Goal: Task Accomplishment & Management: Manage account settings

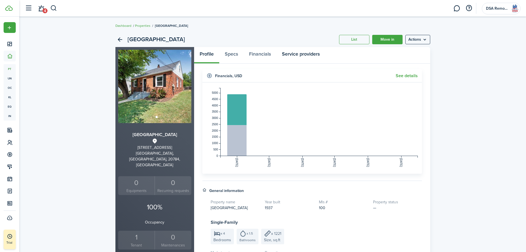
click at [296, 52] on link "Service providers" at bounding box center [300, 55] width 49 height 17
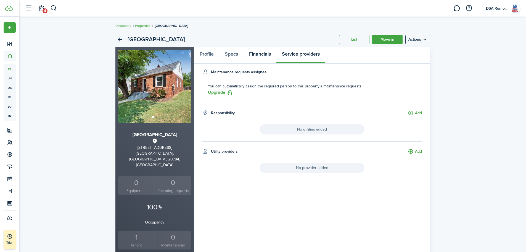
click at [261, 54] on link "Financials" at bounding box center [260, 55] width 33 height 17
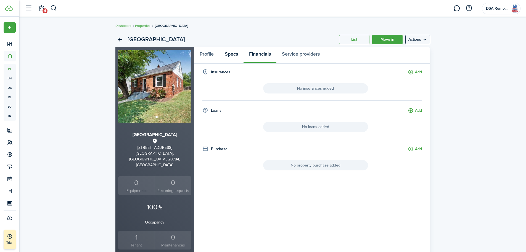
click at [227, 54] on link "Specs" at bounding box center [231, 55] width 24 height 17
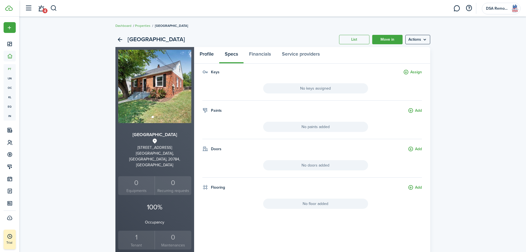
click at [205, 56] on link "Profile" at bounding box center [206, 55] width 25 height 17
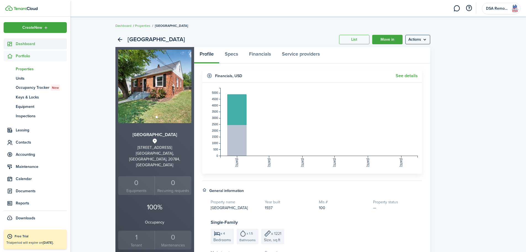
click at [22, 43] on span "Dashboard" at bounding box center [41, 44] width 51 height 6
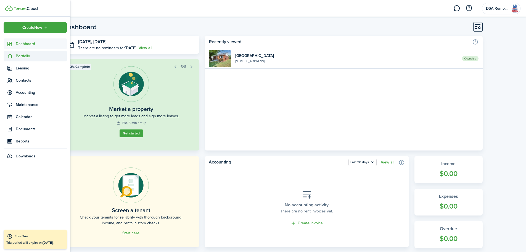
click at [23, 56] on span "Portfolio" at bounding box center [41, 56] width 51 height 6
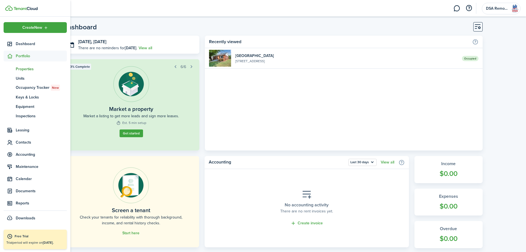
click at [22, 69] on span "Properties" at bounding box center [41, 69] width 51 height 6
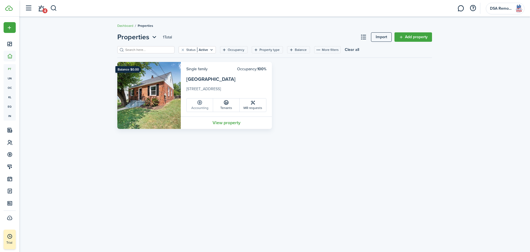
click at [205, 107] on link "Accounting" at bounding box center [200, 104] width 27 height 13
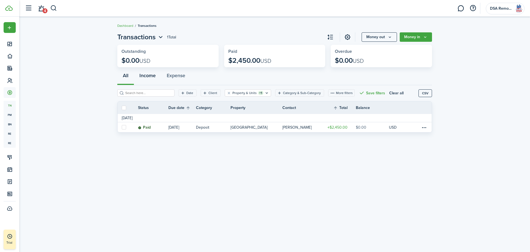
click at [150, 77] on button "Income" at bounding box center [147, 76] width 27 height 17
click at [181, 94] on icon "Open filter" at bounding box center [183, 93] width 5 height 4
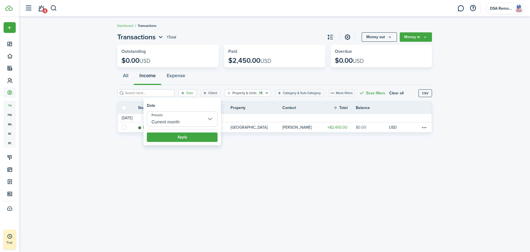
click at [207, 120] on input "Current month" at bounding box center [182, 118] width 71 height 15
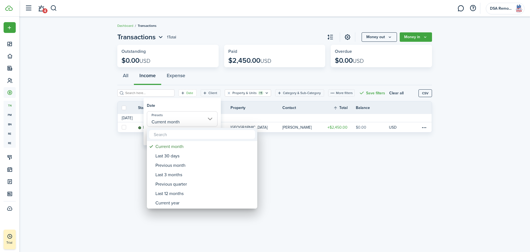
click at [226, 68] on div at bounding box center [265, 126] width 618 height 340
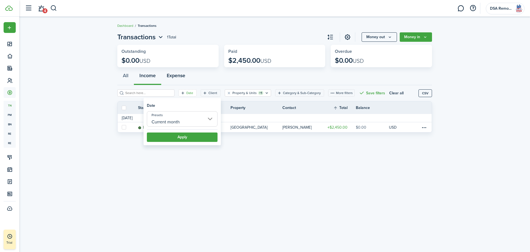
click at [172, 76] on button "Expense" at bounding box center [176, 76] width 30 height 17
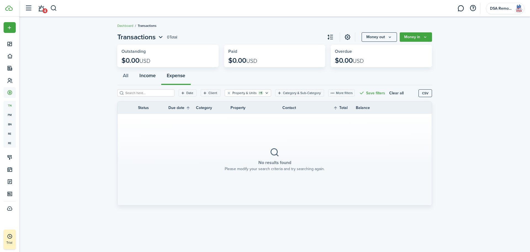
click at [152, 77] on button "Income" at bounding box center [147, 76] width 27 height 17
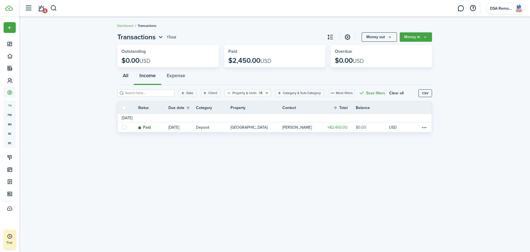
click at [128, 76] on button "All" at bounding box center [125, 76] width 17 height 17
click at [414, 38] on button "Money in" at bounding box center [416, 36] width 32 height 9
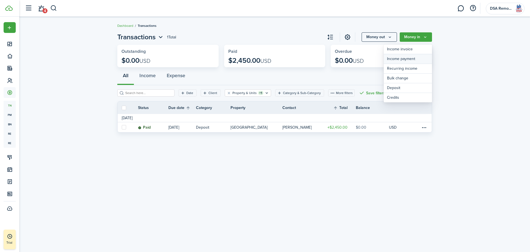
click at [410, 59] on link "Income payment" at bounding box center [408, 59] width 48 height 10
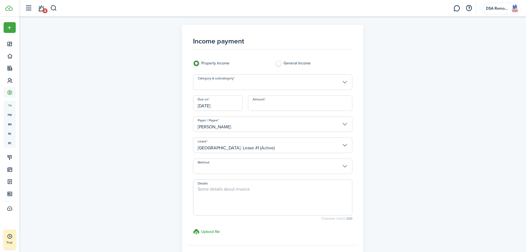
click at [259, 80] on input "Category & subcategory" at bounding box center [272, 81] width 159 height 15
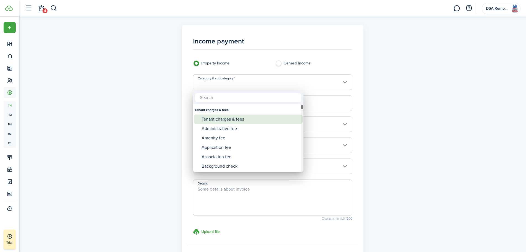
click at [238, 119] on div "Tenant charges & fees" at bounding box center [251, 118] width 98 height 9
type input "Tenant charges & fees"
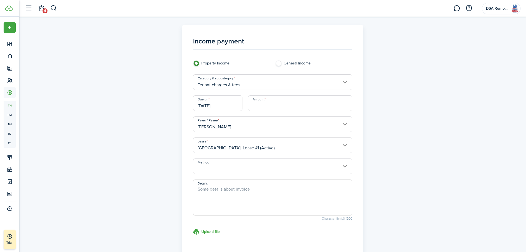
click at [342, 81] on input "Tenant charges & fees" at bounding box center [272, 81] width 159 height 15
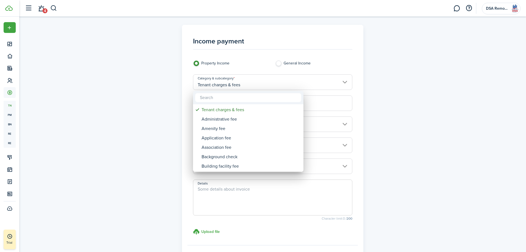
click at [280, 65] on div at bounding box center [263, 126] width 614 height 340
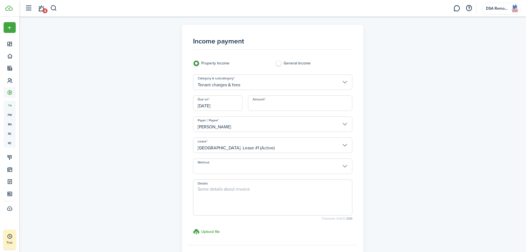
click at [280, 65] on label "General Income" at bounding box center [313, 64] width 77 height 8
radio input "false"
radio input "true"
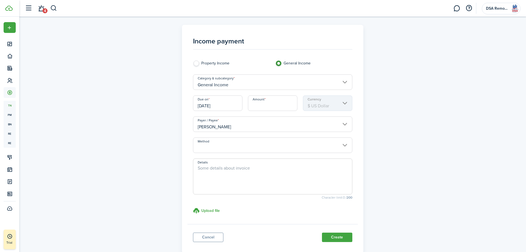
click at [197, 64] on label "Property Income" at bounding box center [231, 64] width 77 height 8
radio input "true"
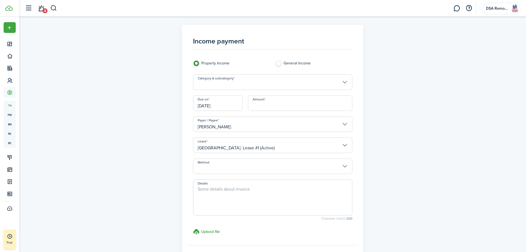
click at [329, 84] on input "Category & subcategory" at bounding box center [272, 81] width 159 height 15
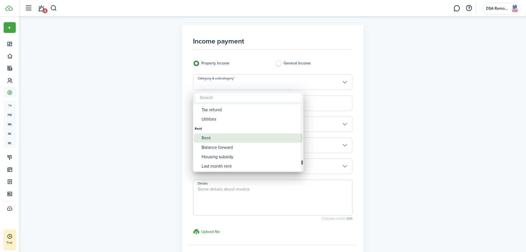
click at [209, 138] on div "Rent" at bounding box center [251, 137] width 98 height 9
type input "Rent"
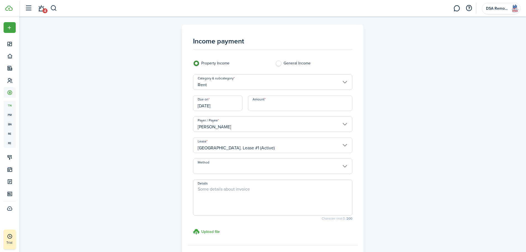
click at [227, 105] on input "[DATE]" at bounding box center [217, 102] width 49 height 15
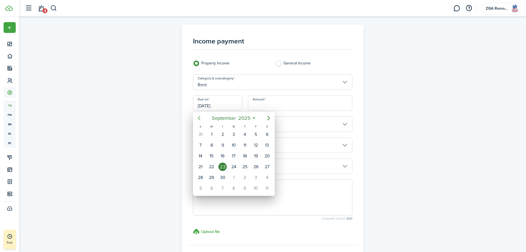
click at [202, 118] on icon "Previous page" at bounding box center [199, 118] width 7 height 7
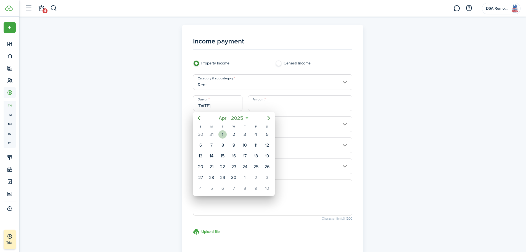
click at [223, 134] on div "1" at bounding box center [222, 134] width 8 height 8
type input "[DATE]"
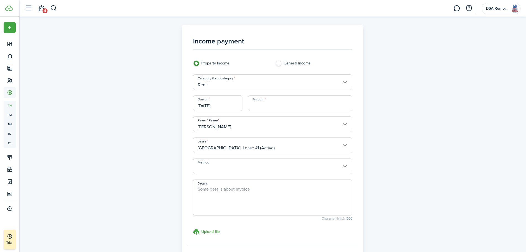
click at [255, 102] on input "Amount" at bounding box center [300, 102] width 104 height 15
click at [263, 163] on input "Method" at bounding box center [272, 165] width 159 height 15
type input "$2,450.00"
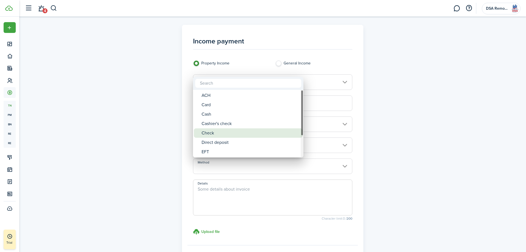
click at [219, 131] on div "Check" at bounding box center [251, 132] width 98 height 9
type input "Check"
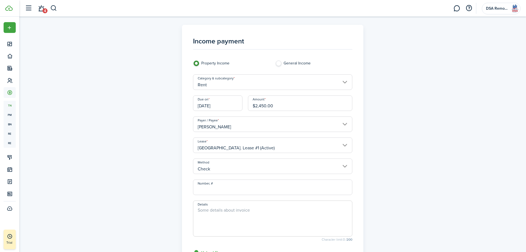
click at [229, 187] on input "Number, #" at bounding box center [272, 186] width 159 height 15
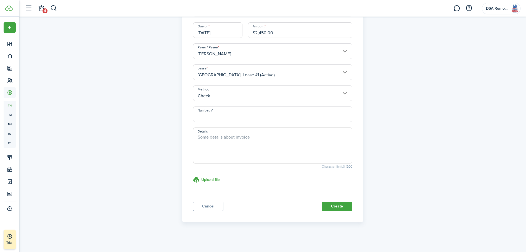
scroll to position [75, 0]
type input "230"
click at [336, 205] on button "Create" at bounding box center [337, 203] width 30 height 9
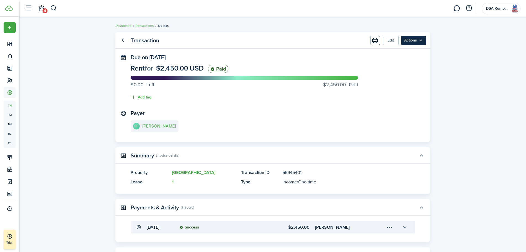
click at [423, 39] on menu-btn "Actions" at bounding box center [413, 40] width 25 height 9
click at [453, 44] on transaction-view "Transaction Edit Actions Due on [DATE] Rent for $2,450.00 USD Paid $0.00 Left $…" at bounding box center [272, 153] width 507 height 248
click at [122, 24] on link "Dashboard" at bounding box center [123, 25] width 16 height 5
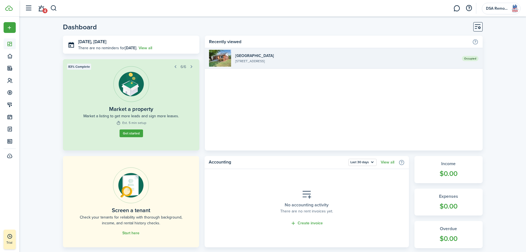
click at [317, 55] on widget-list-item-title "[GEOGRAPHIC_DATA]" at bounding box center [346, 56] width 222 height 6
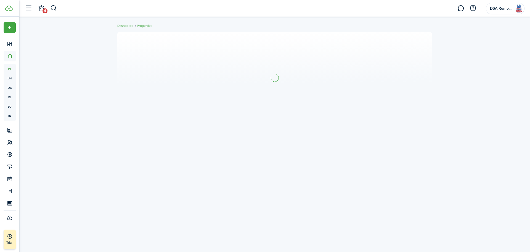
click at [317, 55] on section at bounding box center [274, 77] width 315 height 91
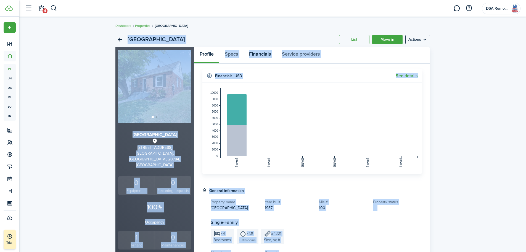
click at [252, 56] on link "Financials" at bounding box center [260, 55] width 33 height 17
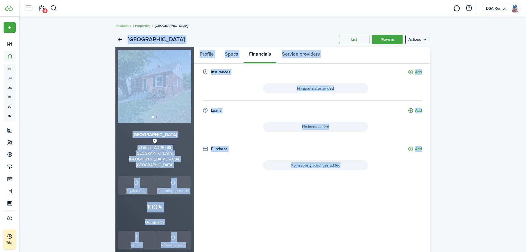
click at [272, 38] on div "[GEOGRAPHIC_DATA] List Move in Actions" at bounding box center [272, 39] width 315 height 15
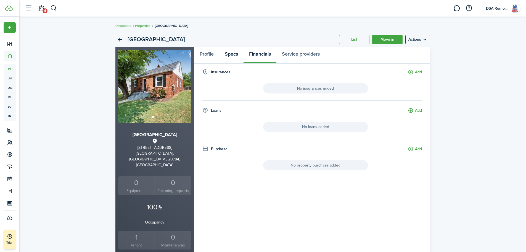
click at [231, 53] on link "Specs" at bounding box center [231, 55] width 24 height 17
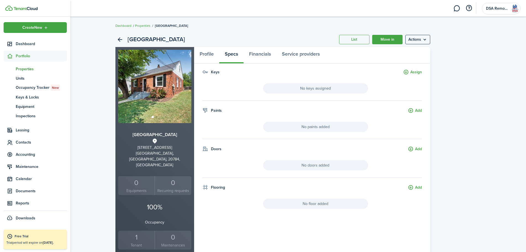
click at [26, 70] on span "Properties" at bounding box center [41, 69] width 51 height 6
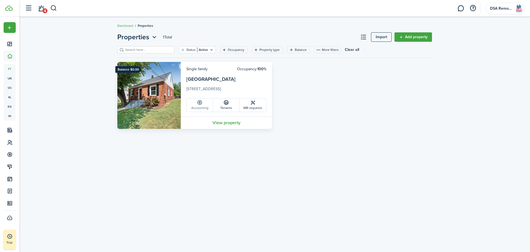
click at [203, 106] on link "Accounting" at bounding box center [200, 104] width 27 height 13
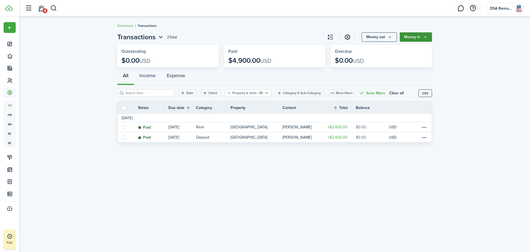
click at [410, 36] on button "Money in" at bounding box center [416, 36] width 32 height 9
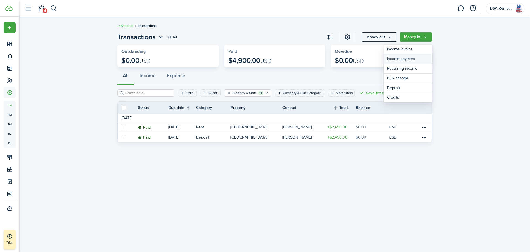
click at [411, 59] on link "Income payment" at bounding box center [408, 59] width 48 height 10
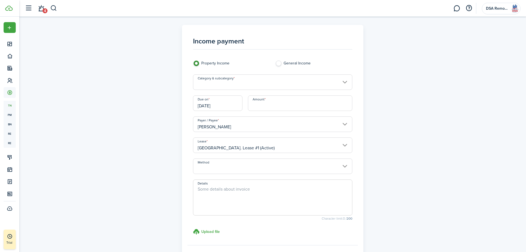
click at [266, 82] on input "Category & subcategory" at bounding box center [272, 81] width 159 height 15
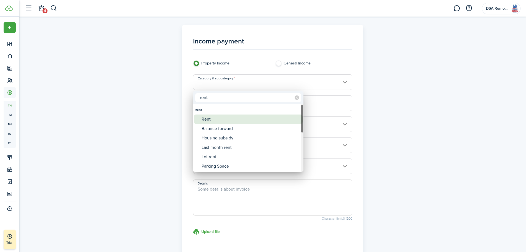
type input "rent"
click at [218, 117] on div "Rent" at bounding box center [251, 118] width 98 height 9
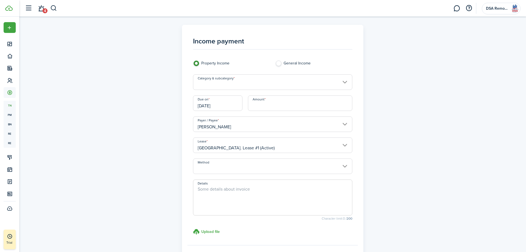
type input "Rent"
click at [228, 106] on input "[DATE]" at bounding box center [217, 102] width 49 height 15
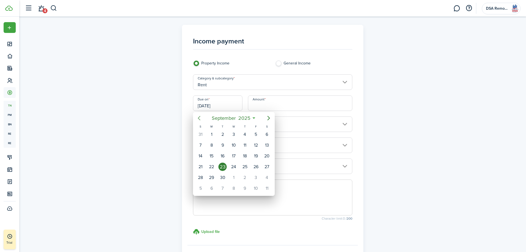
click at [202, 115] on icon "Previous page" at bounding box center [199, 118] width 7 height 7
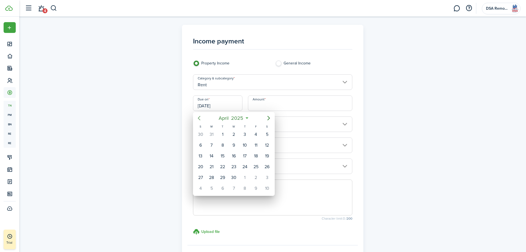
click at [202, 115] on icon "Previous page" at bounding box center [199, 118] width 7 height 7
click at [269, 117] on icon "Next page" at bounding box center [268, 118] width 7 height 7
click at [270, 116] on icon "Next page" at bounding box center [268, 118] width 7 height 7
click at [213, 146] on div "5" at bounding box center [211, 145] width 8 height 8
type input "[DATE]"
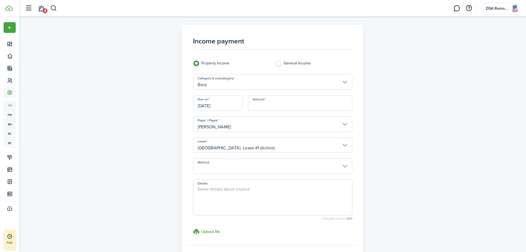
click at [276, 106] on input "Amount" at bounding box center [300, 102] width 104 height 15
click at [248, 168] on input "Method" at bounding box center [272, 165] width 159 height 15
type input "$2,450.00"
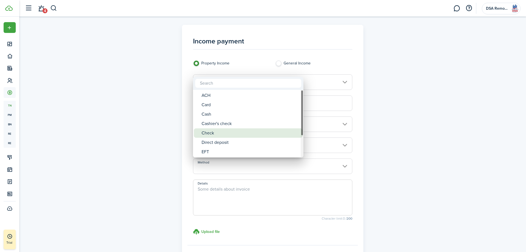
click at [219, 131] on div "Check" at bounding box center [251, 132] width 98 height 9
type input "Check"
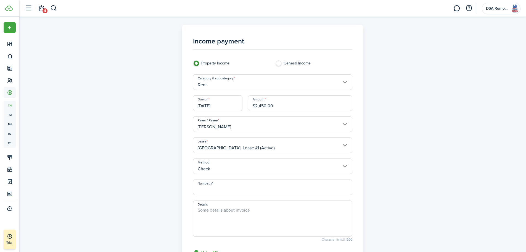
drag, startPoint x: 243, startPoint y: 187, endPoint x: 243, endPoint y: 184, distance: 3.0
click at [243, 184] on input "Number, #" at bounding box center [272, 186] width 159 height 15
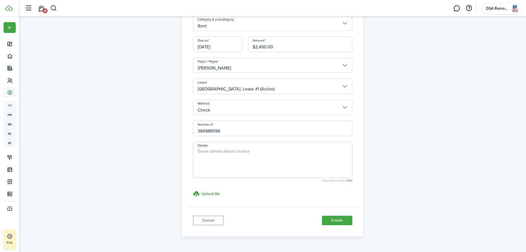
scroll to position [75, 0]
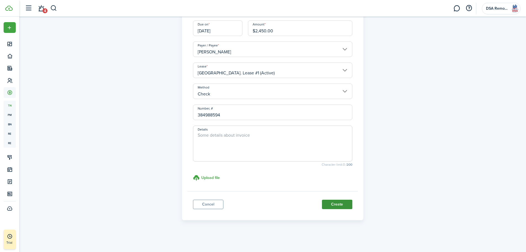
type input "384988594"
click at [343, 207] on button "Create" at bounding box center [337, 203] width 30 height 9
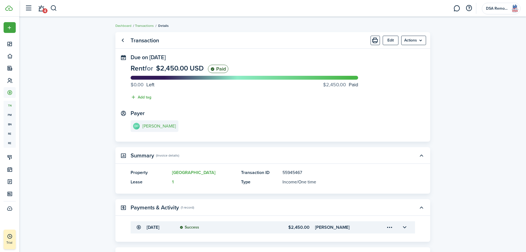
click at [147, 27] on link "Transactions" at bounding box center [144, 25] width 19 height 5
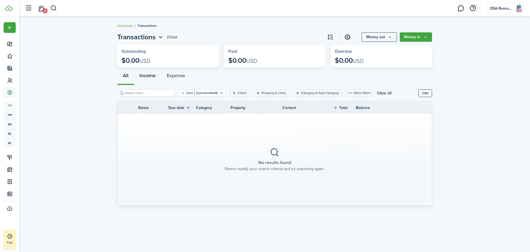
click at [144, 75] on button "Income" at bounding box center [147, 76] width 27 height 17
click at [177, 76] on button "Expense" at bounding box center [176, 76] width 30 height 17
click at [150, 75] on button "Income" at bounding box center [147, 76] width 27 height 17
click at [126, 76] on button "All" at bounding box center [125, 76] width 17 height 17
click at [125, 26] on link "Dashboard" at bounding box center [125, 25] width 16 height 5
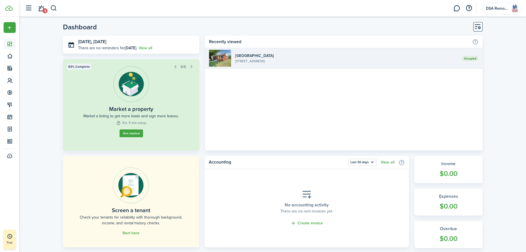
click at [249, 57] on widget-list-item-title "[GEOGRAPHIC_DATA]" at bounding box center [346, 56] width 222 height 6
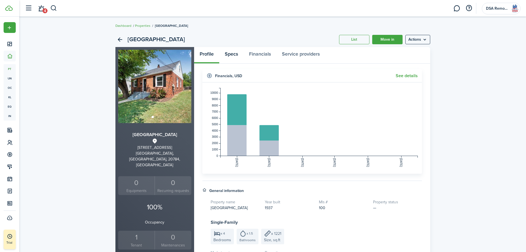
click at [231, 55] on link "Specs" at bounding box center [231, 55] width 24 height 17
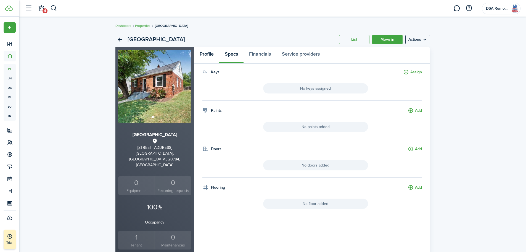
click at [213, 55] on link "Profile" at bounding box center [206, 55] width 25 height 17
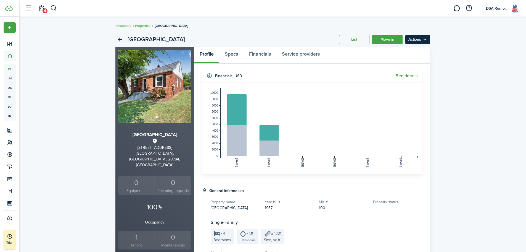
click at [422, 38] on menu-btn "Actions" at bounding box center [417, 39] width 25 height 9
click at [349, 40] on link "List" at bounding box center [354, 39] width 30 height 9
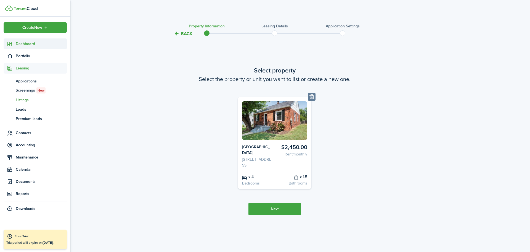
click at [9, 44] on icon at bounding box center [10, 44] width 6 height 6
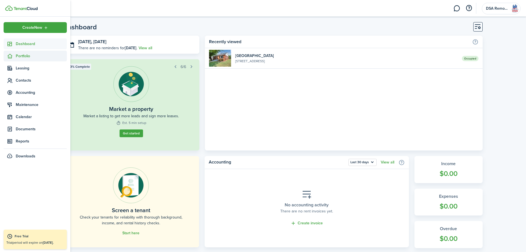
click at [25, 57] on span "Portfolio" at bounding box center [41, 56] width 51 height 6
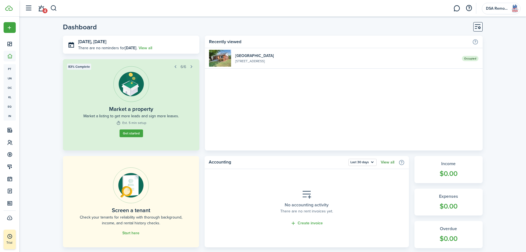
click at [392, 162] on link "View all" at bounding box center [388, 162] width 14 height 4
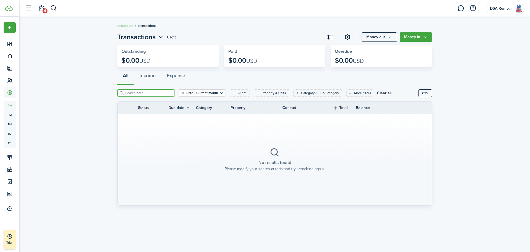
click at [155, 91] on input "search" at bounding box center [148, 92] width 49 height 5
click at [186, 91] on filter-tag-label "Date" at bounding box center [189, 92] width 7 height 5
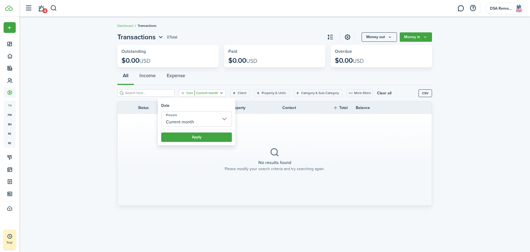
click at [219, 91] on icon "Open filter" at bounding box center [221, 93] width 5 height 4
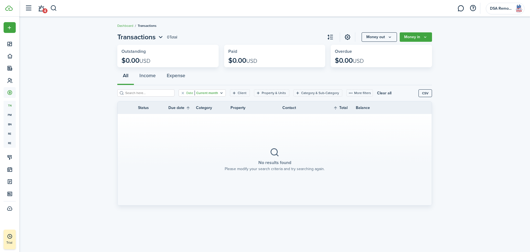
click at [219, 92] on icon "Open filter" at bounding box center [221, 93] width 5 height 4
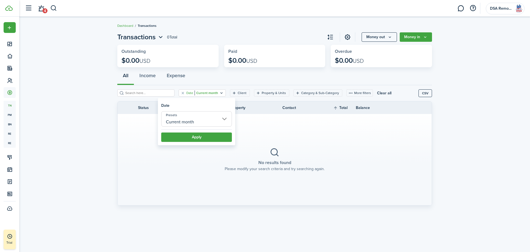
click at [186, 93] on filter-tag-label "Date" at bounding box center [189, 92] width 7 height 5
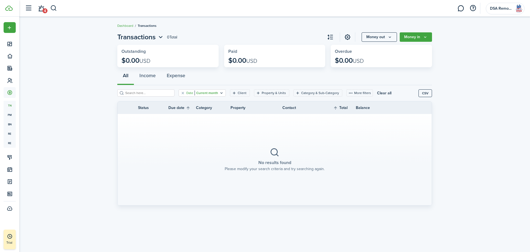
click at [186, 93] on filter-tag-label "Date" at bounding box center [189, 92] width 7 height 5
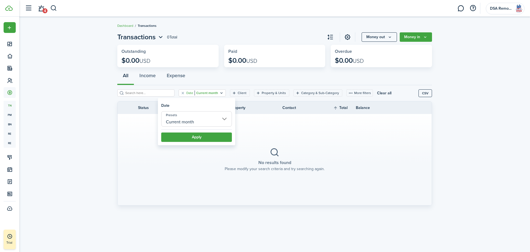
click at [228, 119] on input "Current month" at bounding box center [196, 118] width 71 height 15
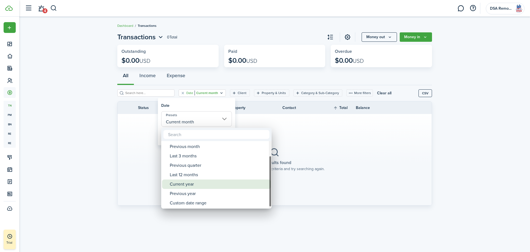
click at [201, 184] on div "Current year" at bounding box center [219, 183] width 98 height 9
type input "Current year"
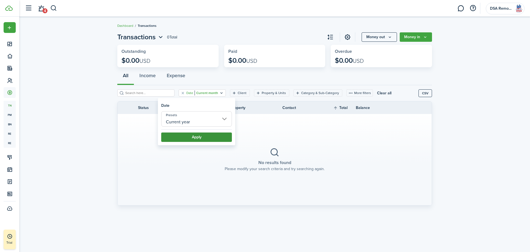
click at [203, 136] on button "Apply" at bounding box center [196, 136] width 71 height 9
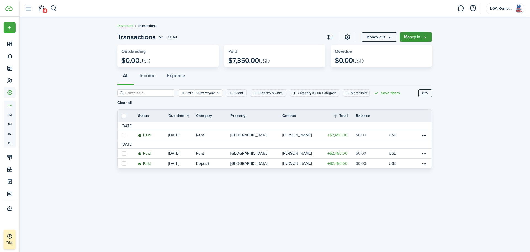
click at [412, 37] on button "Money in" at bounding box center [416, 36] width 32 height 9
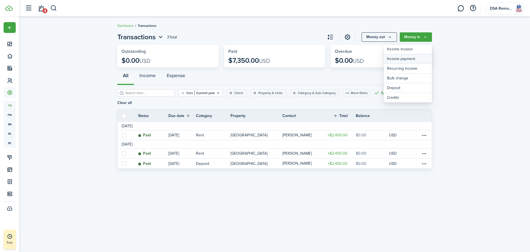
click at [414, 58] on link "Income payment" at bounding box center [408, 59] width 48 height 10
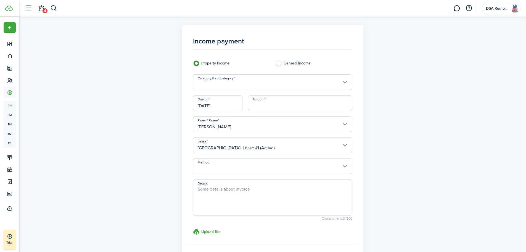
click at [228, 86] on input "Category & subcategory" at bounding box center [272, 81] width 159 height 15
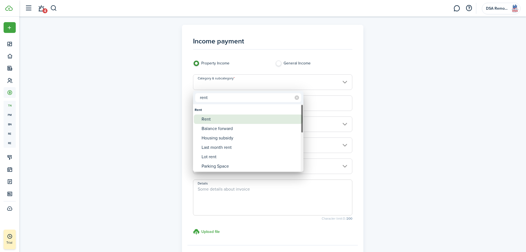
type input "rent"
click at [219, 116] on div "Rent" at bounding box center [251, 118] width 98 height 9
type input "Rent"
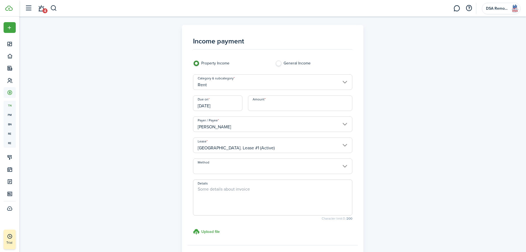
click at [253, 106] on input "Amount" at bounding box center [300, 102] width 104 height 15
click at [234, 162] on input "Method" at bounding box center [272, 165] width 159 height 15
type input "$2,450.00"
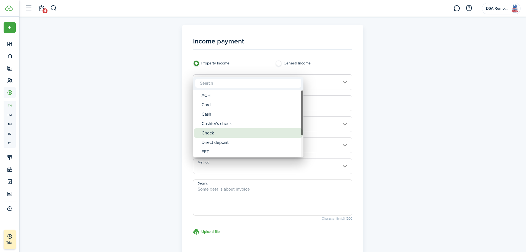
click at [215, 133] on div "Check" at bounding box center [251, 132] width 98 height 9
type input "Check"
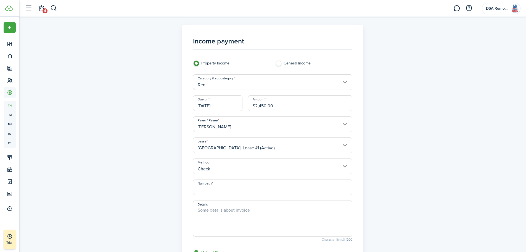
click at [228, 102] on input "[DATE]" at bounding box center [217, 102] width 49 height 15
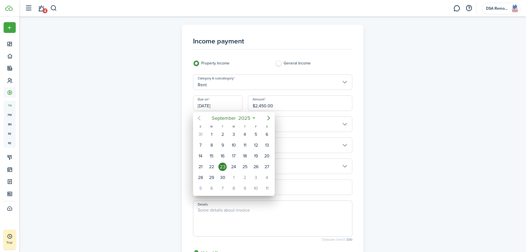
click at [202, 120] on icon "Previous page" at bounding box center [199, 118] width 7 height 7
click at [270, 120] on icon "Next page" at bounding box center [268, 118] width 7 height 7
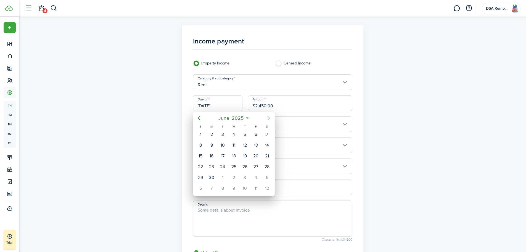
click at [270, 120] on icon "Next page" at bounding box center [268, 118] width 7 height 7
drag, startPoint x: 224, startPoint y: 135, endPoint x: 230, endPoint y: 135, distance: 6.1
click at [230, 135] on div "1" at bounding box center [228, 134] width 8 height 8
click at [226, 135] on div "1" at bounding box center [222, 134] width 8 height 8
type input "[DATE]"
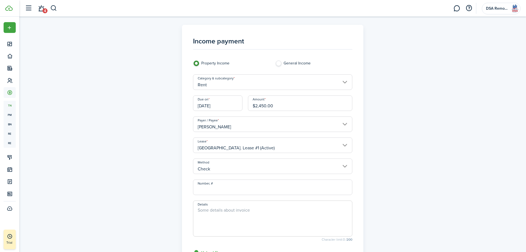
click at [214, 189] on input "Number, #" at bounding box center [272, 186] width 159 height 15
type input "237"
click at [207, 207] on textarea "Details" at bounding box center [272, 220] width 159 height 27
type textarea "P"
click at [224, 103] on input "[DATE]" at bounding box center [217, 102] width 49 height 15
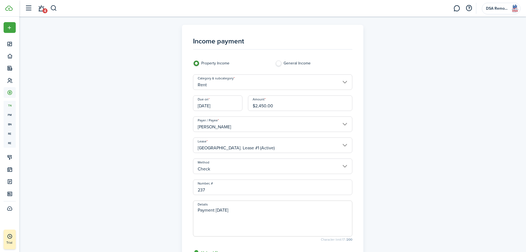
type textarea "Payment [DATE]"
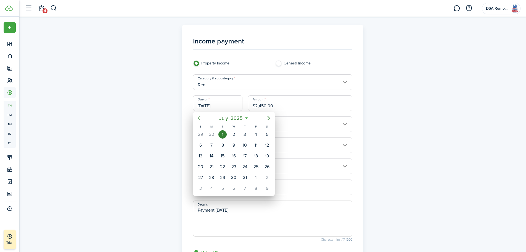
click at [200, 118] on icon "Previous page" at bounding box center [199, 118] width 7 height 7
click at [214, 167] on div "23" at bounding box center [211, 166] width 8 height 8
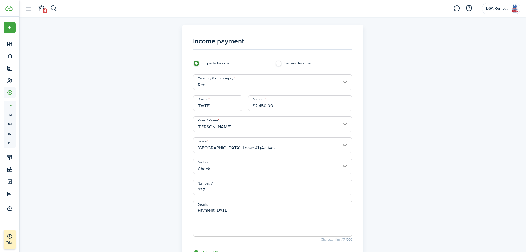
click at [225, 106] on input "[DATE]" at bounding box center [217, 102] width 49 height 15
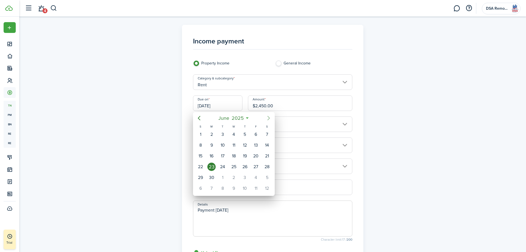
click at [267, 118] on icon "Next page" at bounding box center [268, 118] width 7 height 7
click at [220, 134] on div "1" at bounding box center [222, 134] width 8 height 8
type input "[DATE]"
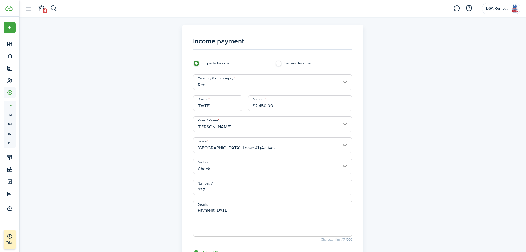
click at [134, 139] on div "Income payment Property Income General Income Category & subcategory Rent Due o…" at bounding box center [273, 160] width 320 height 270
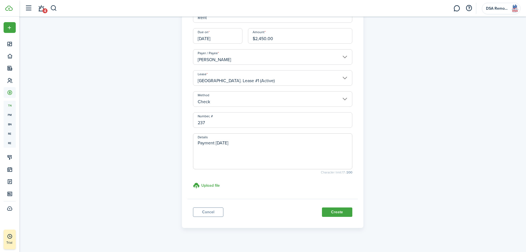
scroll to position [75, 0]
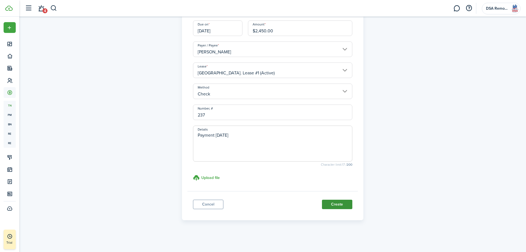
click at [337, 207] on button "Create" at bounding box center [337, 203] width 30 height 9
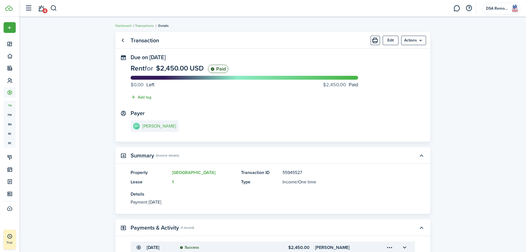
click at [148, 25] on link "Transactions" at bounding box center [144, 25] width 19 height 5
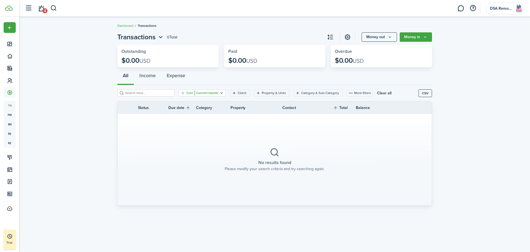
click at [219, 92] on icon "Open filter" at bounding box center [221, 93] width 5 height 4
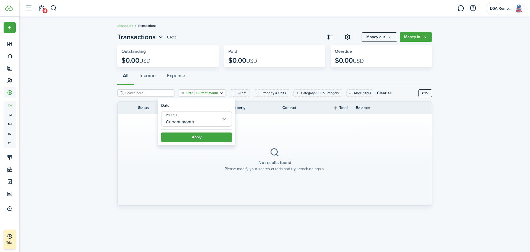
click at [223, 120] on input "Current month" at bounding box center [196, 118] width 71 height 15
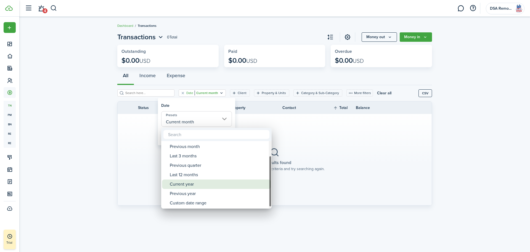
click at [199, 185] on div "Current year" at bounding box center [219, 183] width 98 height 9
type input "Current year"
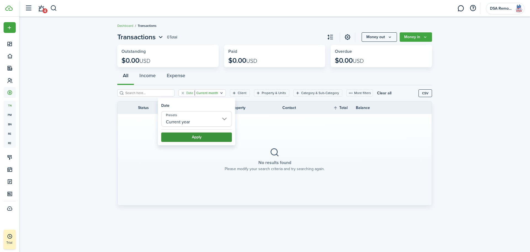
click at [203, 140] on button "Apply" at bounding box center [196, 136] width 71 height 9
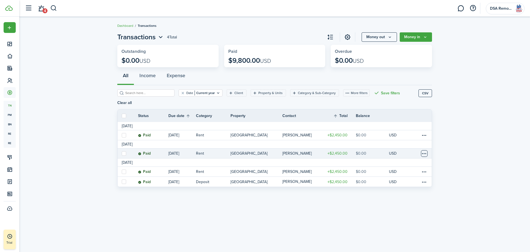
click at [425, 150] on table-menu-btn-icon at bounding box center [424, 153] width 7 height 7
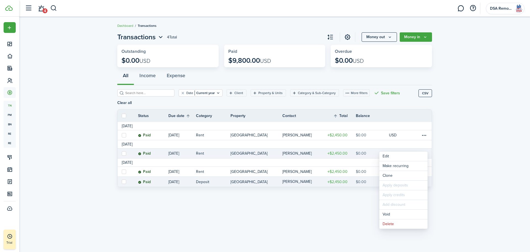
click at [370, 176] on link "$0.00" at bounding box center [372, 181] width 33 height 10
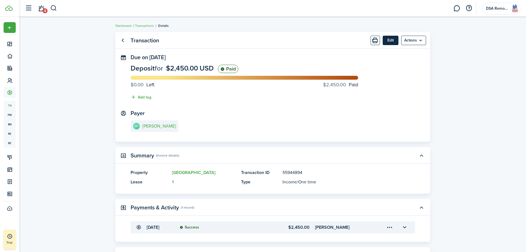
click at [394, 39] on button "Edit" at bounding box center [391, 40] width 16 height 9
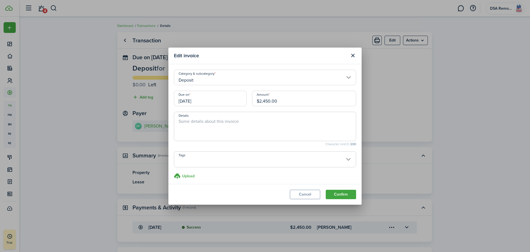
click at [191, 96] on input "[DATE]" at bounding box center [210, 98] width 73 height 15
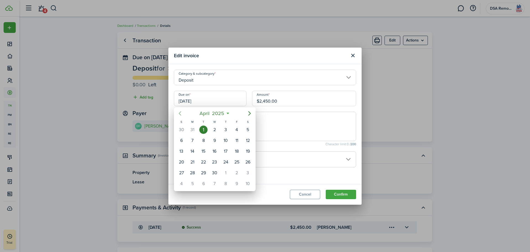
click at [181, 114] on icon "Previous page" at bounding box center [180, 113] width 7 height 7
click at [192, 141] on div "3" at bounding box center [192, 140] width 8 height 8
type input "[DATE]"
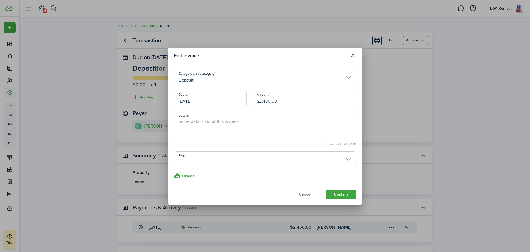
click at [264, 102] on input "$2,450.00" at bounding box center [304, 98] width 104 height 15
type input "$2,050.00"
click at [342, 192] on button "Confirm" at bounding box center [341, 193] width 30 height 9
click at [346, 75] on input "Deposit" at bounding box center [265, 77] width 182 height 15
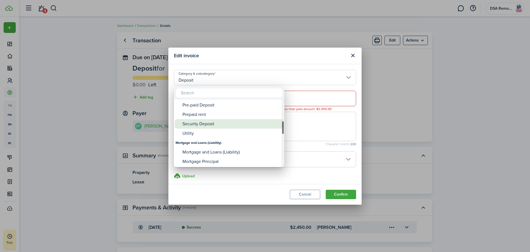
click at [216, 125] on div "Security Deposit" at bounding box center [231, 123] width 98 height 9
type input "Deposit / Security Deposit"
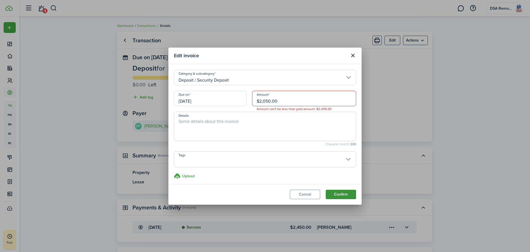
click at [335, 193] on button "Confirm" at bounding box center [341, 193] width 30 height 9
click at [335, 194] on button "Confirm" at bounding box center [341, 193] width 30 height 9
click at [263, 100] on input "$2,050.00" at bounding box center [304, 98] width 104 height 15
type input "$2,450.00"
click at [346, 195] on button "Confirm" at bounding box center [341, 193] width 30 height 9
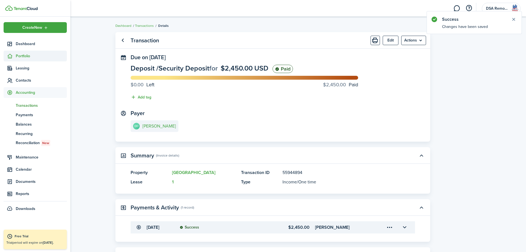
click at [9, 56] on icon at bounding box center [10, 56] width 6 height 6
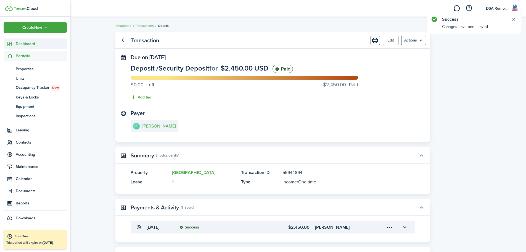
click at [11, 46] on icon at bounding box center [10, 44] width 6 height 6
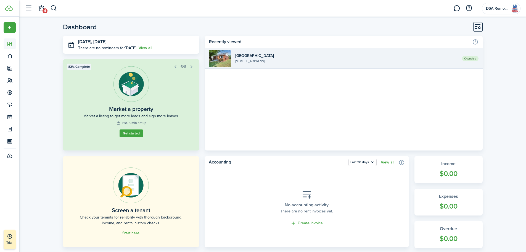
click at [227, 55] on img at bounding box center [220, 58] width 22 height 17
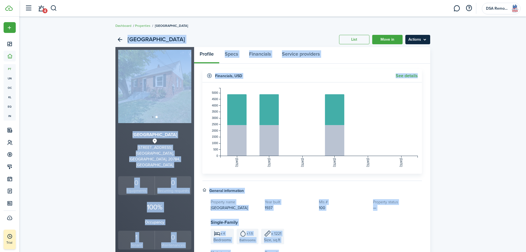
click at [425, 41] on menu-btn "Actions" at bounding box center [417, 39] width 25 height 9
click at [406, 51] on link "Edit property" at bounding box center [406, 51] width 48 height 9
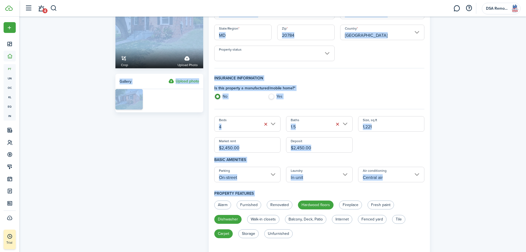
scroll to position [55, 0]
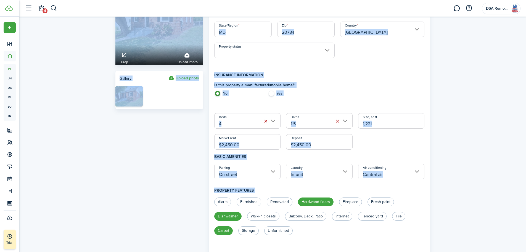
click at [473, 129] on div "Property photo Crop Upload photo Gallery Upload photo General information Prope…" at bounding box center [272, 234] width 507 height 547
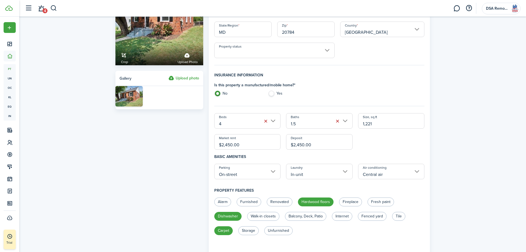
click at [300, 145] on input "$2,450.00" at bounding box center [319, 141] width 67 height 15
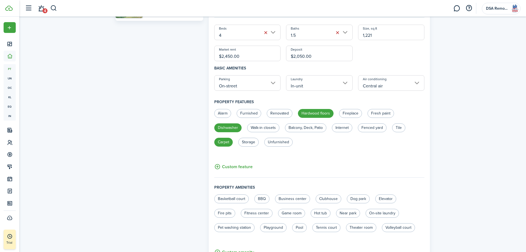
scroll to position [325, 0]
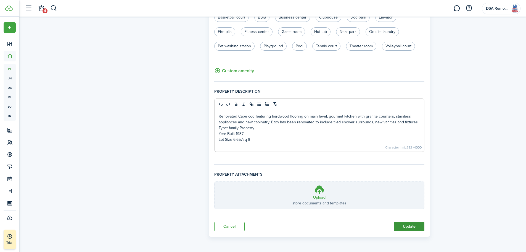
type input "$2,050.00"
click at [410, 225] on button "Update" at bounding box center [409, 225] width 30 height 9
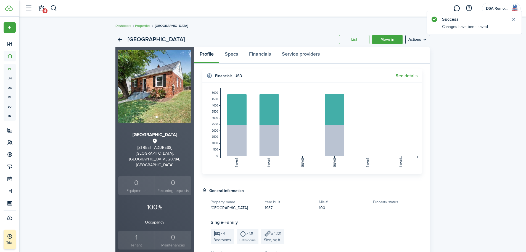
click at [122, 25] on link "Dashboard" at bounding box center [123, 25] width 16 height 5
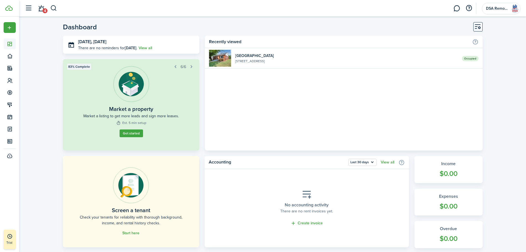
click at [367, 158] on home-widget-header "Accounting Last 30 days View all" at bounding box center [307, 162] width 204 height 13
click at [373, 163] on button "Last 30 days" at bounding box center [362, 161] width 28 height 7
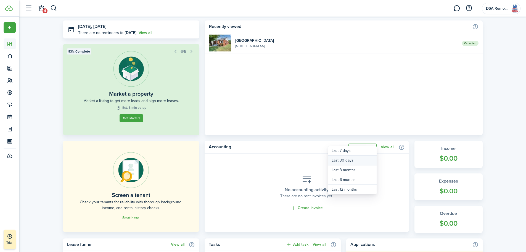
scroll to position [28, 0]
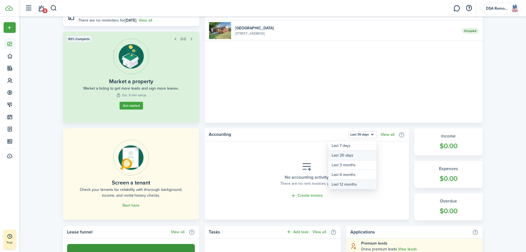
click at [355, 184] on button "Last 12 months" at bounding box center [352, 183] width 48 height 9
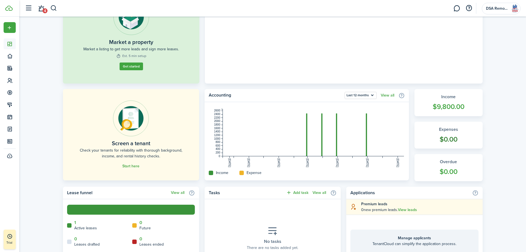
scroll to position [110, 0]
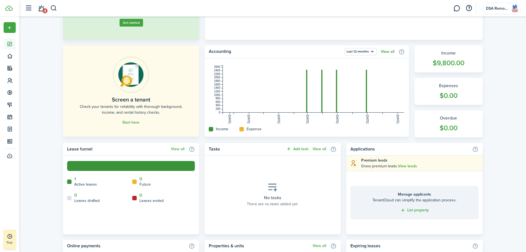
click at [389, 50] on link "View all" at bounding box center [388, 51] width 14 height 4
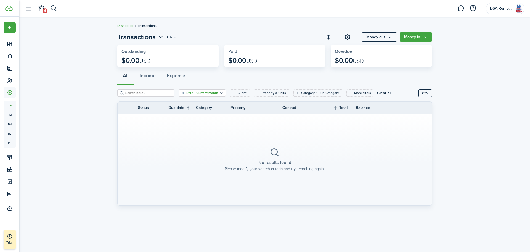
click at [218, 92] on filter-tag "Date Current month" at bounding box center [202, 92] width 47 height 7
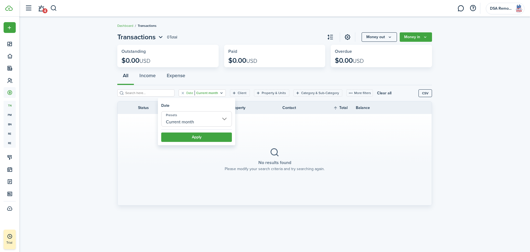
click at [221, 119] on input "Current month" at bounding box center [196, 118] width 71 height 15
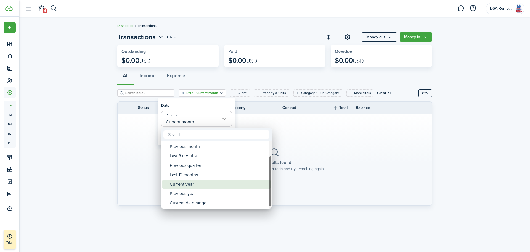
click at [196, 182] on div "Current year" at bounding box center [219, 183] width 98 height 9
type input "Current year"
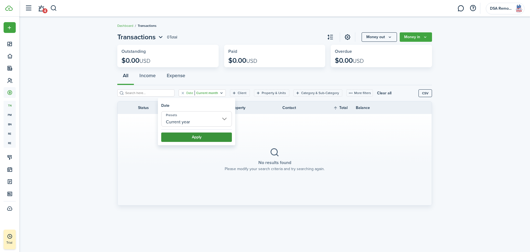
click at [200, 139] on button "Apply" at bounding box center [196, 136] width 71 height 9
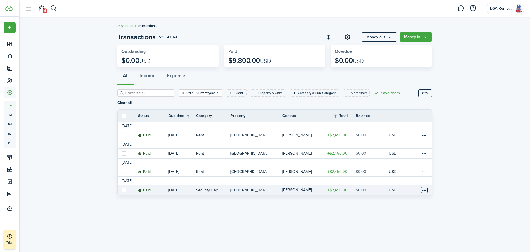
click at [422, 186] on table-menu-btn-icon at bounding box center [424, 189] width 7 height 7
click at [448, 189] on invoice-list "Transactions 4 Total Money out Money in Outstanding $0.00 USD Paid $9,800.00 US…" at bounding box center [274, 114] width 511 height 171
click at [425, 186] on table-menu-btn-icon "Open menu" at bounding box center [424, 189] width 7 height 7
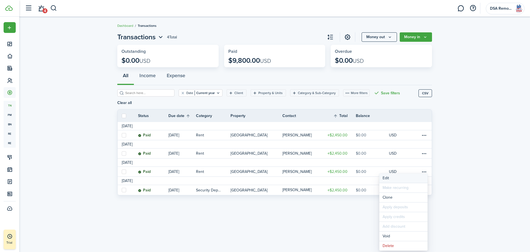
click at [398, 180] on button "Edit" at bounding box center [403, 177] width 48 height 9
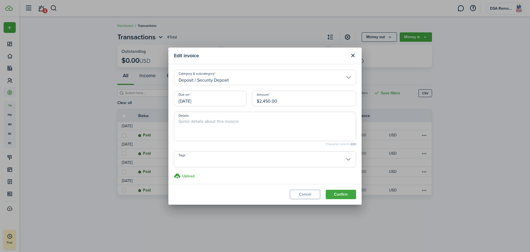
click at [263, 100] on input "$2,450.00" at bounding box center [304, 98] width 104 height 15
click at [340, 195] on button "Confirm" at bounding box center [341, 193] width 30 height 9
click at [341, 195] on button "Confirm" at bounding box center [341, 193] width 30 height 9
click at [264, 100] on input "$2,050.00" at bounding box center [304, 98] width 104 height 15
type input "$2,450.00"
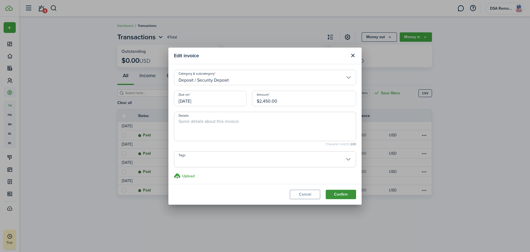
click at [349, 195] on button "Confirm" at bounding box center [341, 193] width 30 height 9
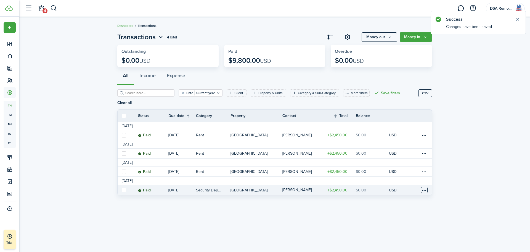
click at [423, 186] on table-menu-btn-icon at bounding box center [424, 189] width 7 height 7
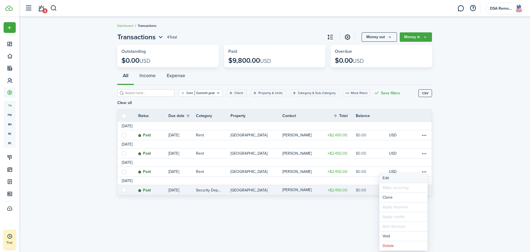
click at [388, 178] on button "Edit" at bounding box center [403, 177] width 48 height 9
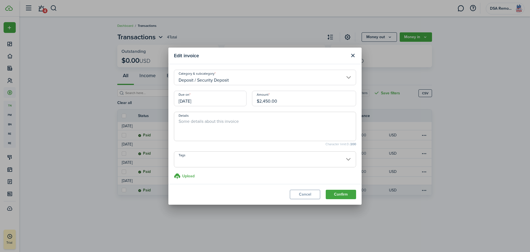
click at [342, 76] on input "Deposit / Security Deposit" at bounding box center [265, 77] width 182 height 15
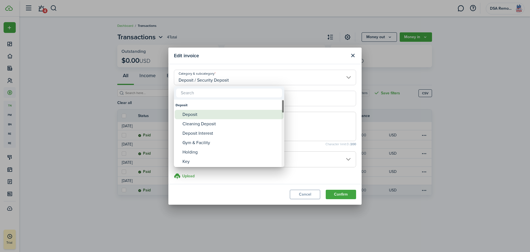
click at [226, 117] on div "Deposit" at bounding box center [231, 114] width 98 height 9
type input "Deposit"
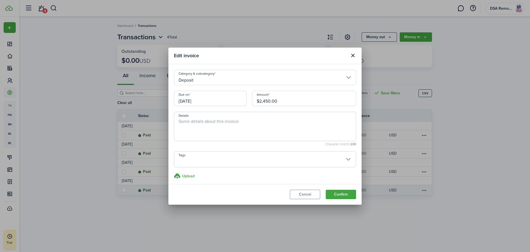
click at [264, 102] on input "$2,450.00" at bounding box center [304, 98] width 104 height 15
type input "$2,450.00"
click at [221, 80] on input "Deposit" at bounding box center [265, 77] width 182 height 15
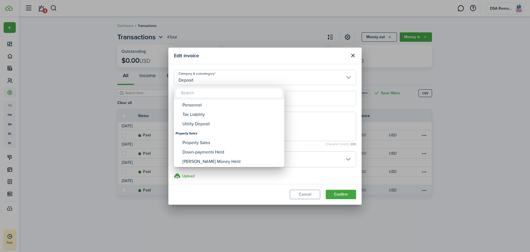
click at [198, 81] on div at bounding box center [265, 126] width 618 height 340
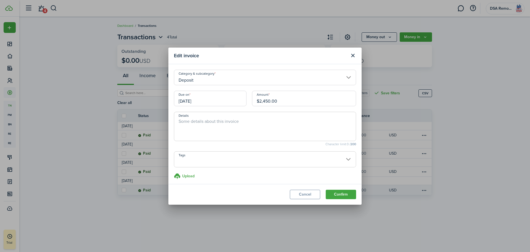
click at [199, 81] on input "Deposit" at bounding box center [265, 77] width 182 height 15
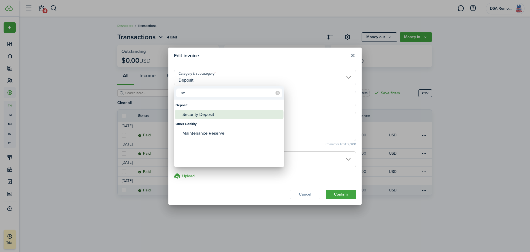
type input "se"
click at [210, 113] on div "Security Deposit" at bounding box center [231, 114] width 98 height 9
type input "Deposit / Security Deposit"
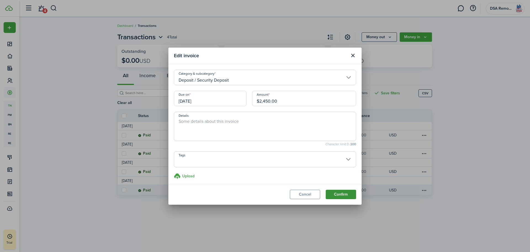
click at [333, 194] on button "Confirm" at bounding box center [341, 193] width 30 height 9
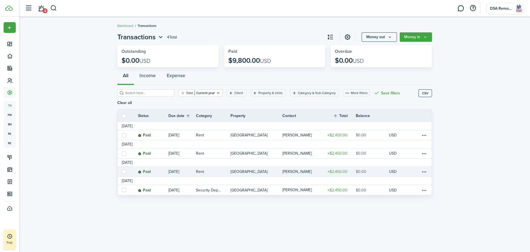
click at [319, 166] on link "[PERSON_NAME]" at bounding box center [302, 171] width 40 height 10
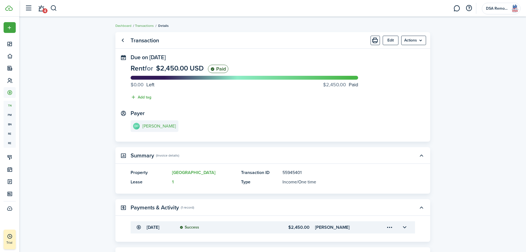
click at [147, 25] on link "Transactions" at bounding box center [144, 25] width 19 height 5
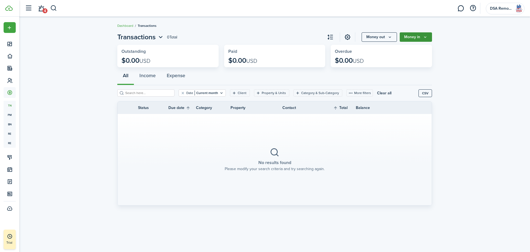
click at [409, 38] on button "Money in" at bounding box center [416, 36] width 32 height 9
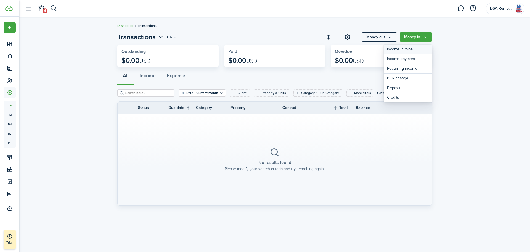
click at [409, 46] on link "Income invoice" at bounding box center [408, 49] width 48 height 10
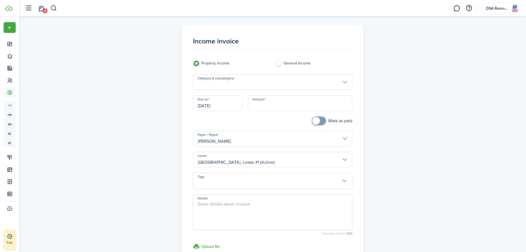
click at [226, 103] on input "[DATE]" at bounding box center [217, 102] width 49 height 15
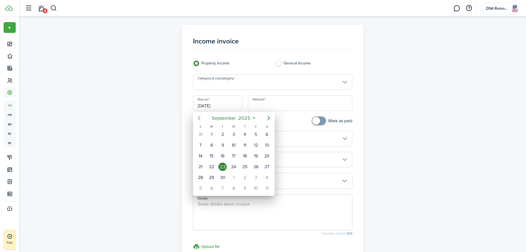
click at [201, 118] on icon "Previous page" at bounding box center [199, 118] width 7 height 7
click at [257, 134] on div "1" at bounding box center [256, 134] width 8 height 8
type input "[DATE]"
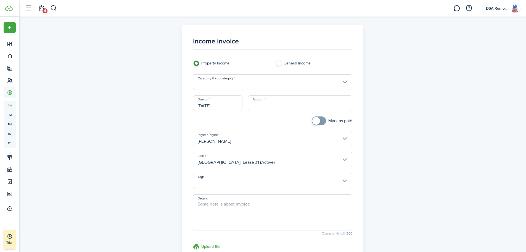
click at [263, 103] on input "Amount" at bounding box center [300, 102] width 104 height 15
type input "$2,450.00"
click at [225, 181] on span at bounding box center [272, 183] width 159 height 9
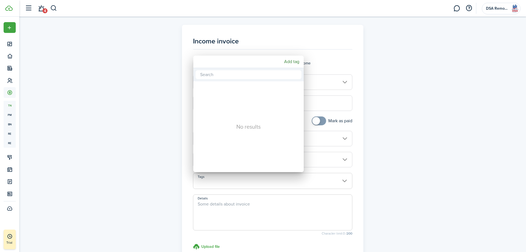
click at [316, 181] on div at bounding box center [263, 126] width 614 height 340
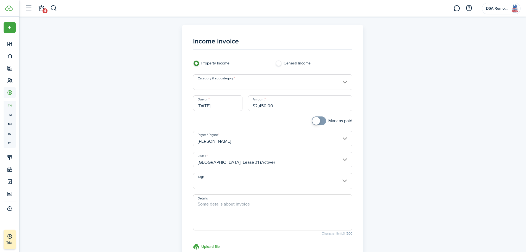
click at [334, 180] on span at bounding box center [272, 183] width 159 height 9
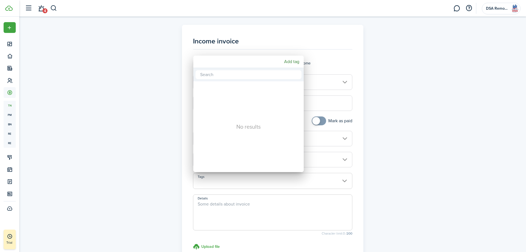
click at [334, 180] on div at bounding box center [263, 126] width 614 height 340
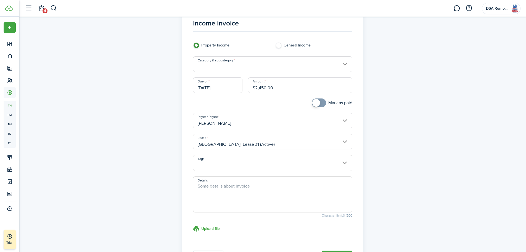
scroll to position [28, 0]
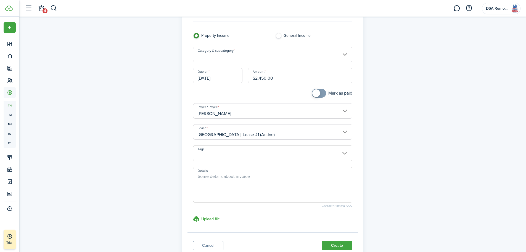
click at [223, 57] on input "Category & subcategory" at bounding box center [272, 54] width 159 height 15
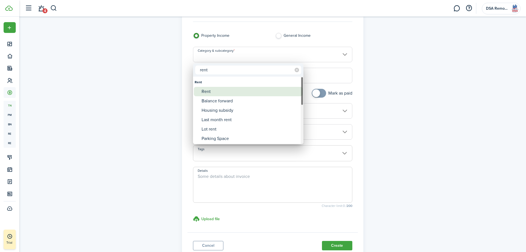
type input "rent"
click at [223, 92] on div "Rent" at bounding box center [251, 91] width 98 height 9
type input "Rent"
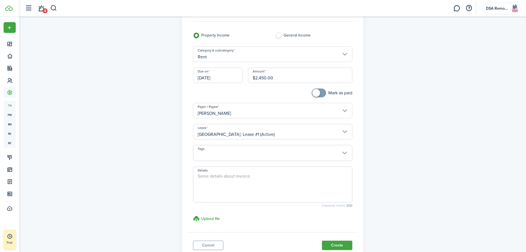
scroll to position [14, 0]
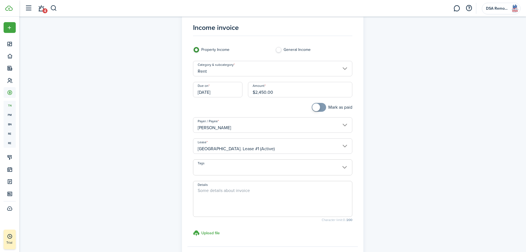
click at [322, 108] on span at bounding box center [319, 107] width 6 height 9
checkbox input "false"
click at [318, 107] on span at bounding box center [322, 107] width 8 height 8
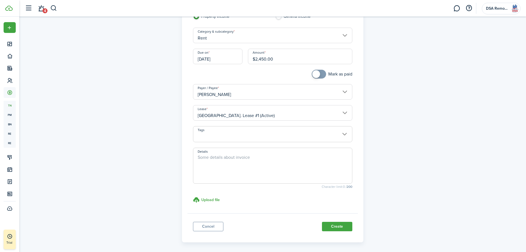
scroll to position [69, 0]
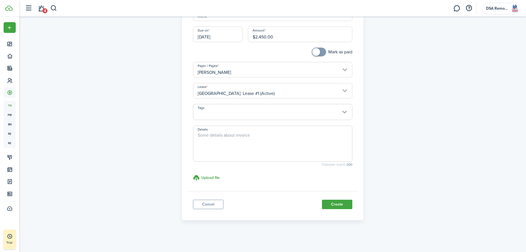
click at [300, 91] on input "[GEOGRAPHIC_DATA]. Lease #1 (Active)" at bounding box center [272, 90] width 159 height 15
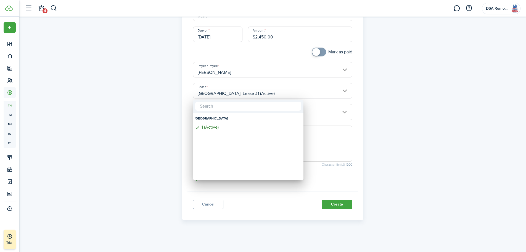
click at [338, 90] on div at bounding box center [263, 126] width 614 height 340
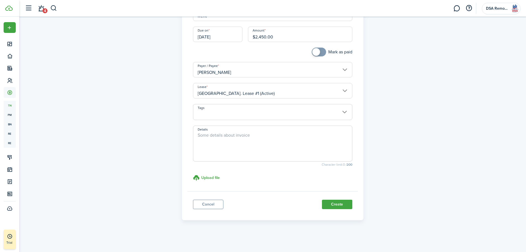
click at [344, 109] on input "Tags" at bounding box center [272, 107] width 159 height 7
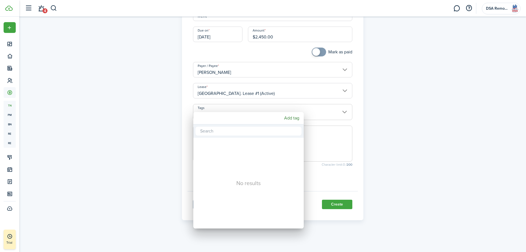
click at [344, 109] on div at bounding box center [263, 126] width 614 height 340
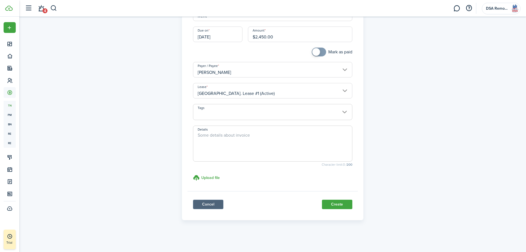
click at [207, 204] on link "Cancel" at bounding box center [208, 203] width 30 height 9
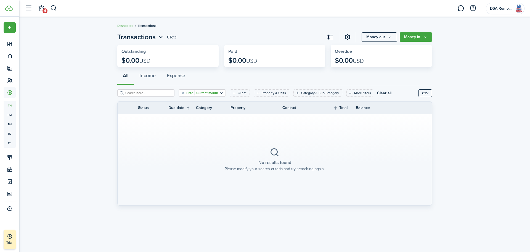
click at [219, 93] on icon "Open filter" at bounding box center [221, 93] width 5 height 4
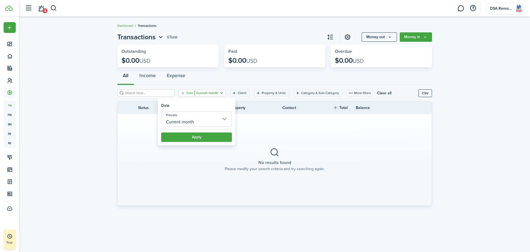
drag, startPoint x: 196, startPoint y: 122, endPoint x: 222, endPoint y: 121, distance: 25.7
click at [222, 121] on input "Current month" at bounding box center [196, 118] width 71 height 15
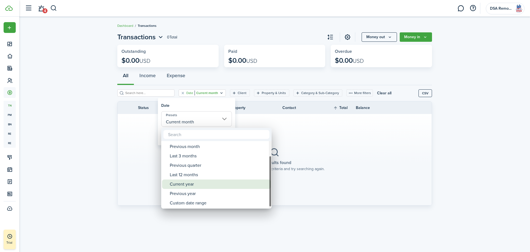
click at [192, 184] on div "Current year" at bounding box center [219, 183] width 98 height 9
type input "Current year"
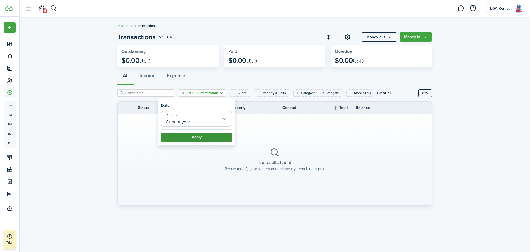
click at [218, 139] on button "Apply" at bounding box center [196, 136] width 71 height 9
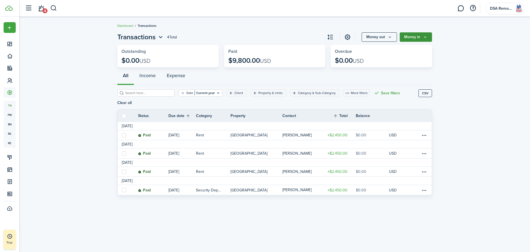
click at [415, 39] on button "Money in" at bounding box center [416, 36] width 32 height 9
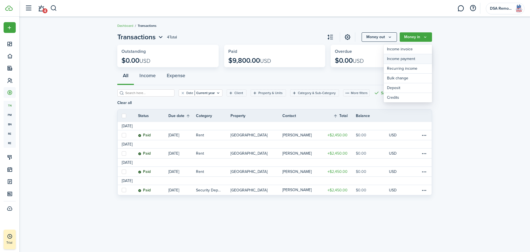
click at [410, 59] on link "Income payment" at bounding box center [408, 59] width 48 height 10
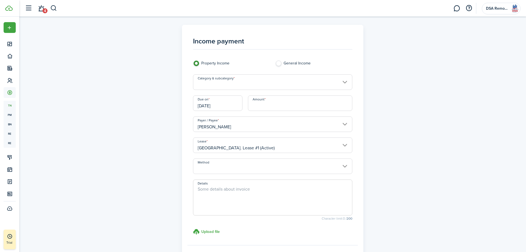
click at [284, 77] on input "Category & subcategory" at bounding box center [272, 81] width 159 height 15
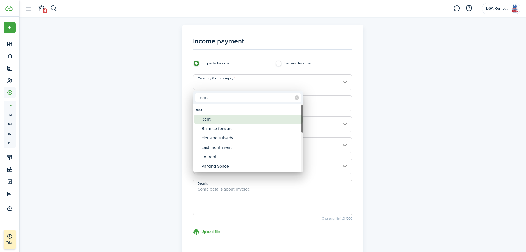
type input "rent"
click at [219, 118] on div "Rent" at bounding box center [251, 118] width 98 height 9
type input "Rent"
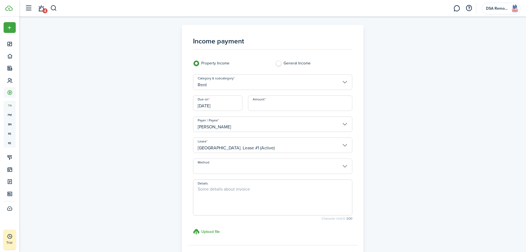
click at [255, 105] on input "Amount" at bounding box center [300, 102] width 104 height 15
click at [233, 162] on input "Method" at bounding box center [272, 165] width 159 height 15
type input "$2,450.00"
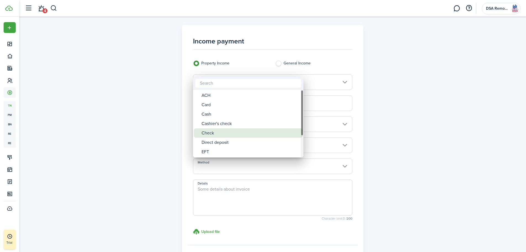
click at [218, 130] on div "Check" at bounding box center [251, 132] width 98 height 9
type input "Check"
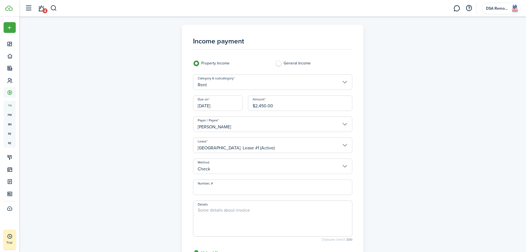
click at [216, 188] on input "Number, #" at bounding box center [272, 186] width 159 height 15
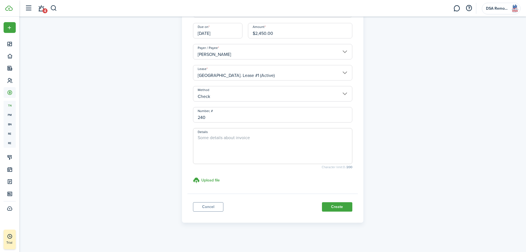
scroll to position [75, 0]
type input "240"
click at [336, 204] on button "Create" at bounding box center [337, 203] width 30 height 9
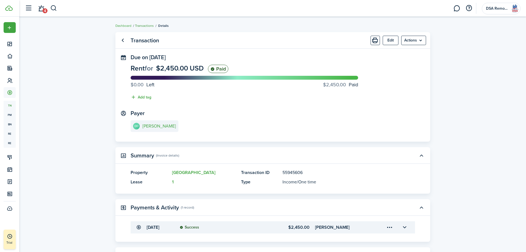
click at [141, 25] on link "Transactions" at bounding box center [144, 25] width 19 height 5
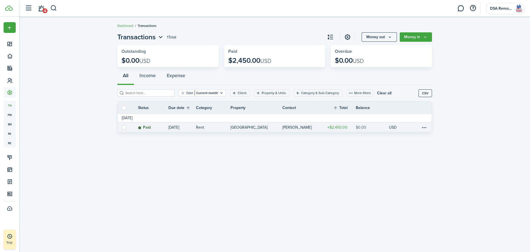
click at [155, 127] on link "Paid" at bounding box center [153, 127] width 30 height 10
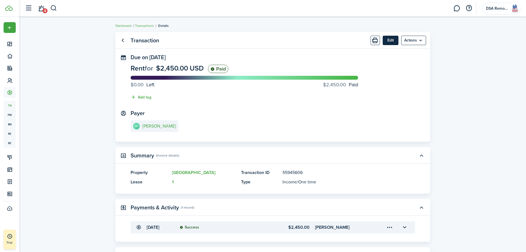
click at [390, 38] on button "Edit" at bounding box center [391, 40] width 16 height 9
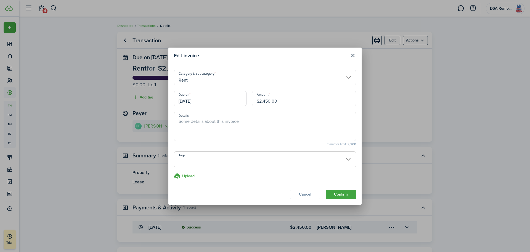
click at [226, 97] on input "[DATE]" at bounding box center [210, 98] width 73 height 15
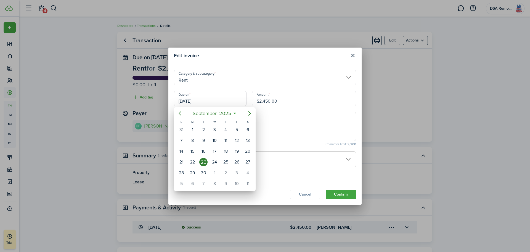
click at [180, 112] on icon "Previous page" at bounding box center [180, 113] width 7 height 7
click at [233, 129] on div "1" at bounding box center [237, 129] width 8 height 8
type input "[DATE]"
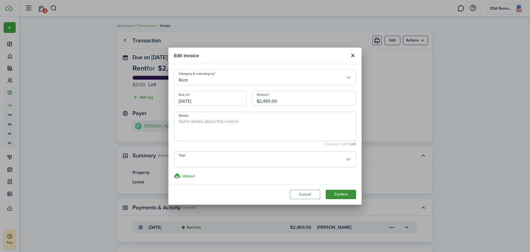
click at [336, 194] on button "Confirm" at bounding box center [341, 193] width 30 height 9
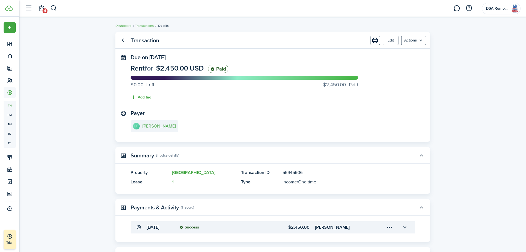
drag, startPoint x: 141, startPoint y: 23, endPoint x: 148, endPoint y: 28, distance: 8.5
click at [141, 23] on link "Transactions" at bounding box center [144, 25] width 19 height 5
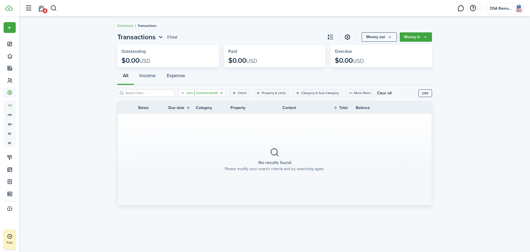
click at [219, 92] on icon "Open filter" at bounding box center [221, 93] width 5 height 4
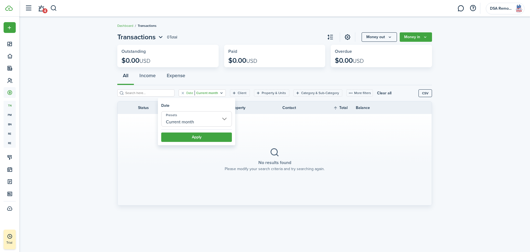
click at [218, 122] on input "Current month" at bounding box center [196, 118] width 71 height 15
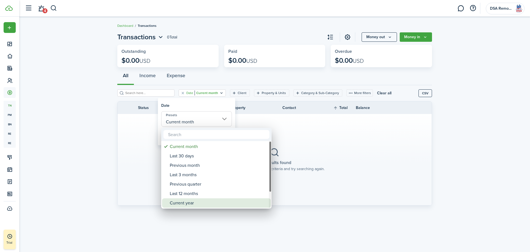
drag, startPoint x: 187, startPoint y: 200, endPoint x: 191, endPoint y: 198, distance: 4.1
click at [188, 200] on div "Current year" at bounding box center [219, 202] width 98 height 9
type input "Current year"
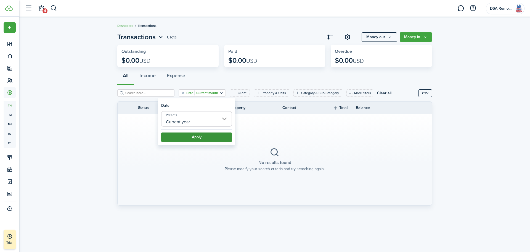
click at [203, 137] on button "Apply" at bounding box center [196, 136] width 71 height 9
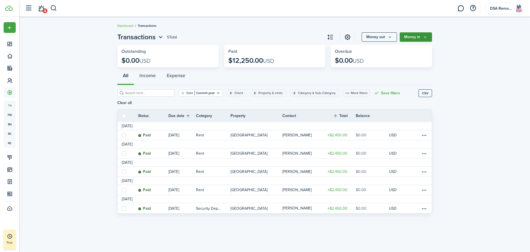
click at [409, 37] on button "Money in" at bounding box center [416, 36] width 32 height 9
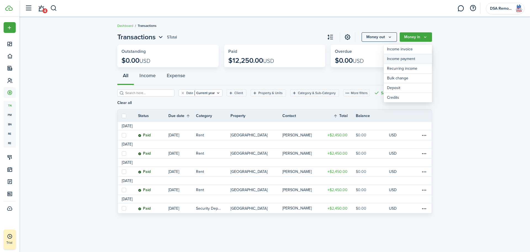
click at [407, 57] on link "Income payment" at bounding box center [408, 59] width 48 height 10
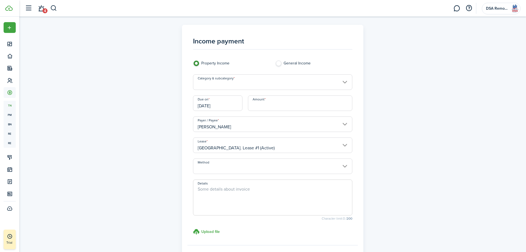
click at [232, 105] on input "[DATE]" at bounding box center [217, 102] width 49 height 15
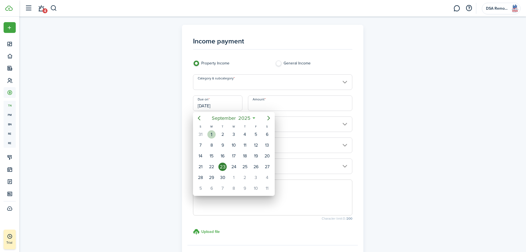
click at [215, 133] on div "1" at bounding box center [211, 134] width 8 height 8
type input "[DATE]"
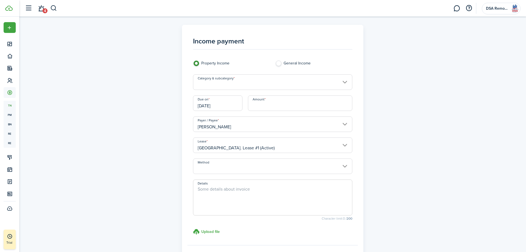
click at [255, 105] on input "Amount" at bounding box center [300, 102] width 104 height 15
click at [227, 166] on input "Method" at bounding box center [272, 165] width 159 height 15
type input "$2,450.00"
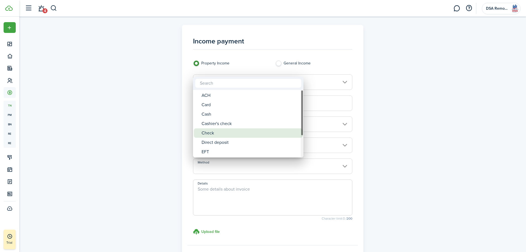
click at [209, 130] on div "Check" at bounding box center [251, 132] width 98 height 9
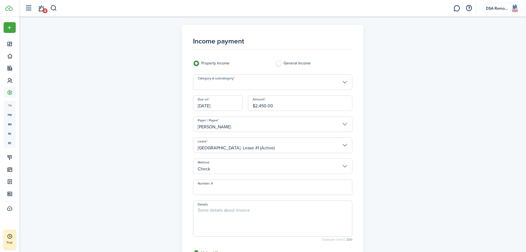
click at [221, 163] on input "Check" at bounding box center [272, 165] width 159 height 15
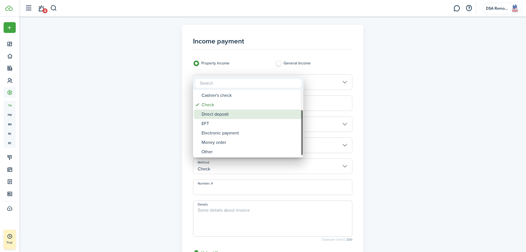
click at [216, 116] on div "Direct deposit" at bounding box center [251, 113] width 98 height 9
type input "Direct deposit"
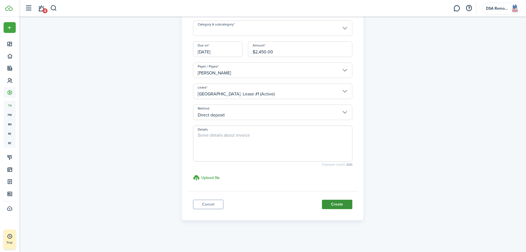
click at [332, 203] on button "Create" at bounding box center [337, 203] width 30 height 9
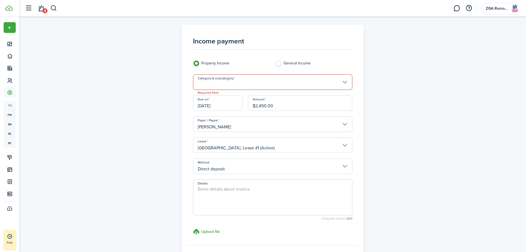
click at [220, 84] on input "Category & subcategory" at bounding box center [272, 81] width 159 height 15
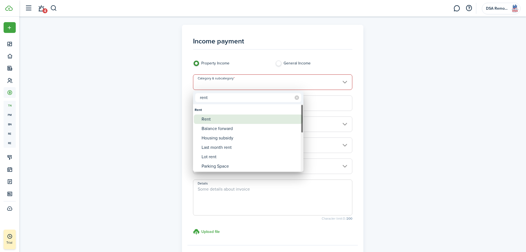
type input "rent"
click at [215, 117] on div "Rent" at bounding box center [251, 118] width 98 height 9
type input "Rent"
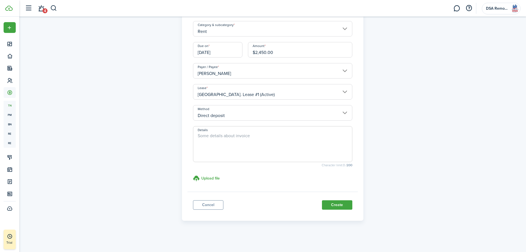
scroll to position [54, 0]
click at [332, 202] on button "Create" at bounding box center [337, 203] width 30 height 9
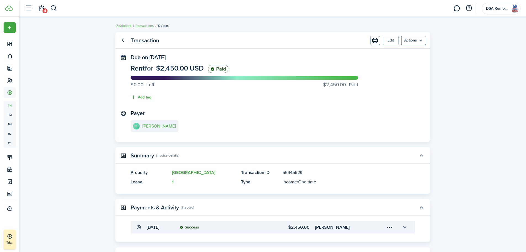
click at [145, 24] on link "Transactions" at bounding box center [144, 25] width 19 height 5
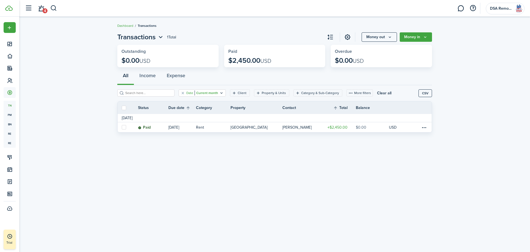
click at [219, 93] on icon "Open filter" at bounding box center [221, 93] width 5 height 4
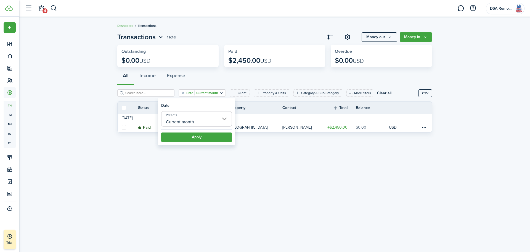
click at [224, 120] on input "Current month" at bounding box center [196, 118] width 71 height 15
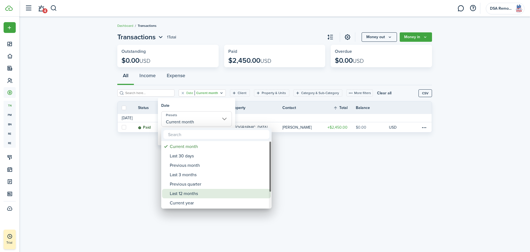
click at [189, 193] on div "Last 12 months" at bounding box center [219, 193] width 98 height 9
type input "Last 12 months"
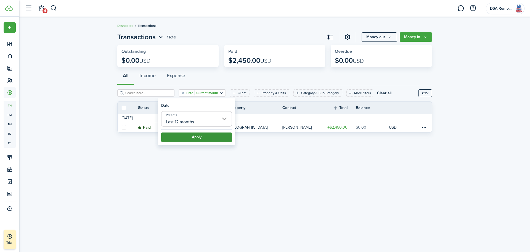
click at [203, 139] on button "Apply" at bounding box center [196, 136] width 71 height 9
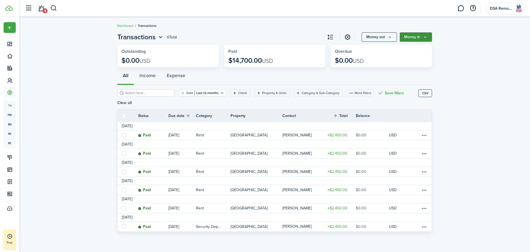
click at [410, 39] on button "Money in" at bounding box center [416, 36] width 32 height 9
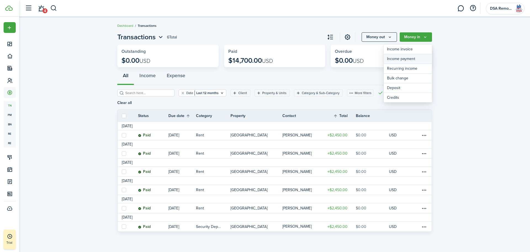
click at [406, 59] on link "Income payment" at bounding box center [408, 59] width 48 height 10
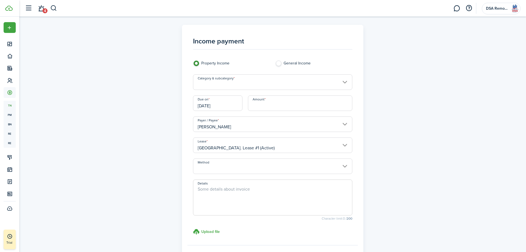
click at [260, 102] on input "Amount" at bounding box center [300, 102] width 104 height 15
click at [219, 82] on input "Category & subcategory" at bounding box center [272, 81] width 159 height 15
type input "$2,450.00"
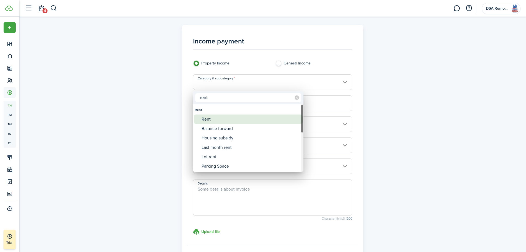
type input "rent"
click at [211, 117] on div "Rent" at bounding box center [251, 118] width 98 height 9
type input "Rent"
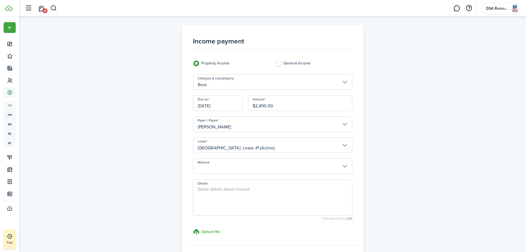
click at [218, 168] on input "Method" at bounding box center [272, 165] width 159 height 15
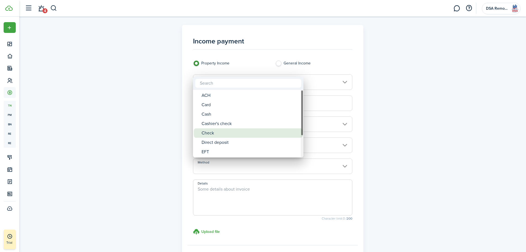
click at [209, 133] on div "Check" at bounding box center [251, 132] width 98 height 9
type input "Check"
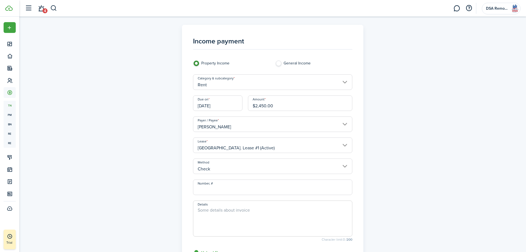
click at [213, 190] on input "Number, #" at bounding box center [272, 186] width 159 height 15
click at [228, 103] on input "[DATE]" at bounding box center [217, 102] width 49 height 15
type input "246"
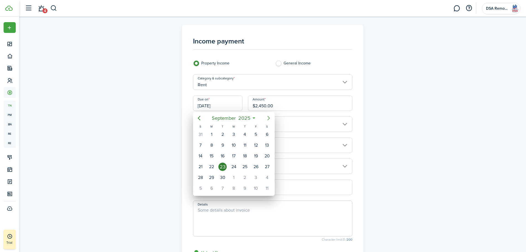
click at [267, 117] on icon "Next page" at bounding box center [268, 118] width 7 height 7
click at [235, 133] on div "1" at bounding box center [234, 134] width 8 height 8
type input "[DATE]"
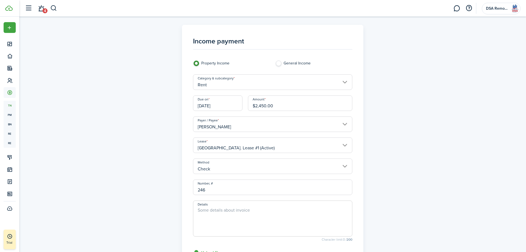
click at [415, 154] on div "Income payment Property Income General Income Category & subcategory Rent Due o…" at bounding box center [273, 160] width 320 height 270
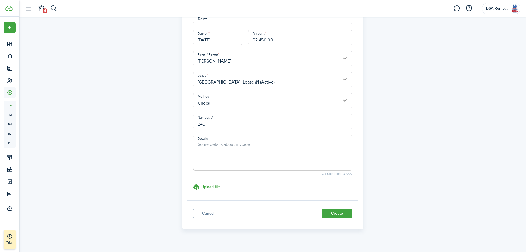
scroll to position [75, 0]
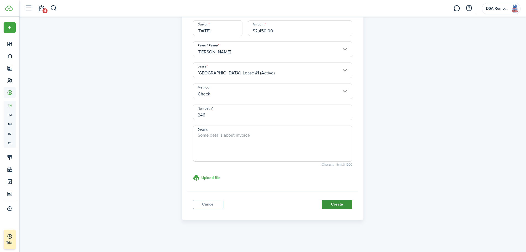
click at [341, 205] on button "Create" at bounding box center [337, 203] width 30 height 9
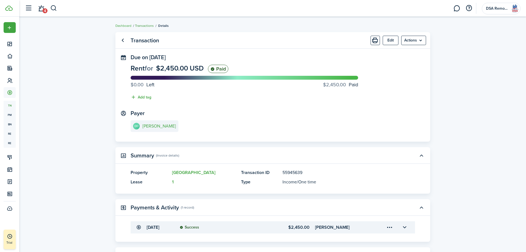
click at [142, 26] on link "Transactions" at bounding box center [144, 25] width 19 height 5
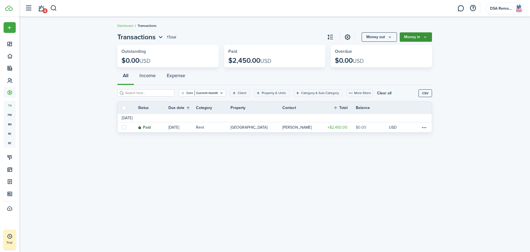
click at [427, 37] on icon "Money in" at bounding box center [425, 37] width 5 height 4
click at [152, 27] on span "Transactions" at bounding box center [147, 25] width 19 height 5
click at [219, 92] on icon "Open filter" at bounding box center [221, 93] width 5 height 4
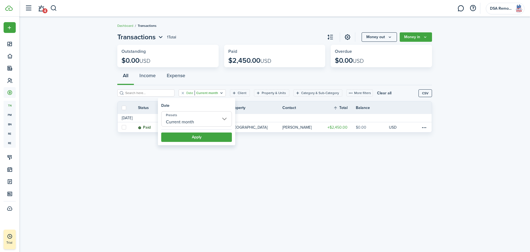
click at [217, 120] on input "Current month" at bounding box center [196, 118] width 71 height 15
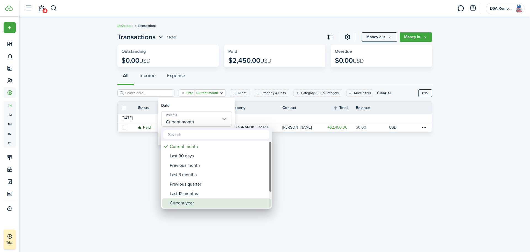
click at [191, 202] on div "Current year" at bounding box center [219, 202] width 98 height 9
type input "Current year"
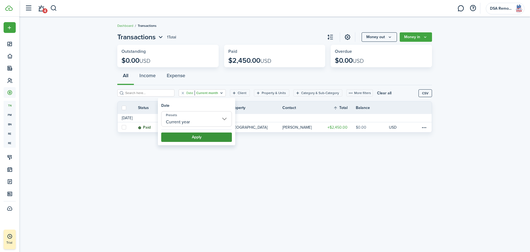
click at [209, 138] on button "Apply" at bounding box center [196, 136] width 71 height 9
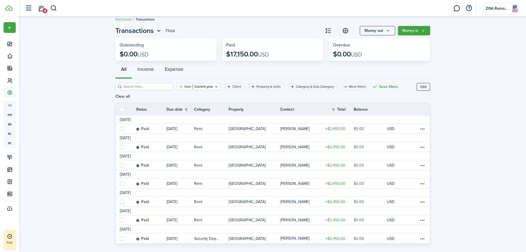
scroll to position [8, 0]
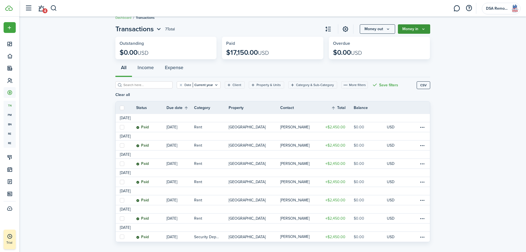
click at [408, 30] on button "Money in" at bounding box center [414, 28] width 32 height 9
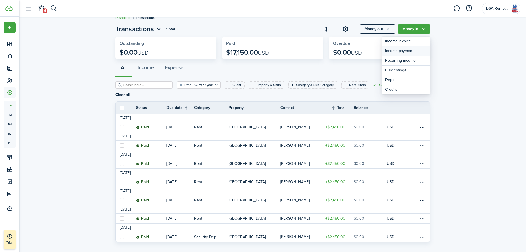
click at [405, 49] on link "Income payment" at bounding box center [406, 51] width 48 height 10
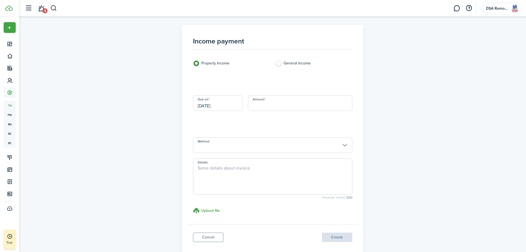
click at [223, 107] on input "[DATE]" at bounding box center [217, 102] width 49 height 15
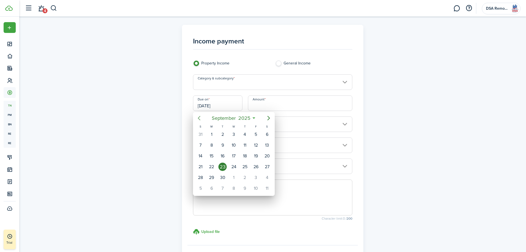
click at [198, 117] on icon "Previous page" at bounding box center [199, 118] width 7 height 7
click at [202, 136] on div "1" at bounding box center [200, 134] width 8 height 8
type input "[DATE]"
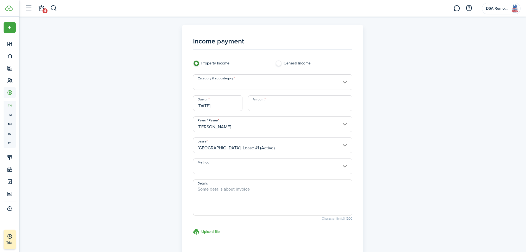
click at [263, 107] on input "Amount" at bounding box center [300, 102] width 104 height 15
click at [225, 163] on input "Method" at bounding box center [272, 165] width 159 height 15
type input "$2,450.00"
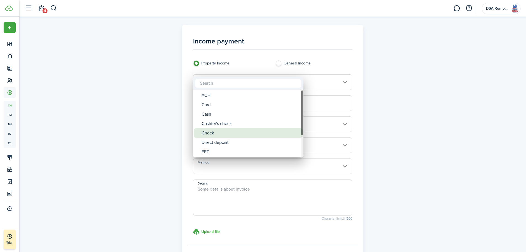
click at [210, 131] on div "Check" at bounding box center [251, 132] width 98 height 9
type input "Check"
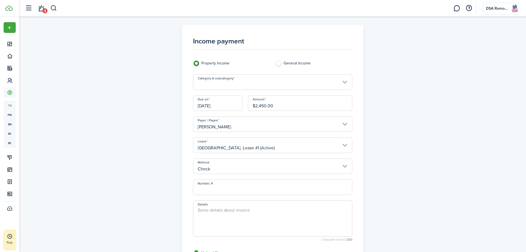
click at [231, 187] on input "Number, #" at bounding box center [272, 186] width 159 height 15
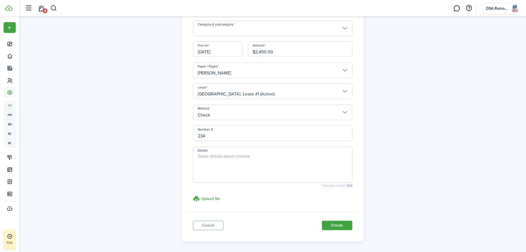
scroll to position [75, 0]
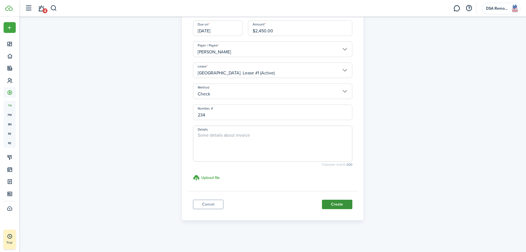
type input "234"
click at [333, 204] on button "Create" at bounding box center [337, 203] width 30 height 9
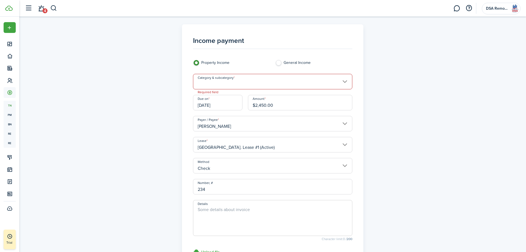
scroll to position [0, 0]
click at [213, 83] on input "Category & subcategory" at bounding box center [272, 81] width 159 height 15
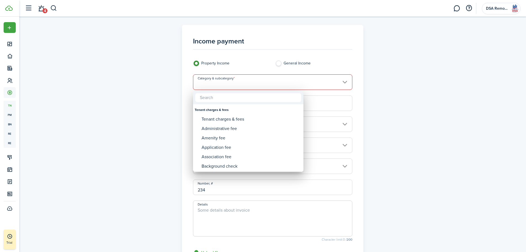
click at [212, 99] on input "text" at bounding box center [248, 97] width 106 height 9
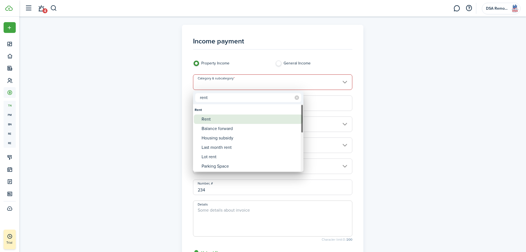
type input "rent"
click at [206, 118] on div "Rent" at bounding box center [251, 118] width 98 height 9
type input "Rent"
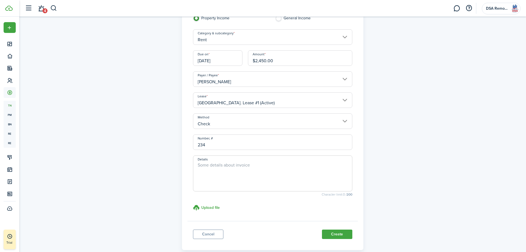
scroll to position [75, 0]
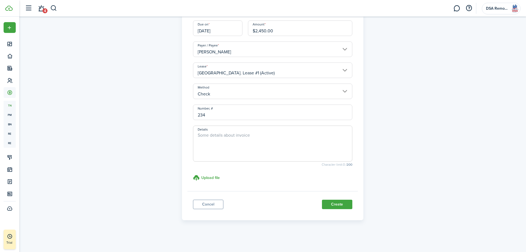
click at [332, 203] on button "Create" at bounding box center [337, 203] width 30 height 9
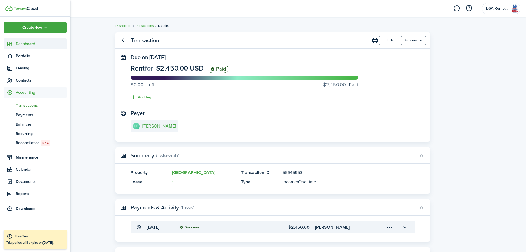
click at [20, 43] on span "Dashboard" at bounding box center [41, 44] width 51 height 6
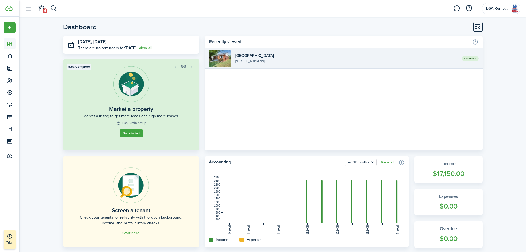
click at [264, 63] on widget-list-item-description "[STREET_ADDRESS]" at bounding box center [346, 61] width 222 height 5
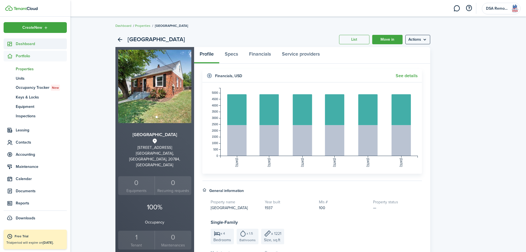
click at [22, 41] on span "Dashboard" at bounding box center [41, 44] width 51 height 6
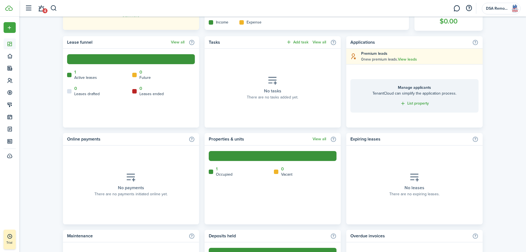
scroll to position [221, 0]
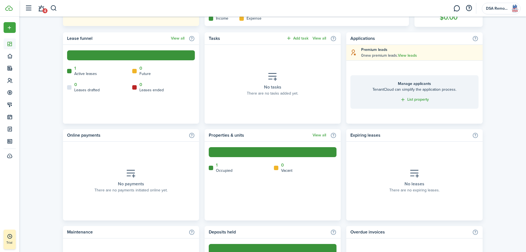
click at [401, 136] on home-widget-title "Expiring leases" at bounding box center [409, 135] width 119 height 7
click at [370, 134] on home-widget-title "Expiring leases" at bounding box center [409, 135] width 119 height 7
click at [423, 100] on link "List property" at bounding box center [414, 99] width 29 height 6
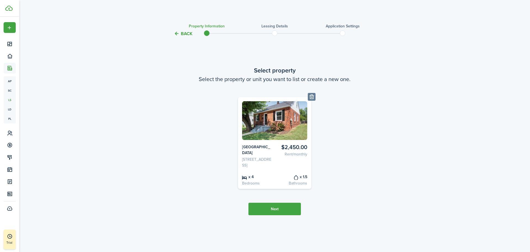
click at [284, 210] on button "Next" at bounding box center [274, 208] width 52 height 12
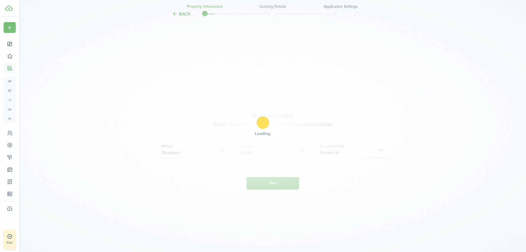
scroll to position [215, 0]
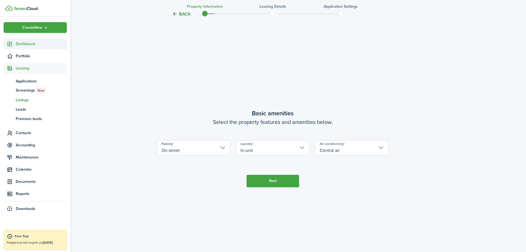
click at [17, 44] on span "Dashboard" at bounding box center [41, 44] width 51 height 6
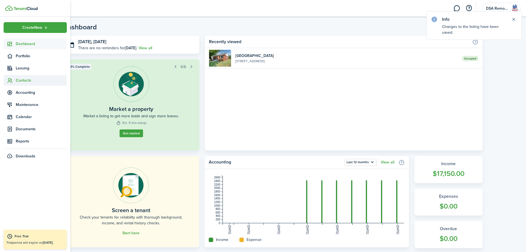
click at [24, 81] on span "Contacts" at bounding box center [41, 80] width 51 height 6
click at [30, 93] on span "Tenants" at bounding box center [41, 93] width 51 height 6
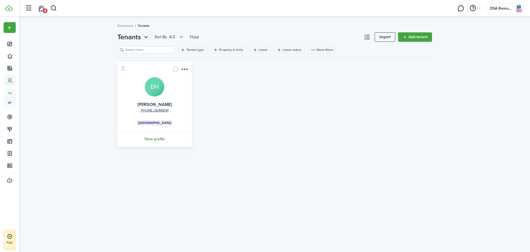
click at [163, 137] on link "View profile" at bounding box center [155, 138] width 76 height 15
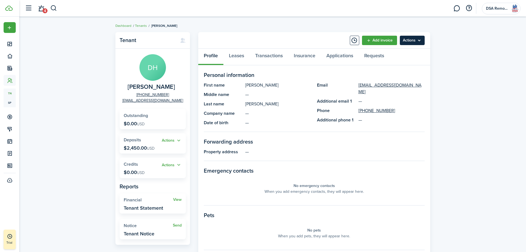
click at [415, 41] on menu-btn "Actions" at bounding box center [412, 40] width 25 height 9
click at [385, 72] on link "Move in" at bounding box center [400, 71] width 48 height 9
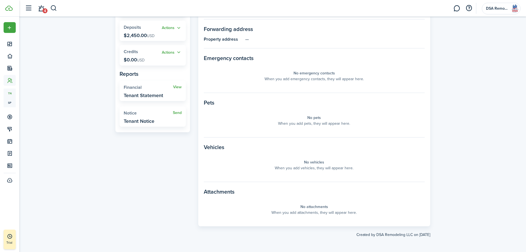
scroll to position [113, 0]
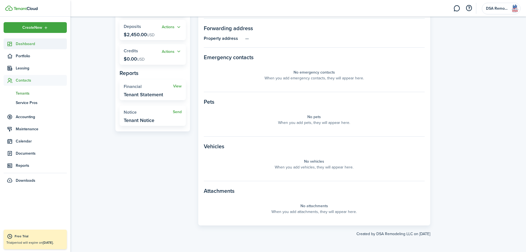
click at [16, 44] on span "Dashboard" at bounding box center [41, 44] width 51 height 6
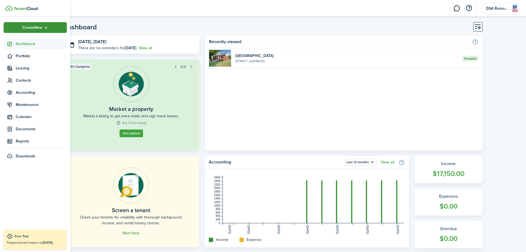
click at [20, 27] on div "Create New" at bounding box center [35, 27] width 63 height 11
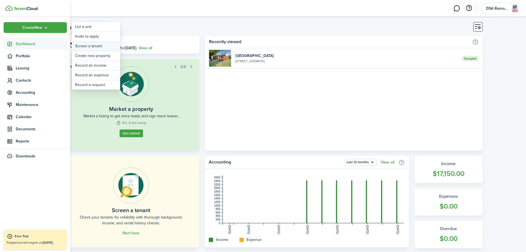
click at [85, 46] on link "Screen a tenant" at bounding box center [96, 45] width 48 height 9
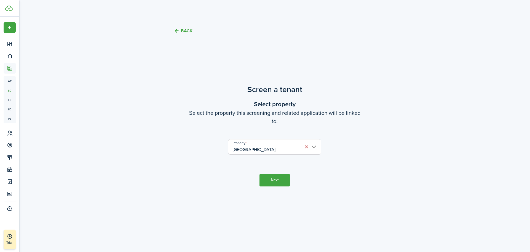
click at [279, 180] on button "Next" at bounding box center [275, 180] width 30 height 12
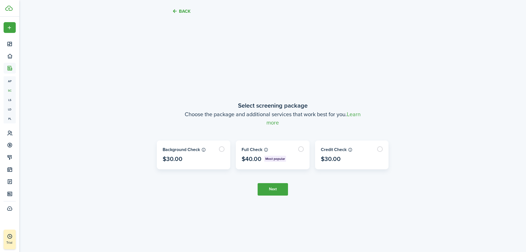
scroll to position [209, 0]
click at [276, 191] on button "Next" at bounding box center [273, 188] width 30 height 12
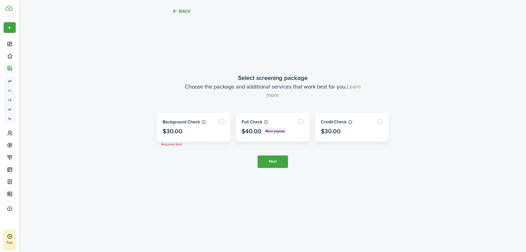
scroll to position [237, 0]
click at [273, 160] on button "Next" at bounding box center [273, 160] width 30 height 12
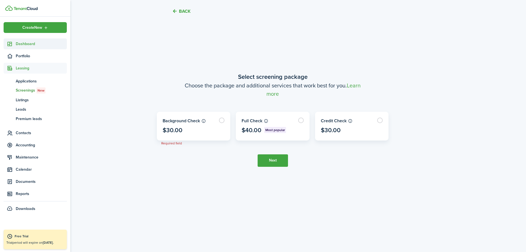
drag, startPoint x: 10, startPoint y: 45, endPoint x: 22, endPoint y: 46, distance: 11.6
click at [10, 45] on icon at bounding box center [10, 44] width 6 height 6
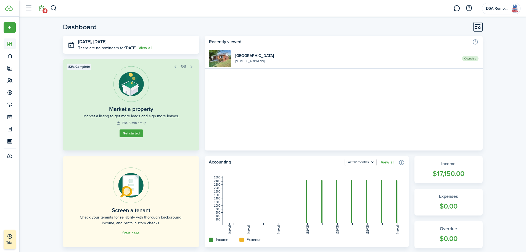
click at [44, 14] on link "4" at bounding box center [41, 8] width 10 height 14
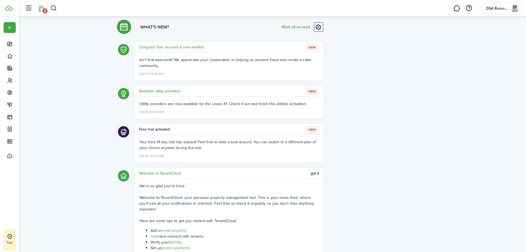
scroll to position [28, 0]
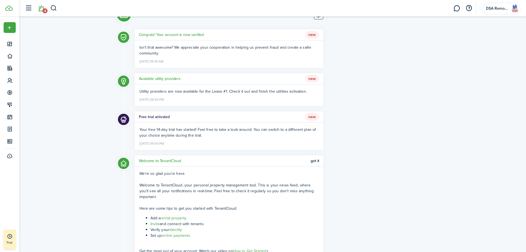
click at [228, 115] on div "Free trial activated New" at bounding box center [229, 116] width 189 height 11
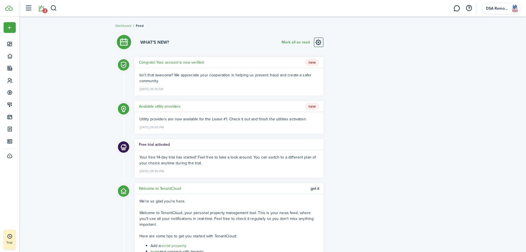
click at [198, 104] on div "Available utility providers New" at bounding box center [229, 106] width 189 height 11
click at [160, 62] on h5 "Congrats! Your account is now verified" at bounding box center [171, 62] width 65 height 6
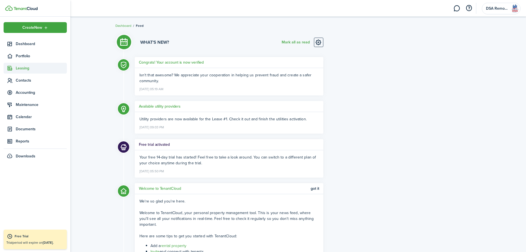
click at [9, 68] on icon at bounding box center [10, 68] width 6 height 6
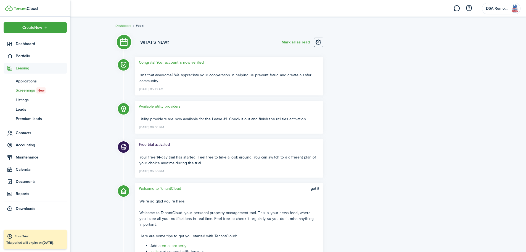
click at [33, 89] on span "Screenings New" at bounding box center [41, 90] width 51 height 6
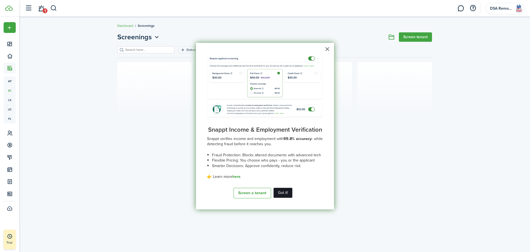
click at [280, 195] on button "Got it!" at bounding box center [283, 192] width 19 height 10
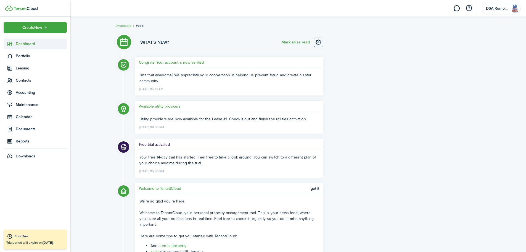
click at [9, 45] on icon at bounding box center [10, 44] width 6 height 6
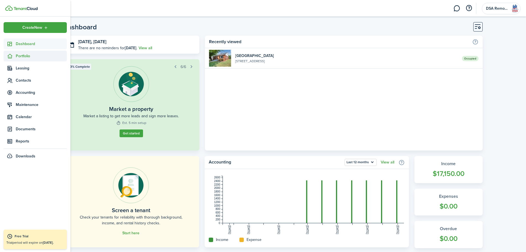
click at [14, 56] on sidebar-link-icon at bounding box center [10, 56] width 12 height 6
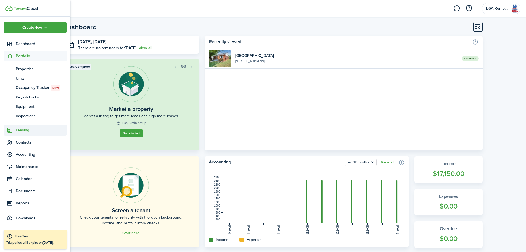
click at [23, 130] on span "Leasing" at bounding box center [41, 130] width 51 height 6
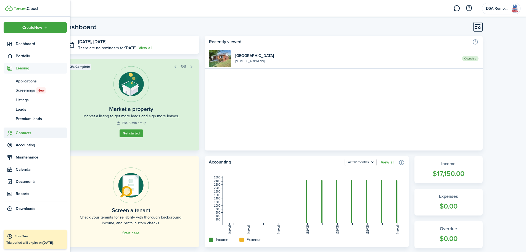
click at [28, 133] on span "Contacts" at bounding box center [41, 133] width 51 height 6
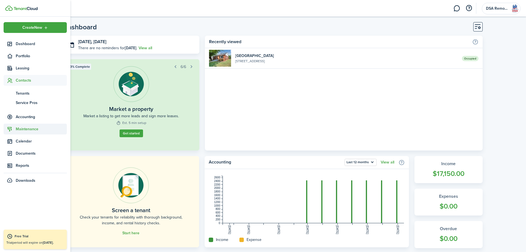
click at [34, 129] on span "Maintenance" at bounding box center [41, 129] width 51 height 6
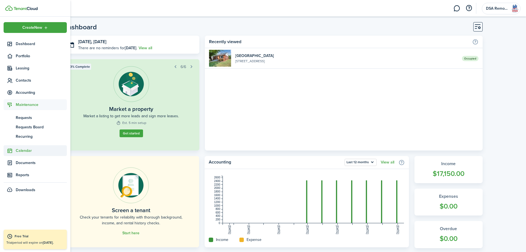
click at [28, 149] on span "Calendar" at bounding box center [41, 150] width 51 height 6
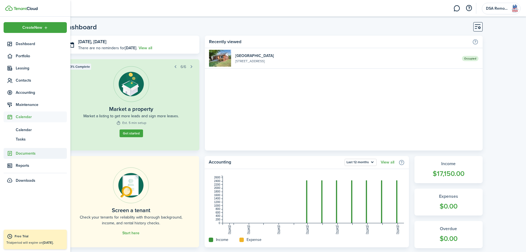
click at [30, 154] on span "Documents" at bounding box center [41, 153] width 51 height 6
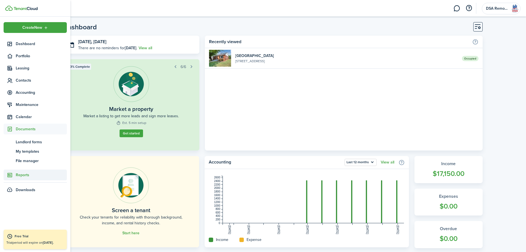
click at [25, 175] on span "Reports" at bounding box center [41, 175] width 51 height 6
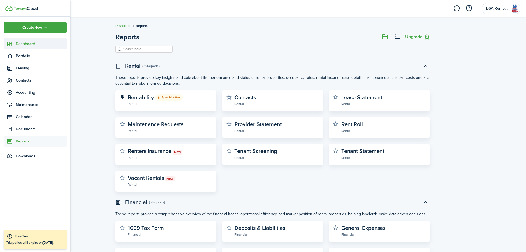
click at [14, 43] on sidebar-link-icon at bounding box center [10, 44] width 12 height 6
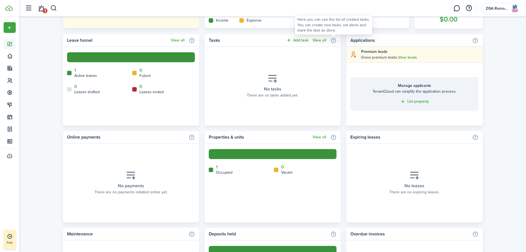
scroll to position [221, 0]
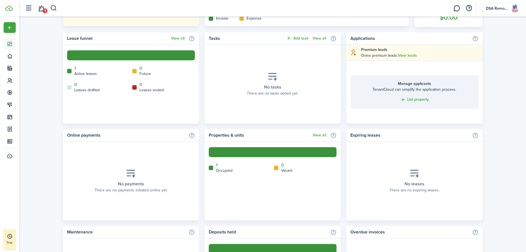
click at [135, 184] on placeholder-title "No payments" at bounding box center [131, 183] width 26 height 7
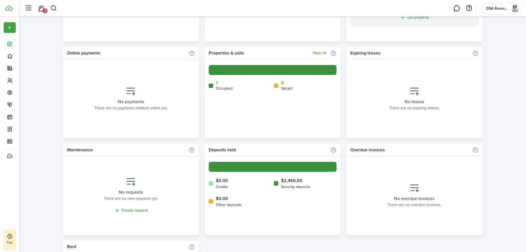
scroll to position [304, 0]
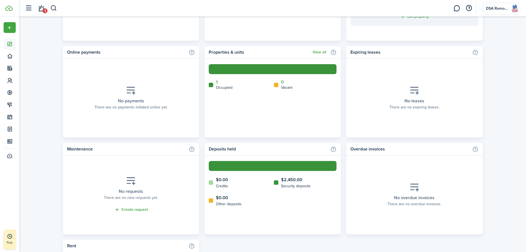
click at [412, 96] on div "No leases There are no expiring leases." at bounding box center [414, 97] width 59 height 33
click at [417, 92] on icon at bounding box center [414, 91] width 10 height 10
click at [210, 84] on icon at bounding box center [211, 85] width 4 height 4
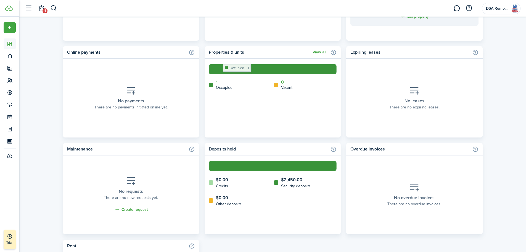
click at [223, 70] on rect at bounding box center [273, 69] width 128 height 10
click at [216, 73] on rect at bounding box center [273, 69] width 128 height 10
click at [127, 93] on icon at bounding box center [131, 91] width 10 height 10
click at [315, 51] on link "View all" at bounding box center [320, 52] width 14 height 4
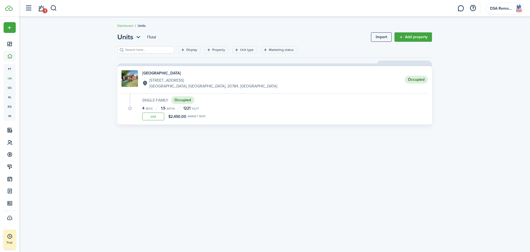
click at [262, 80] on link "[GEOGRAPHIC_DATA] [STREET_ADDRESS] [GEOGRAPHIC_DATA]" at bounding box center [274, 79] width 306 height 19
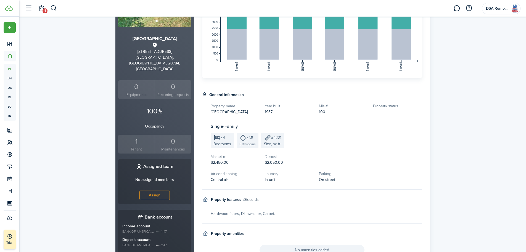
scroll to position [83, 0]
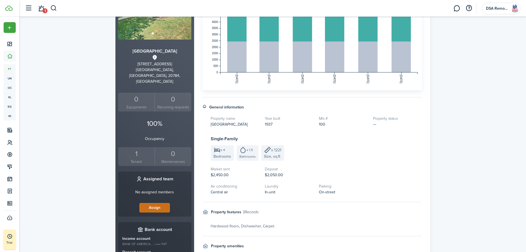
click at [155, 203] on button "Assign" at bounding box center [154, 207] width 30 height 9
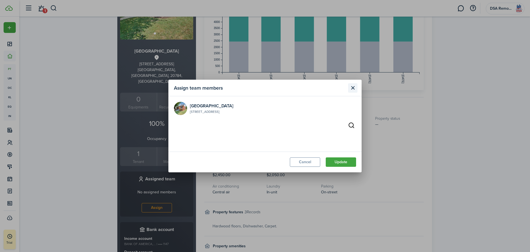
click at [352, 87] on button "Close modal" at bounding box center [352, 87] width 9 height 9
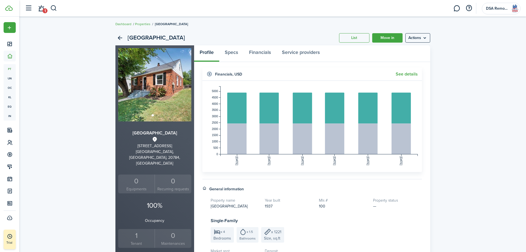
scroll to position [0, 0]
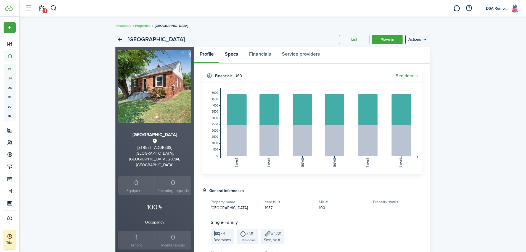
click at [229, 57] on link "Specs" at bounding box center [231, 55] width 24 height 17
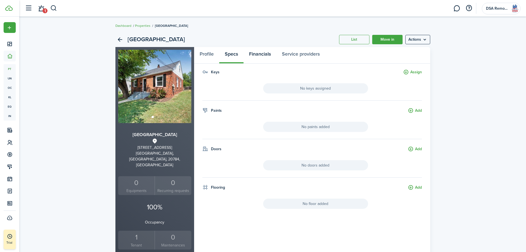
click at [259, 57] on link "Financials" at bounding box center [260, 55] width 33 height 17
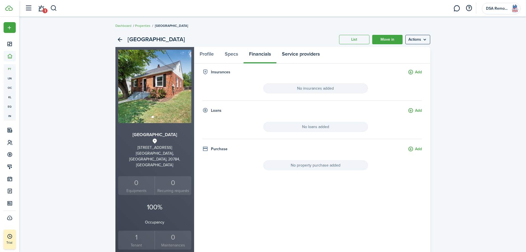
click at [297, 53] on link "Service providers" at bounding box center [300, 55] width 49 height 17
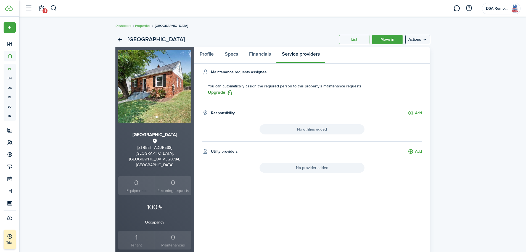
click at [216, 91] on button "Upgrade" at bounding box center [220, 92] width 25 height 7
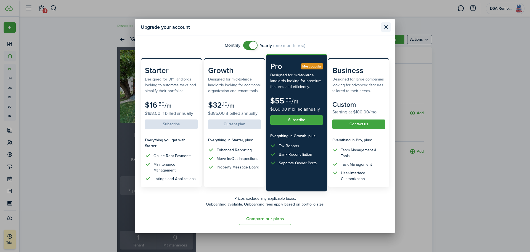
click at [386, 25] on button "Close modal" at bounding box center [385, 26] width 9 height 9
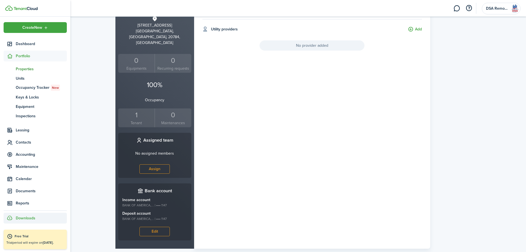
scroll to position [122, 0]
click at [30, 219] on span "Downloads" at bounding box center [26, 218] width 20 height 6
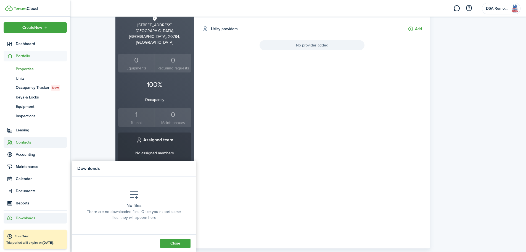
click at [25, 141] on span "Contacts" at bounding box center [41, 142] width 51 height 6
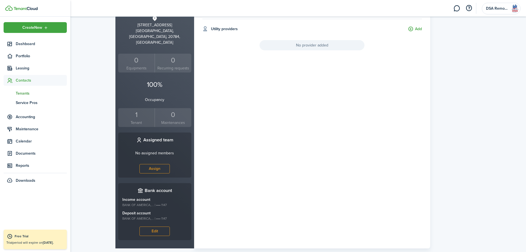
click at [21, 93] on span "Tenants" at bounding box center [41, 93] width 51 height 6
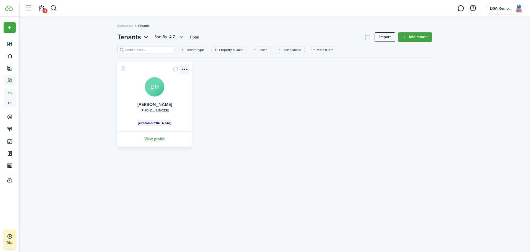
click at [184, 67] on menu-btn-icon "Open menu" at bounding box center [184, 68] width 9 height 9
click at [170, 99] on link "Move in" at bounding box center [164, 100] width 48 height 9
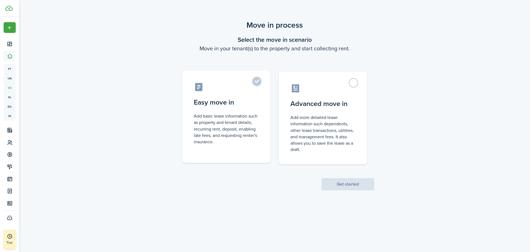
click at [256, 82] on label "Easy move in Add basic lease information such as property and tenant details, r…" at bounding box center [226, 116] width 88 height 92
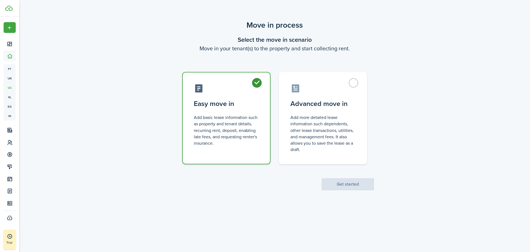
radio input "true"
click at [354, 186] on button "Get started" at bounding box center [348, 184] width 52 height 12
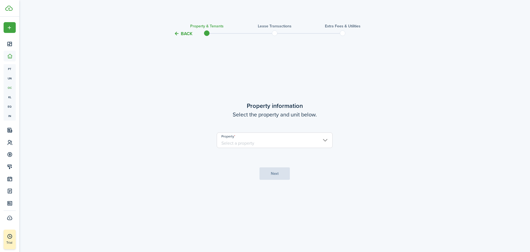
click at [324, 141] on input "Property" at bounding box center [275, 139] width 116 height 15
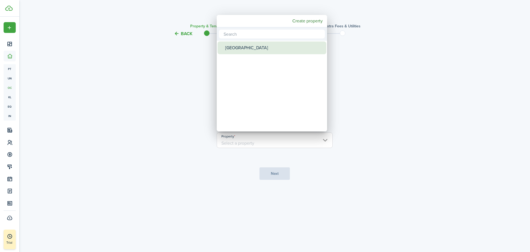
click at [244, 46] on div "[GEOGRAPHIC_DATA]" at bounding box center [274, 47] width 98 height 13
type input "[GEOGRAPHIC_DATA]"
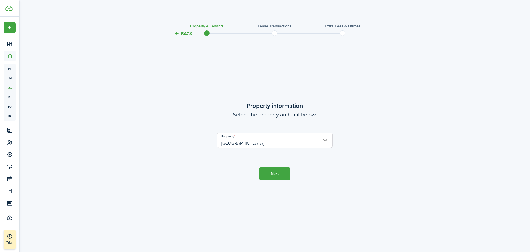
click at [270, 173] on button "Next" at bounding box center [275, 173] width 30 height 12
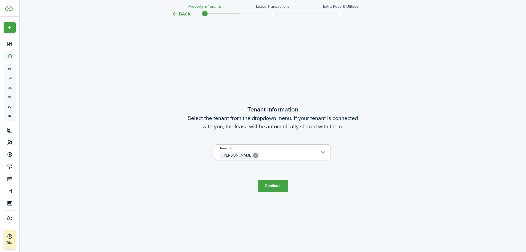
scroll to position [215, 0]
click at [275, 184] on button "Continue" at bounding box center [273, 185] width 30 height 12
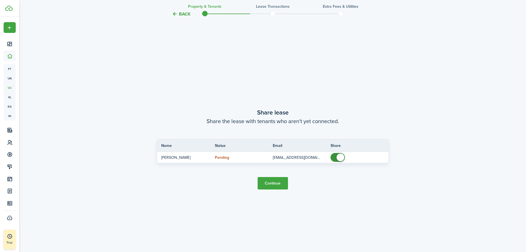
scroll to position [466, 0]
drag, startPoint x: 275, startPoint y: 184, endPoint x: 274, endPoint y: 210, distance: 25.2
click at [274, 210] on tc-wizard-step "Share lease Share the lease with tenants who aren't yet connected. Name Status …" at bounding box center [273, 148] width 232 height 252
click at [283, 184] on button "Continue" at bounding box center [273, 182] width 30 height 12
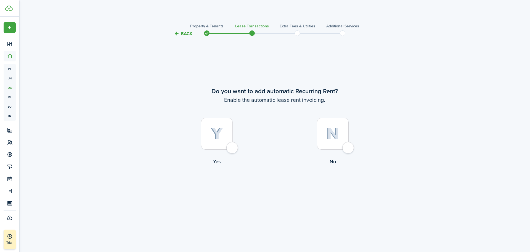
click at [232, 147] on div at bounding box center [217, 134] width 32 height 32
radio input "true"
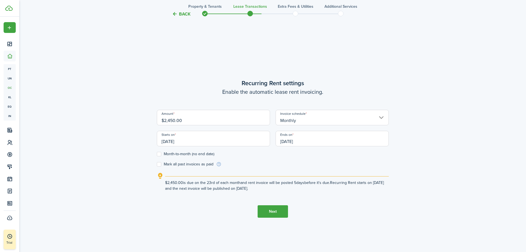
scroll to position [215, 0]
click at [227, 141] on input "[DATE]" at bounding box center [213, 137] width 113 height 15
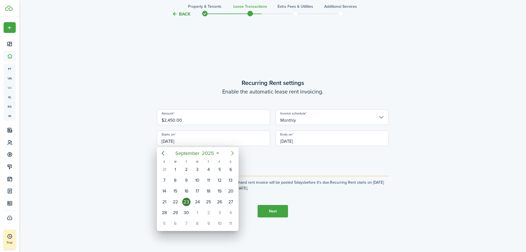
click at [232, 153] on icon "Next page" at bounding box center [232, 153] width 7 height 7
click at [229, 169] on div "1" at bounding box center [230, 169] width 8 height 8
type input "[DATE]"
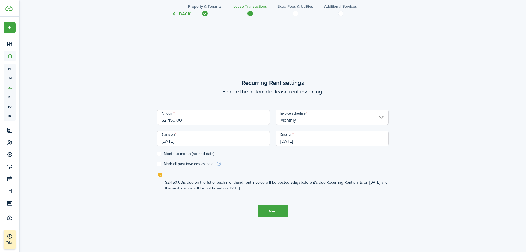
click at [308, 141] on input "[DATE]" at bounding box center [332, 137] width 113 height 15
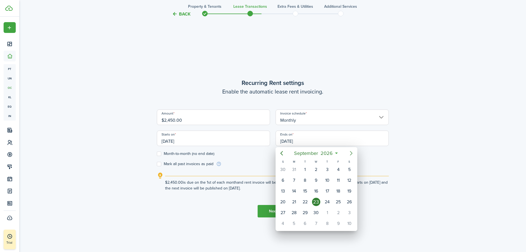
click at [353, 152] on icon "Next page" at bounding box center [351, 153] width 7 height 7
click at [352, 152] on icon "Next page" at bounding box center [351, 153] width 7 height 7
click at [281, 152] on icon "Previous page" at bounding box center [281, 153] width 7 height 7
click at [283, 153] on icon "Previous page" at bounding box center [281, 153] width 7 height 7
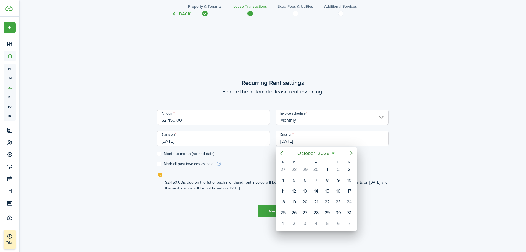
click at [350, 154] on icon "Next page" at bounding box center [351, 153] width 7 height 7
click at [279, 151] on icon "Previous page" at bounding box center [281, 153] width 7 height 7
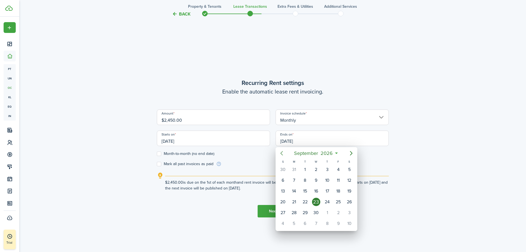
click at [279, 151] on icon "Previous page" at bounding box center [281, 153] width 7 height 7
click at [283, 153] on icon "Previous page" at bounding box center [281, 153] width 7 height 7
click at [391, 160] on div at bounding box center [263, 126] width 614 height 340
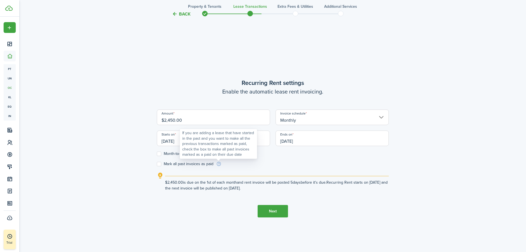
click at [219, 164] on info-icon at bounding box center [218, 163] width 5 height 5
click at [160, 163] on label "Mark all past invoices as paid" at bounding box center [185, 164] width 57 height 4
click at [157, 164] on input "Mark all past invoices as paid" at bounding box center [157, 164] width 0 height 0
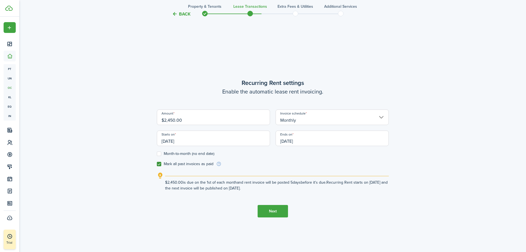
checkbox input "true"
click at [308, 142] on input "[DATE]" at bounding box center [332, 137] width 113 height 15
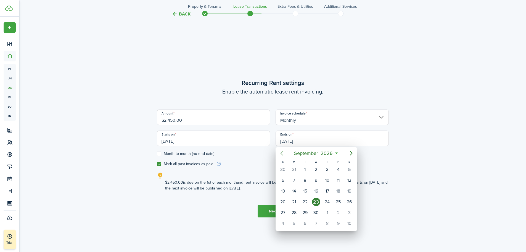
click at [282, 153] on icon "Previous page" at bounding box center [281, 153] width 7 height 7
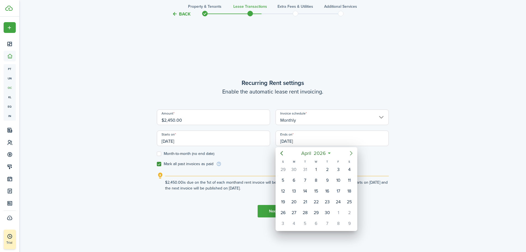
click at [349, 154] on icon "Next page" at bounding box center [351, 153] width 7 height 7
click at [340, 168] on div "1" at bounding box center [338, 169] width 8 height 8
type input "05/01/2026"
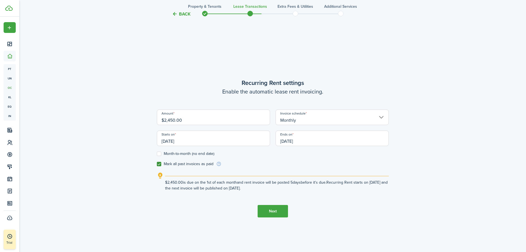
click at [271, 210] on button "Next" at bounding box center [273, 211] width 30 height 12
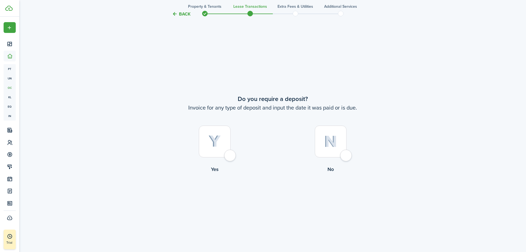
scroll to position [466, 0]
click at [345, 155] on div at bounding box center [331, 141] width 32 height 32
radio input "true"
click at [343, 155] on div at bounding box center [331, 141] width 32 height 32
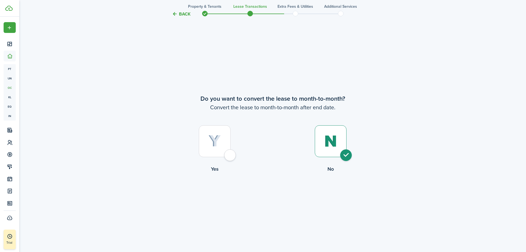
radio input "true"
click at [227, 156] on div at bounding box center [215, 141] width 32 height 32
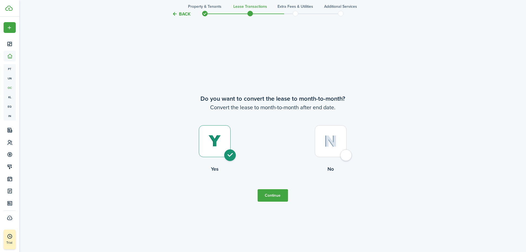
click at [344, 155] on div at bounding box center [331, 141] width 32 height 32
radio input "false"
radio input "true"
drag, startPoint x: 279, startPoint y: 196, endPoint x: 326, endPoint y: 204, distance: 48.2
click at [322, 204] on tc-wizard-step "Do you want to convert the lease to month-to-month? Convert the lease to month-…" at bounding box center [273, 148] width 232 height 252
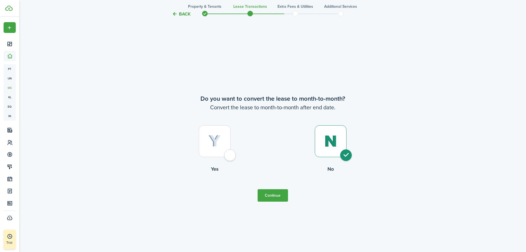
click at [231, 154] on div at bounding box center [215, 141] width 32 height 32
radio input "true"
click at [272, 196] on button "Continue" at bounding box center [273, 195] width 30 height 12
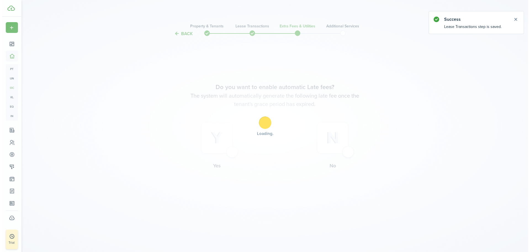
scroll to position [0, 0]
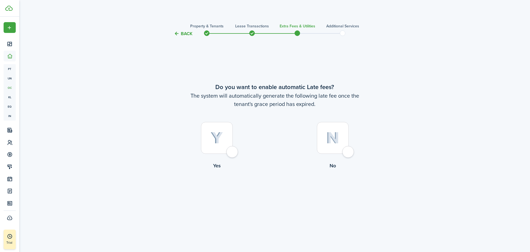
click at [232, 153] on div at bounding box center [217, 138] width 32 height 32
radio input "true"
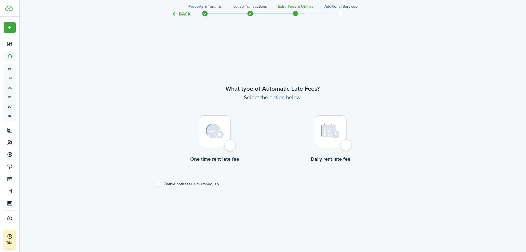
scroll to position [215, 0]
click at [346, 144] on div at bounding box center [331, 131] width 32 height 32
radio input "true"
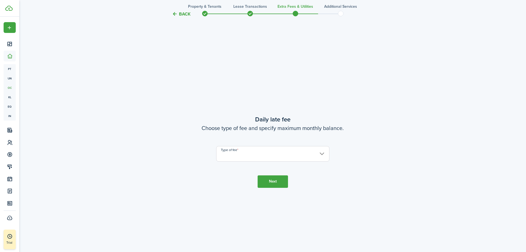
scroll to position [466, 0]
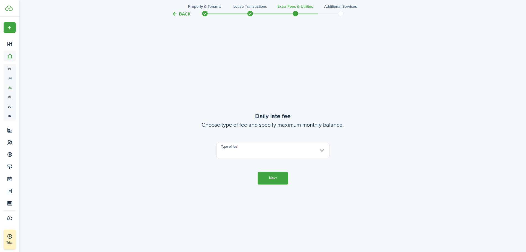
click at [324, 149] on input "Type of fee" at bounding box center [272, 149] width 113 height 15
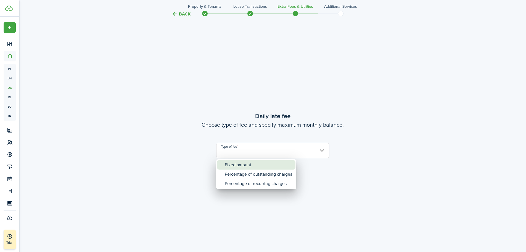
click at [274, 163] on div "Fixed amount" at bounding box center [258, 164] width 67 height 9
type input "Fixed amount"
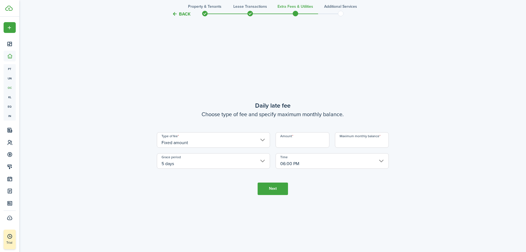
click at [290, 142] on input "Amount" at bounding box center [303, 139] width 54 height 15
type input "$50.00"
click at [367, 142] on input "Maximum monthly balance" at bounding box center [362, 139] width 54 height 15
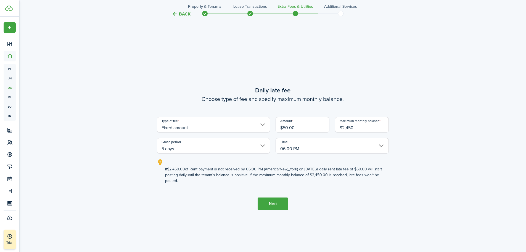
type input "$2,450.00"
click at [326, 205] on tc-wizard-step "Daily late fee Choose type of fee and specify maximum monthly balance. Type of …" at bounding box center [273, 148] width 232 height 252
click at [274, 203] on button "Next" at bounding box center [273, 203] width 30 height 12
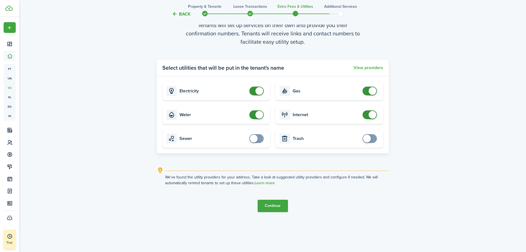
scroll to position [755, 0]
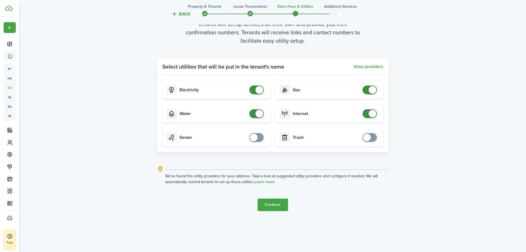
click at [276, 210] on button "Continue" at bounding box center [273, 204] width 30 height 12
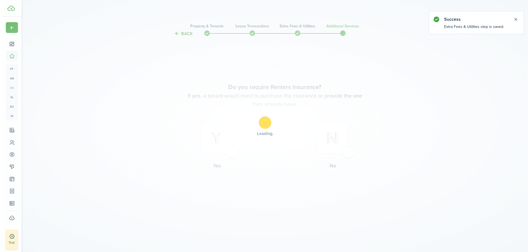
scroll to position [0, 0]
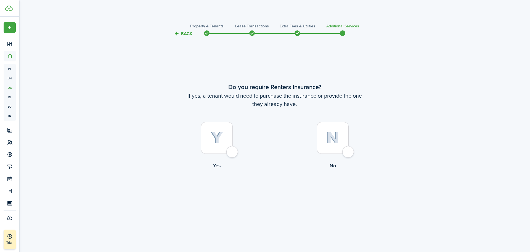
click at [231, 153] on div at bounding box center [217, 138] width 32 height 32
radio input "true"
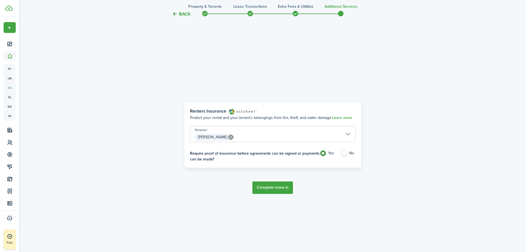
scroll to position [215, 0]
click at [346, 152] on label "No" at bounding box center [348, 154] width 15 height 8
radio input "false"
radio input "true"
click at [279, 188] on button "Complete move in" at bounding box center [272, 187] width 41 height 12
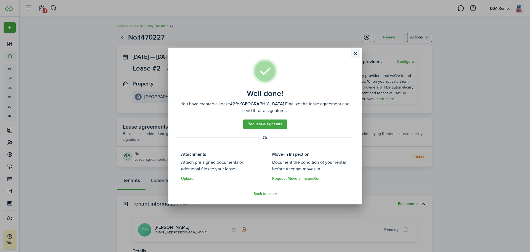
click at [356, 53] on button "Close modal" at bounding box center [355, 53] width 9 height 9
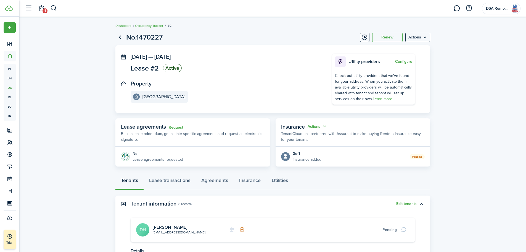
click at [171, 68] on status "Active" at bounding box center [172, 68] width 19 height 8
click at [171, 58] on span "May 01, 2026" at bounding box center [162, 56] width 16 height 8
click at [423, 39] on menu-btn "Actions" at bounding box center [417, 37] width 25 height 9
click at [407, 47] on button "Edit" at bounding box center [406, 49] width 48 height 9
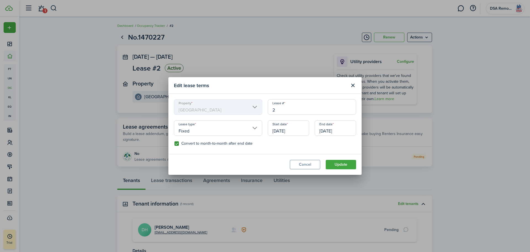
click at [298, 107] on input "2" at bounding box center [312, 106] width 88 height 15
type input "1"
click at [338, 165] on button "Update" at bounding box center [341, 164] width 30 height 9
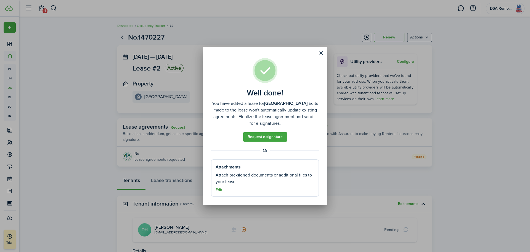
click at [219, 189] on button "Edit" at bounding box center [219, 189] width 6 height 4
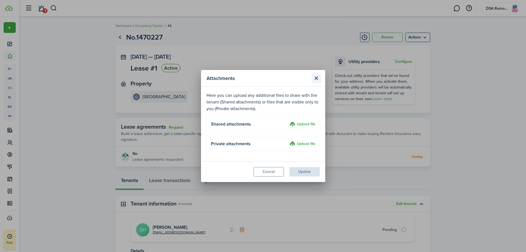
click at [316, 77] on button "Close modal" at bounding box center [316, 77] width 9 height 9
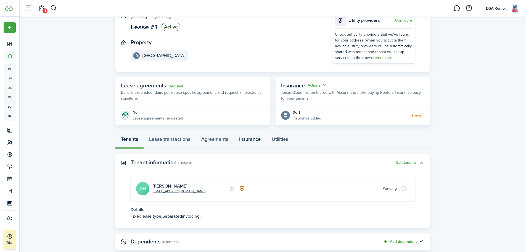
scroll to position [54, 0]
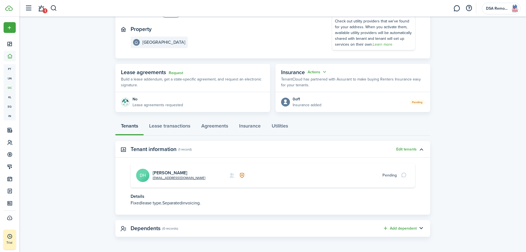
drag, startPoint x: 263, startPoint y: 146, endPoint x: 253, endPoint y: 185, distance: 40.4
click at [253, 185] on card "herrerawildlife@gmail.com Daniel Herrera DH Pending" at bounding box center [273, 175] width 284 height 24
click at [251, 201] on p "Fixed lease type. Separated invoicing." at bounding box center [273, 202] width 284 height 7
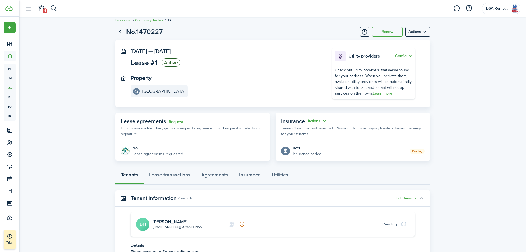
scroll to position [0, 0]
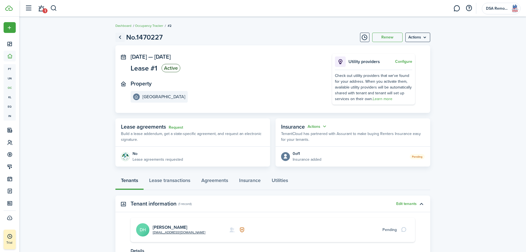
click at [120, 36] on link "Go back" at bounding box center [119, 37] width 9 height 9
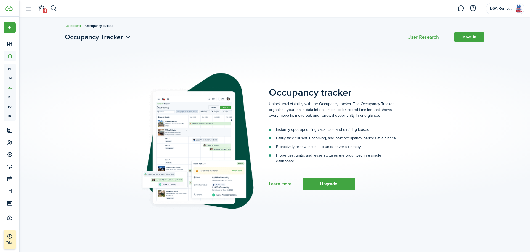
drag, startPoint x: 8, startPoint y: 0, endPoint x: 110, endPoint y: 76, distance: 127.3
click at [113, 78] on picture at bounding box center [159, 141] width 189 height 137
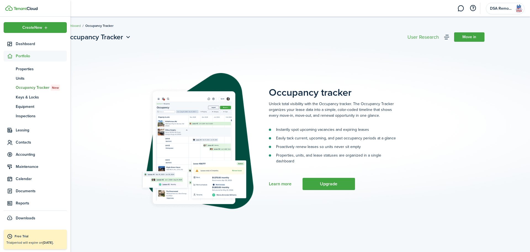
click at [11, 57] on icon at bounding box center [10, 56] width 6 height 6
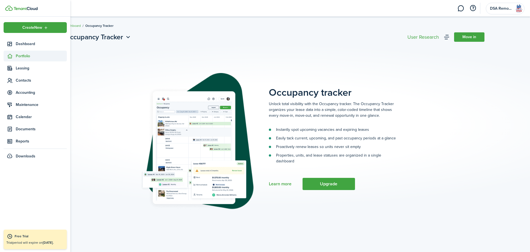
click at [28, 56] on span "Portfolio" at bounding box center [41, 56] width 51 height 6
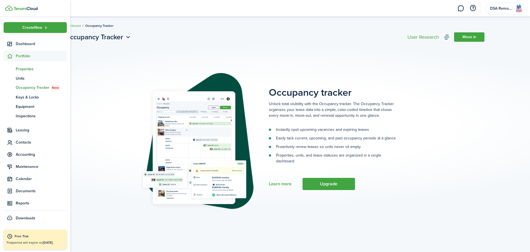
click at [27, 70] on span "Properties" at bounding box center [41, 69] width 51 height 6
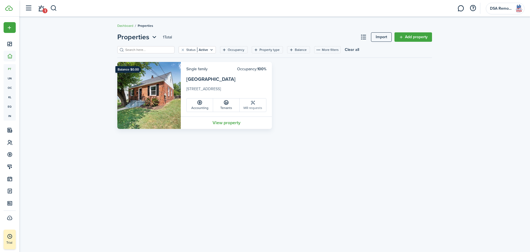
click at [243, 105] on link "MR requests" at bounding box center [253, 104] width 27 height 13
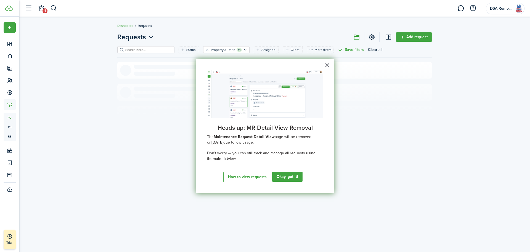
drag, startPoint x: 290, startPoint y: 178, endPoint x: 253, endPoint y: 193, distance: 40.0
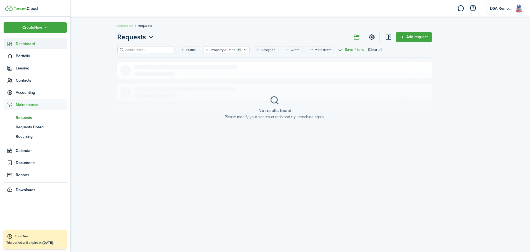
click at [28, 44] on span "Dashboard" at bounding box center [41, 44] width 51 height 6
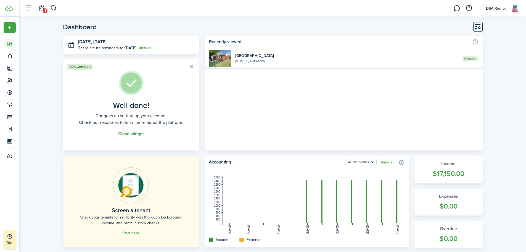
click at [136, 133] on button "Close widget" at bounding box center [131, 133] width 26 height 5
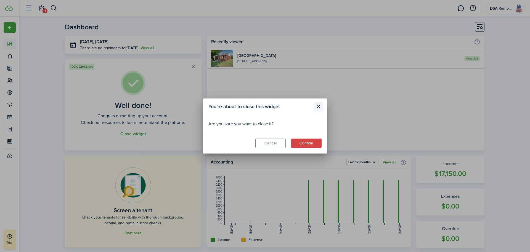
click at [319, 105] on button "Close modal" at bounding box center [318, 106] width 9 height 9
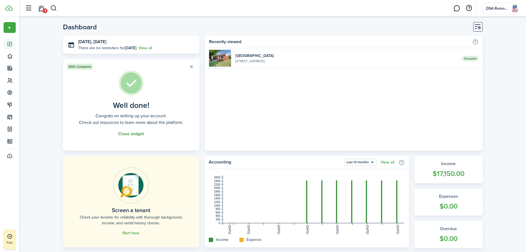
click at [136, 132] on button "Close widget" at bounding box center [131, 133] width 26 height 5
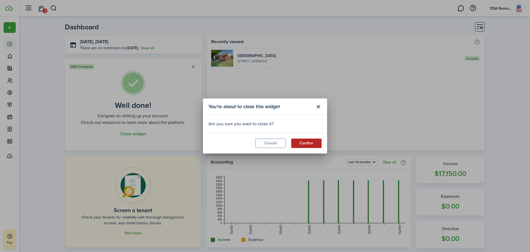
click at [301, 143] on button "Confirm" at bounding box center [306, 142] width 30 height 9
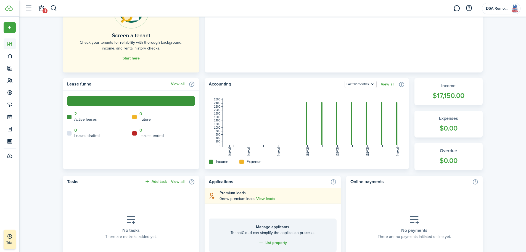
scroll to position [83, 0]
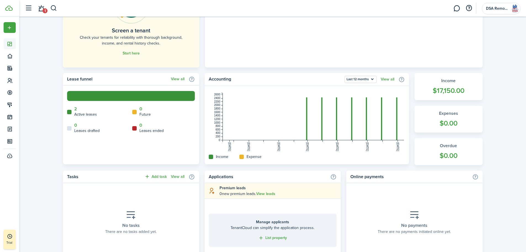
click at [86, 113] on home-widget-title "Active leases" at bounding box center [85, 114] width 23 height 6
click at [71, 112] on icon at bounding box center [69, 112] width 4 height 4
click at [176, 78] on link "View all" at bounding box center [178, 79] width 14 height 4
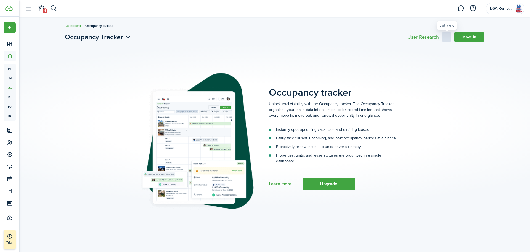
click at [447, 36] on link at bounding box center [446, 36] width 9 height 9
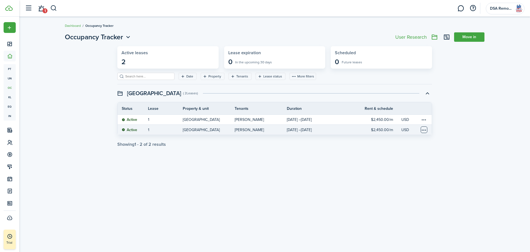
click at [423, 129] on table-menu-btn-icon at bounding box center [424, 129] width 7 height 7
click at [389, 188] on button "Delete" at bounding box center [403, 188] width 48 height 9
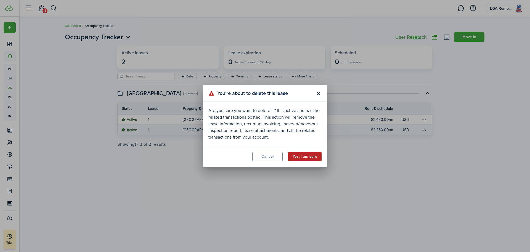
click at [295, 157] on button "Yes, I am sure" at bounding box center [304, 156] width 33 height 9
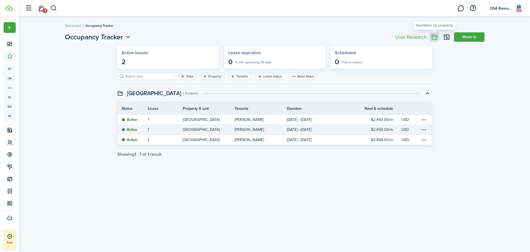
click at [436, 39] on button at bounding box center [434, 36] width 9 height 9
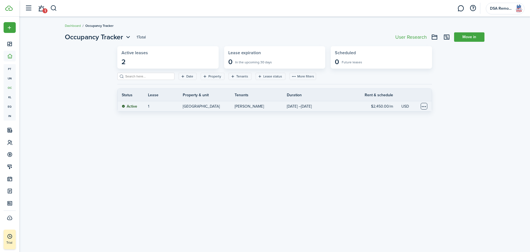
click at [422, 107] on table-menu-btn-icon at bounding box center [424, 106] width 7 height 7
click at [393, 126] on button "Edit" at bounding box center [403, 126] width 48 height 9
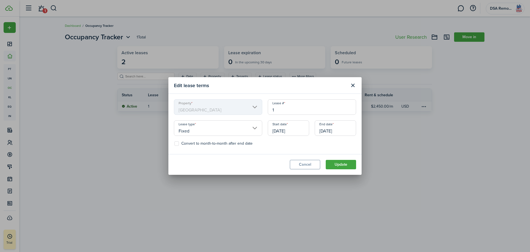
click at [294, 130] on input "[DATE]" at bounding box center [288, 127] width 41 height 15
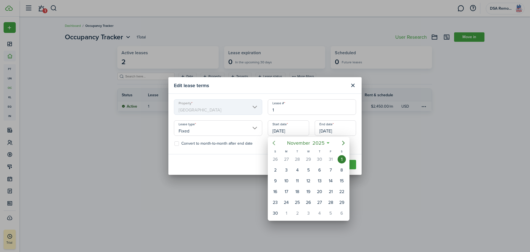
click at [275, 143] on icon "Previous page" at bounding box center [274, 142] width 7 height 7
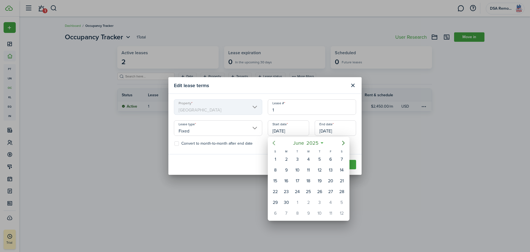
click at [275, 143] on icon "Previous page" at bounding box center [274, 142] width 7 height 7
click at [272, 142] on icon "Previous page" at bounding box center [274, 142] width 7 height 7
click at [296, 158] on div "1" at bounding box center [297, 159] width 8 height 8
type input "[DATE]"
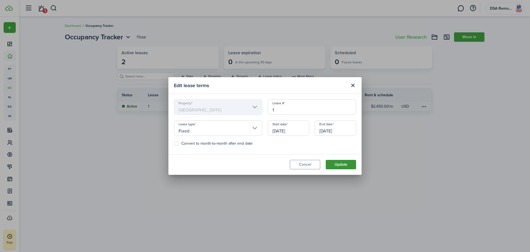
click at [339, 163] on button "Update" at bounding box center [341, 164] width 30 height 9
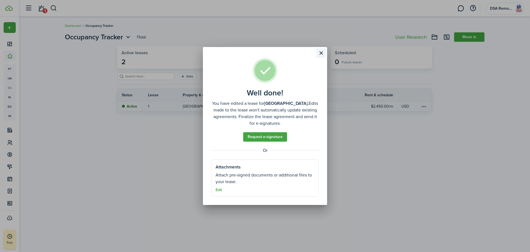
click at [319, 53] on button "Close modal" at bounding box center [320, 52] width 9 height 9
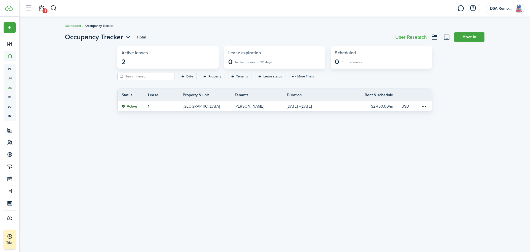
click at [137, 52] on widget-stats-title "Active leases" at bounding box center [167, 52] width 93 height 5
click at [434, 38] on button at bounding box center [434, 36] width 9 height 9
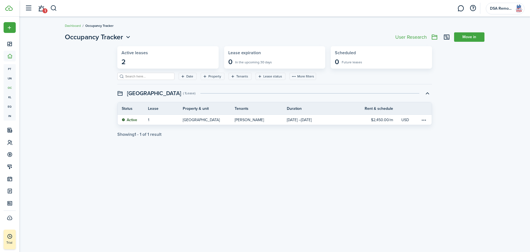
click at [129, 54] on widget-stats-title "Active leases" at bounding box center [167, 52] width 93 height 5
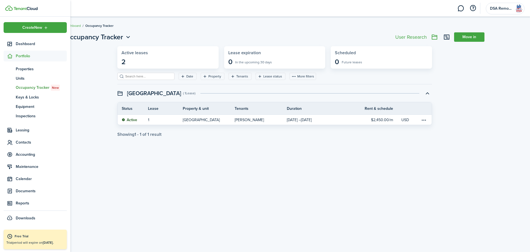
click at [8, 55] on icon at bounding box center [10, 56] width 6 height 6
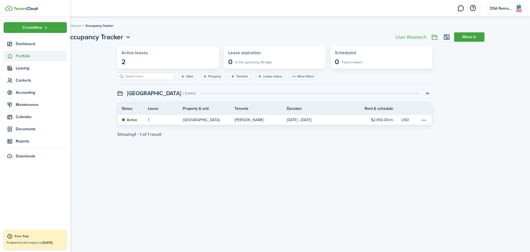
click at [8, 55] on icon at bounding box center [10, 56] width 6 height 6
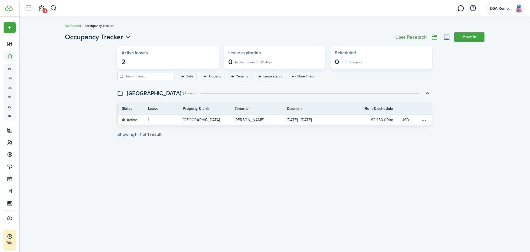
click at [103, 25] on span "Occupancy Tracker" at bounding box center [99, 25] width 28 height 5
click at [77, 27] on link "Dashboard" at bounding box center [73, 25] width 16 height 5
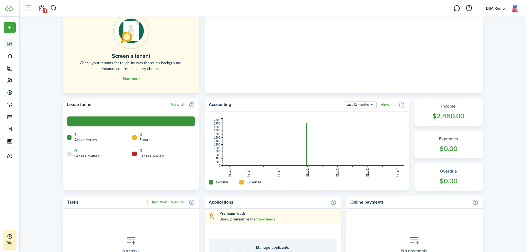
scroll to position [55, 0]
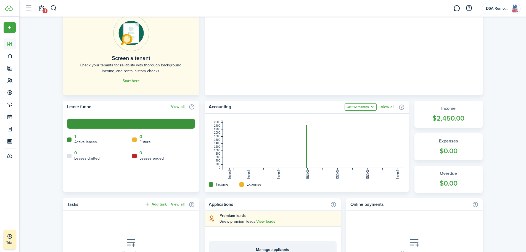
click at [372, 107] on button "Last 12 months" at bounding box center [361, 106] width 32 height 7
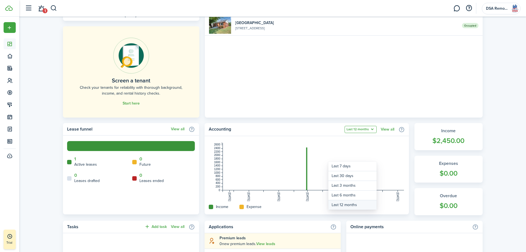
scroll to position [0, 0]
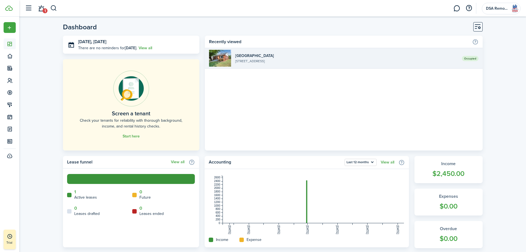
click at [322, 56] on widget-list-item-title "[GEOGRAPHIC_DATA]" at bounding box center [346, 56] width 222 height 6
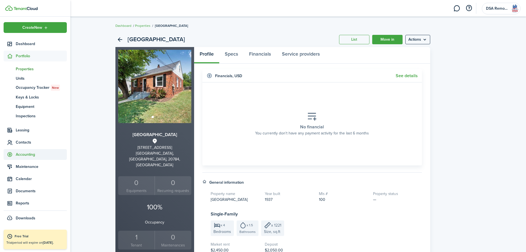
click at [20, 155] on span "Accounting" at bounding box center [41, 154] width 51 height 6
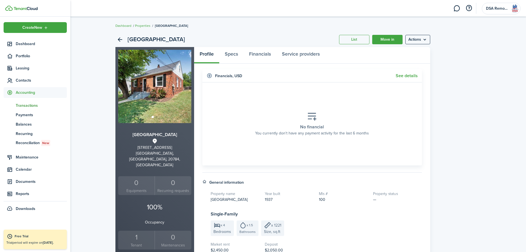
click at [30, 107] on span "Transactions" at bounding box center [41, 105] width 51 height 6
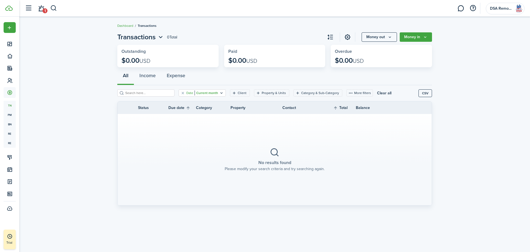
click at [219, 91] on icon "Open filter" at bounding box center [221, 93] width 5 height 4
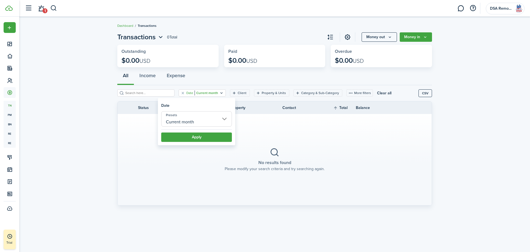
click at [215, 119] on input "Current month" at bounding box center [196, 118] width 71 height 15
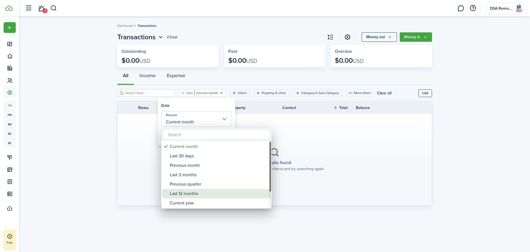
click at [192, 192] on div "Last 12 months" at bounding box center [219, 193] width 98 height 9
type input "Last 12 months"
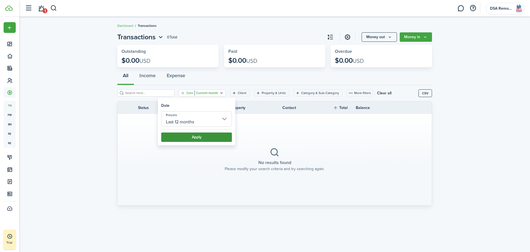
click at [219, 139] on button "Apply" at bounding box center [196, 136] width 71 height 9
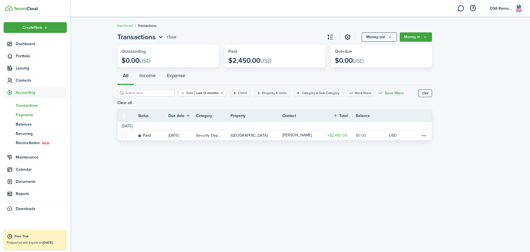
click at [28, 115] on span "Payments" at bounding box center [41, 115] width 51 height 6
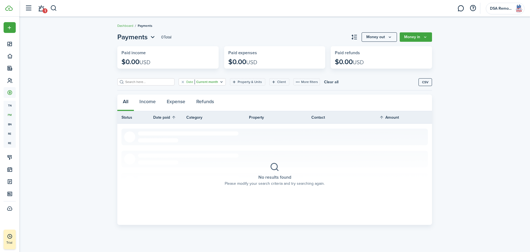
click at [219, 82] on icon "Open filter" at bounding box center [221, 82] width 5 height 4
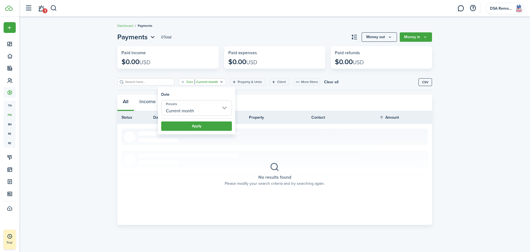
click at [199, 109] on input "Current month" at bounding box center [196, 107] width 71 height 15
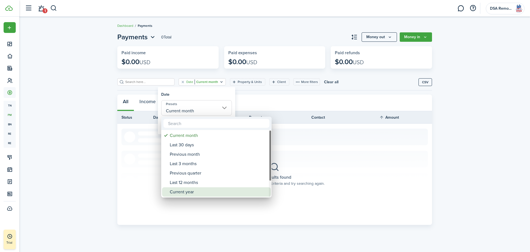
click at [192, 190] on div "Current year" at bounding box center [219, 191] width 98 height 9
type input "Current year"
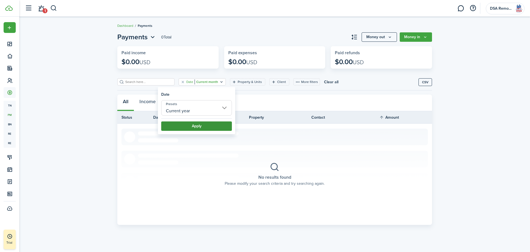
click at [215, 123] on button "Apply" at bounding box center [196, 125] width 71 height 9
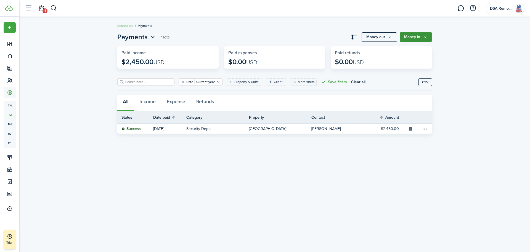
click at [427, 37] on icon "Money in" at bounding box center [425, 37] width 5 height 4
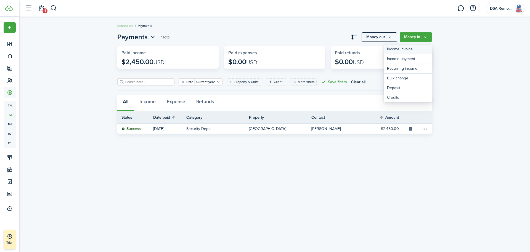
click at [406, 49] on link "Income invoice" at bounding box center [408, 49] width 48 height 10
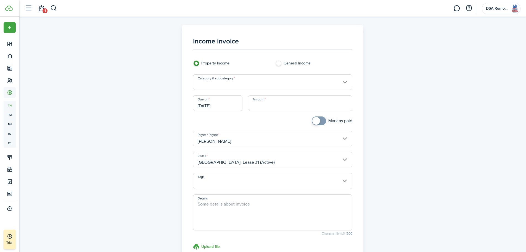
click at [280, 63] on label "General Income" at bounding box center [313, 64] width 77 height 8
radio input "false"
radio input "true"
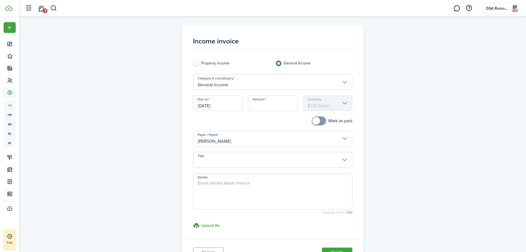
click at [195, 61] on label "Property Income" at bounding box center [231, 64] width 77 height 8
radio input "true"
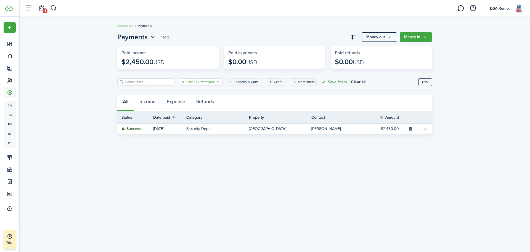
click at [216, 82] on icon "Open filter" at bounding box center [218, 82] width 5 height 4
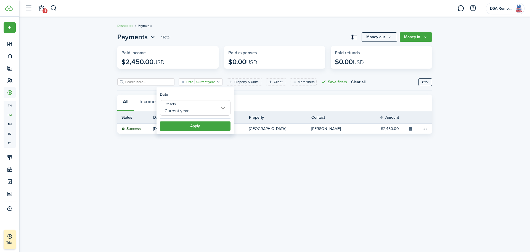
click at [226, 109] on input "Current year" at bounding box center [195, 107] width 71 height 15
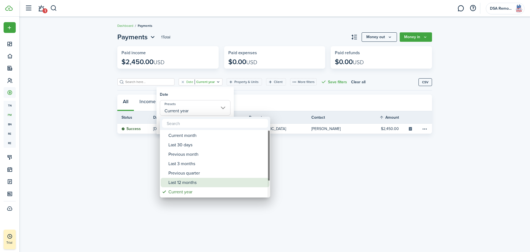
click at [186, 181] on div "Last 12 months" at bounding box center [217, 182] width 98 height 9
type input "Last 12 months"
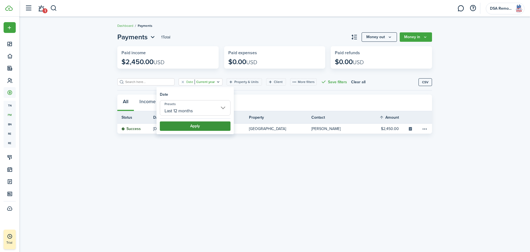
click at [193, 123] on button "Apply" at bounding box center [195, 125] width 71 height 9
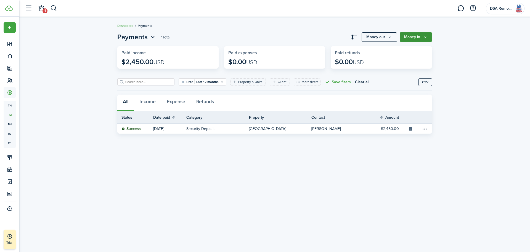
click at [414, 36] on button "Money in" at bounding box center [416, 36] width 32 height 9
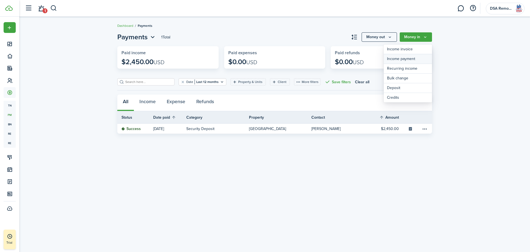
click at [411, 57] on link "Income payment" at bounding box center [408, 59] width 48 height 10
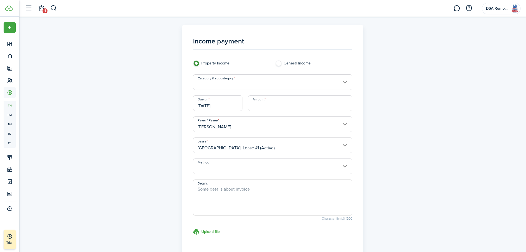
click at [224, 82] on input "Category & subcategory" at bounding box center [272, 81] width 159 height 15
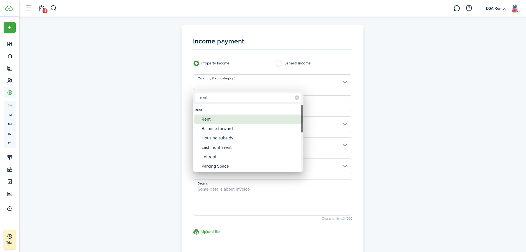
type input "rent"
click at [212, 120] on div "Rent" at bounding box center [251, 118] width 98 height 9
type input "Rent"
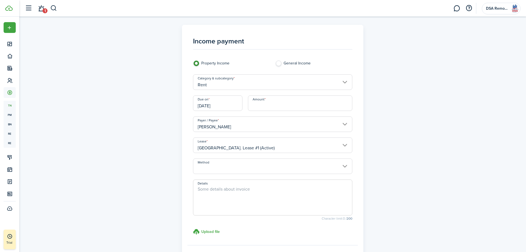
click at [226, 105] on input "[DATE]" at bounding box center [217, 102] width 49 height 15
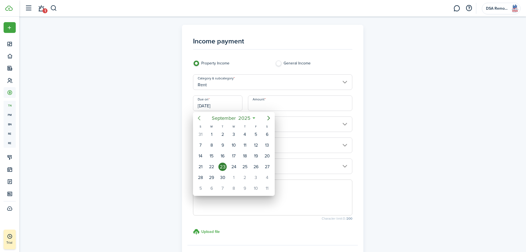
click at [200, 116] on icon "Previous page" at bounding box center [199, 118] width 7 height 7
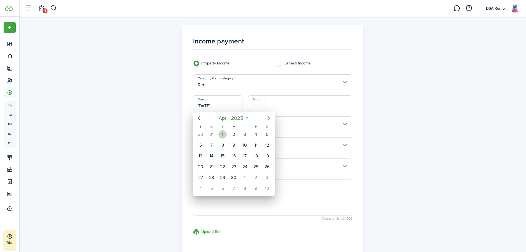
click at [223, 134] on div "1" at bounding box center [222, 134] width 8 height 8
type input "[DATE]"
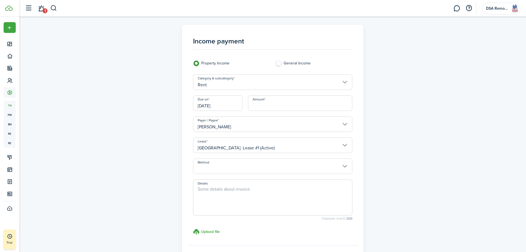
click at [254, 105] on input "Amount" at bounding box center [300, 102] width 104 height 15
click at [221, 168] on input "Method" at bounding box center [272, 165] width 159 height 15
type input "$2,450.00"
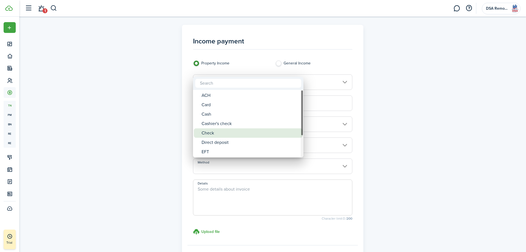
click at [208, 131] on div "Check" at bounding box center [251, 132] width 98 height 9
type input "Check"
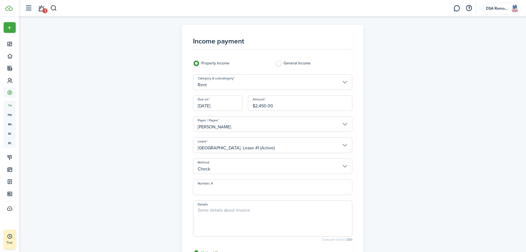
click at [219, 186] on input "Number, #" at bounding box center [272, 186] width 159 height 15
type input "230"
click at [162, 196] on div "Income payment Property Income General Income Category & subcategory Rent Due o…" at bounding box center [273, 160] width 320 height 270
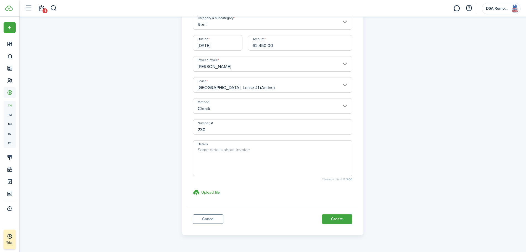
scroll to position [75, 0]
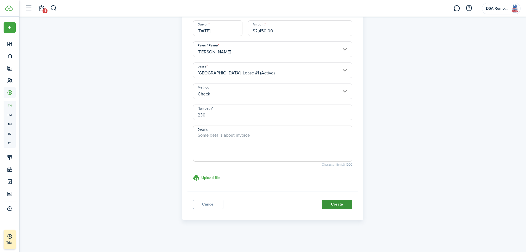
click at [344, 206] on button "Create" at bounding box center [337, 203] width 30 height 9
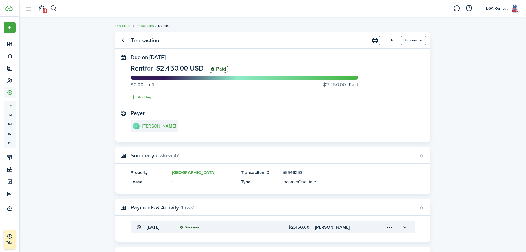
click at [145, 25] on link "Transactions" at bounding box center [144, 25] width 19 height 5
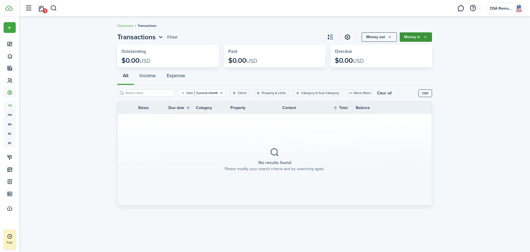
click at [425, 38] on icon "Money in" at bounding box center [425, 37] width 5 height 4
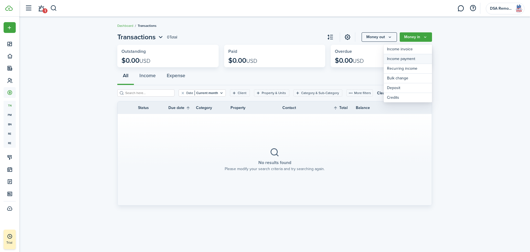
click at [405, 59] on link "Income payment" at bounding box center [408, 59] width 48 height 10
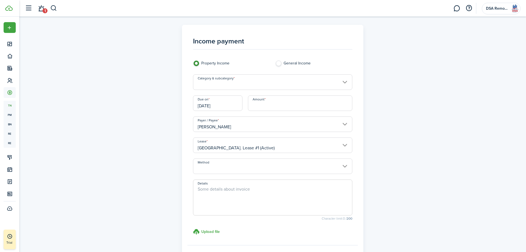
click at [233, 86] on input "Category & subcategory" at bounding box center [272, 81] width 159 height 15
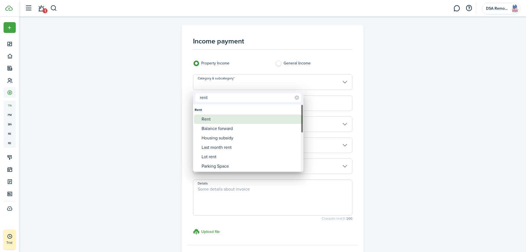
type input "rent"
click at [212, 118] on div "Rent" at bounding box center [251, 118] width 98 height 9
type input "Rent"
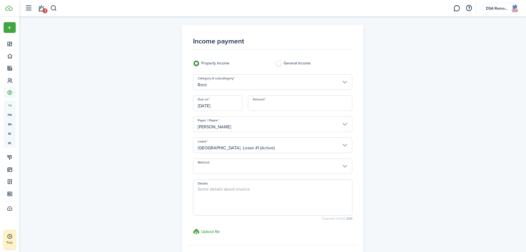
click at [232, 107] on input "[DATE]" at bounding box center [217, 102] width 49 height 15
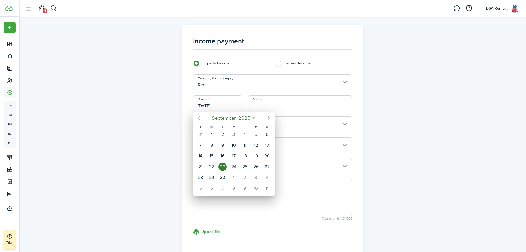
click at [199, 116] on icon "Previous page" at bounding box center [199, 118] width 7 height 7
click at [198, 116] on icon "Previous page" at bounding box center [199, 118] width 7 height 7
click at [242, 133] on div "1" at bounding box center [245, 134] width 8 height 8
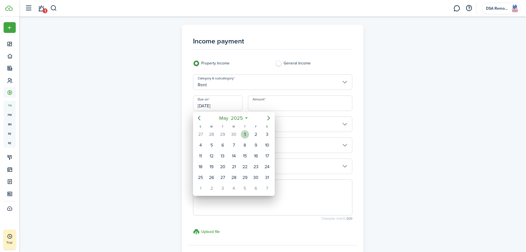
type input "05/01/2025"
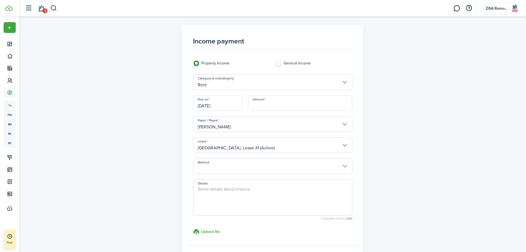
click at [262, 105] on input "Amount" at bounding box center [300, 102] width 104 height 15
click at [220, 168] on input "Method" at bounding box center [272, 165] width 159 height 15
type input "$2,450.00"
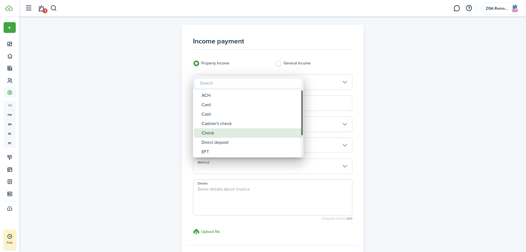
click at [211, 133] on div "Check" at bounding box center [251, 132] width 98 height 9
type input "Check"
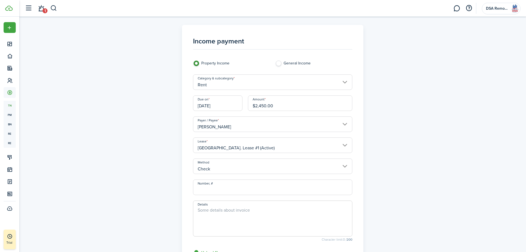
click at [210, 189] on input "Number, #" at bounding box center [272, 186] width 159 height 15
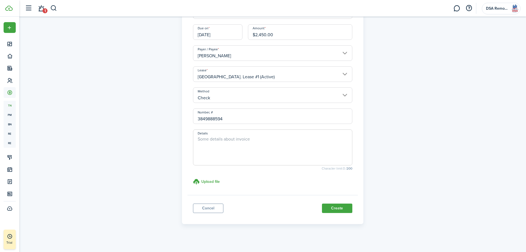
scroll to position [75, 0]
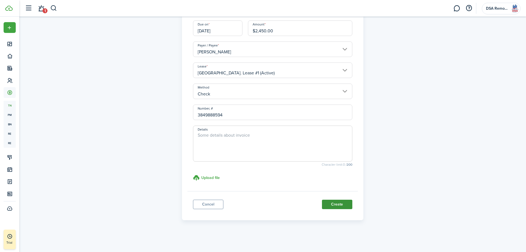
type input "3849888594"
click at [337, 206] on button "Create" at bounding box center [337, 203] width 30 height 9
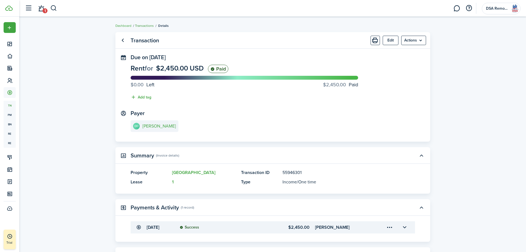
click at [145, 26] on link "Transactions" at bounding box center [144, 25] width 19 height 5
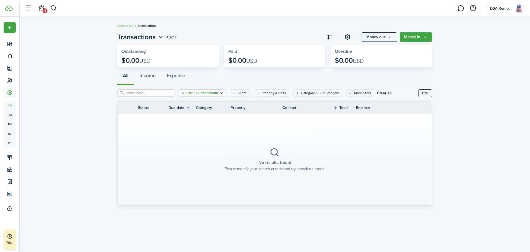
click at [219, 94] on icon "Open filter" at bounding box center [221, 93] width 5 height 4
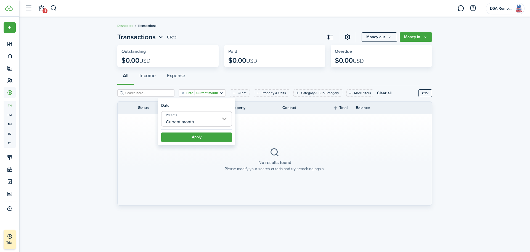
click at [217, 123] on input "Current month" at bounding box center [196, 118] width 71 height 15
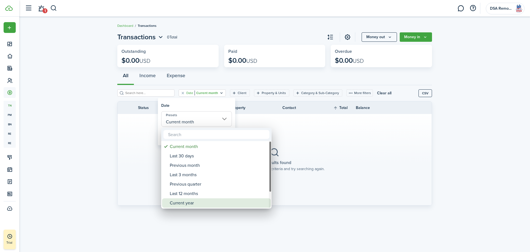
click at [190, 205] on div "Current year" at bounding box center [219, 202] width 98 height 9
type input "Current year"
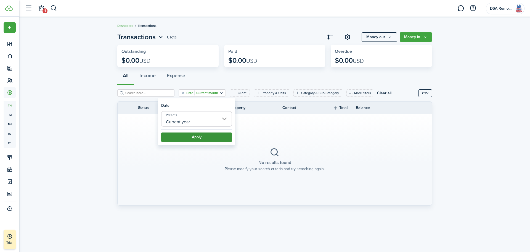
click at [186, 137] on button "Apply" at bounding box center [196, 136] width 71 height 9
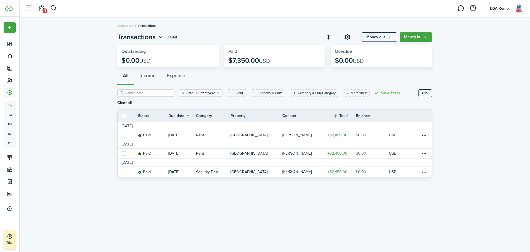
click at [124, 113] on label at bounding box center [124, 115] width 4 height 4
click at [122, 115] on input "checkbox" at bounding box center [121, 115] width 0 height 0
checkbox input "true"
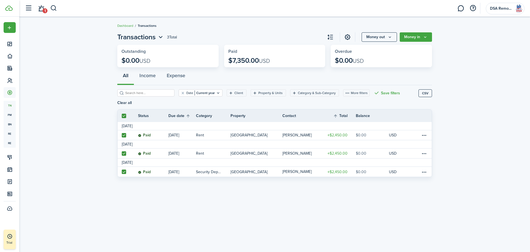
checkbox input "true"
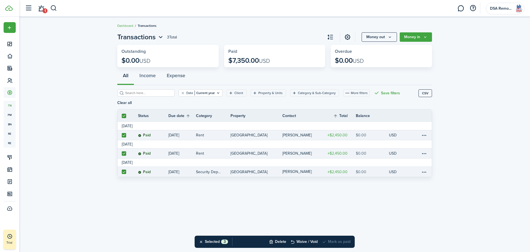
click at [127, 192] on div "Transactions 3 Total Money out Money in Outstanding $0.00 USD Paid $7,350.00 US…" at bounding box center [274, 134] width 511 height 210
click at [145, 186] on div "Transactions 3 Total Money out Money in Outstanding $0.00 USD Paid $7,350.00 US…" at bounding box center [274, 134] width 511 height 210
click at [69, 69] on invoice-list "Transactions 3 Total Money out Money in Outstanding $0.00 USD Paid $7,350.00 US…" at bounding box center [274, 105] width 511 height 153
click at [124, 113] on label at bounding box center [124, 115] width 4 height 4
click at [122, 115] on input "checkbox" at bounding box center [121, 115] width 0 height 0
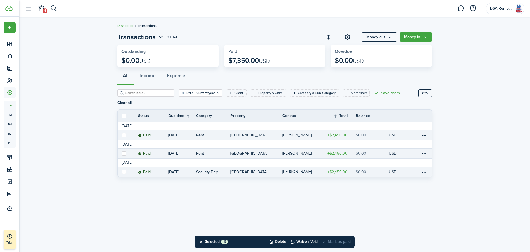
checkbox input "false"
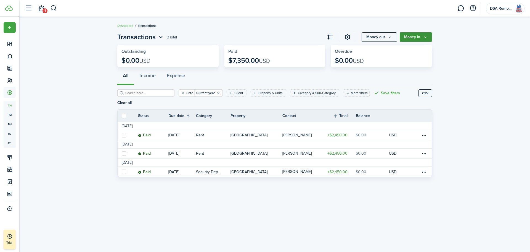
click at [417, 38] on button "Money in" at bounding box center [416, 36] width 32 height 9
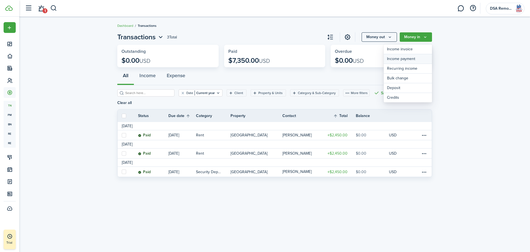
click at [416, 58] on link "Income payment" at bounding box center [408, 59] width 48 height 10
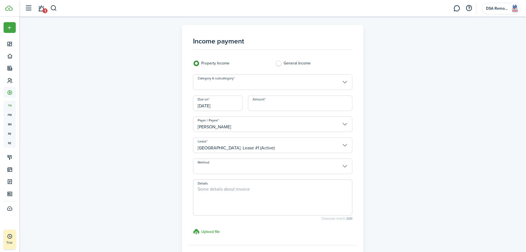
click at [221, 107] on input "[DATE]" at bounding box center [217, 102] width 49 height 15
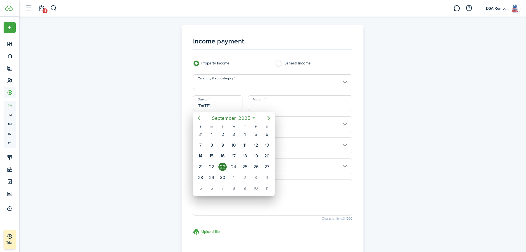
click at [200, 117] on icon "Previous page" at bounding box center [199, 118] width 7 height 7
click at [199, 117] on icon "Previous page" at bounding box center [199, 118] width 2 height 4
click at [203, 132] on div "1" at bounding box center [200, 134] width 8 height 8
type input "[DATE]"
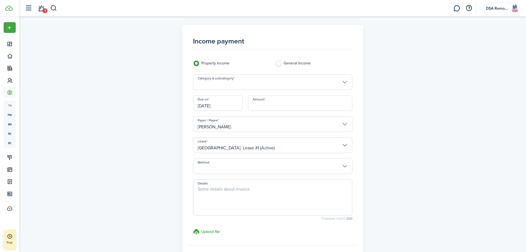
click at [210, 86] on input "Category & subcategory" at bounding box center [272, 81] width 159 height 15
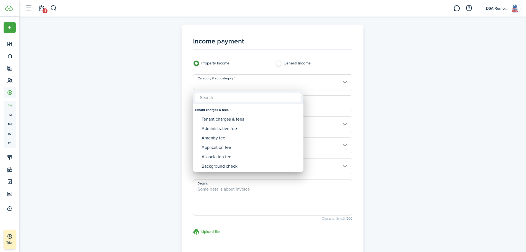
click at [211, 84] on div at bounding box center [263, 126] width 614 height 340
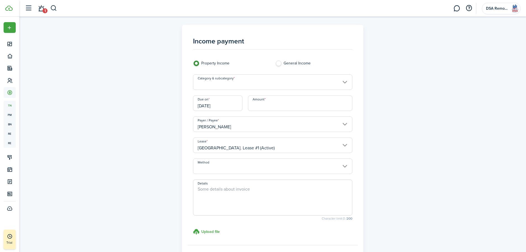
click at [211, 84] on input "Category & subcategory" at bounding box center [272, 81] width 159 height 15
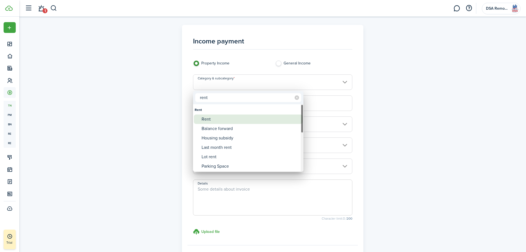
type input "rent"
click at [209, 116] on div "Rent" at bounding box center [251, 118] width 98 height 9
type input "Rent"
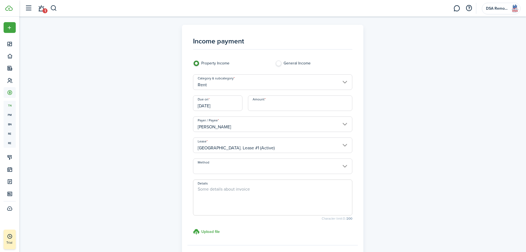
click at [270, 104] on input "Amount" at bounding box center [300, 102] width 104 height 15
click at [222, 162] on input "Method" at bounding box center [272, 165] width 159 height 15
type input "$2,450.00"
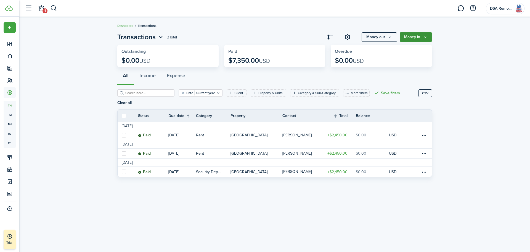
click at [419, 39] on button "Money in" at bounding box center [416, 36] width 32 height 9
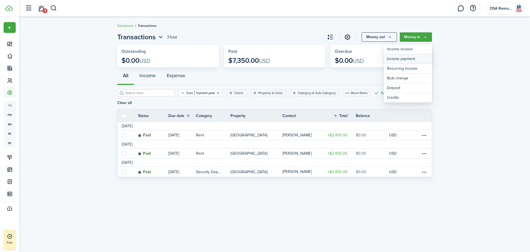
click at [408, 59] on link "Income payment" at bounding box center [408, 59] width 48 height 10
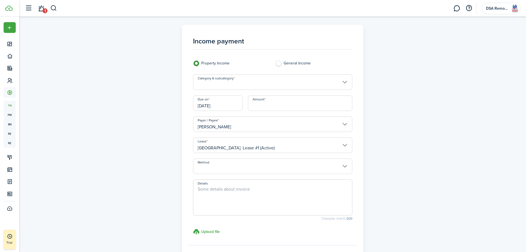
click at [231, 84] on input "Category & subcategory" at bounding box center [272, 81] width 159 height 15
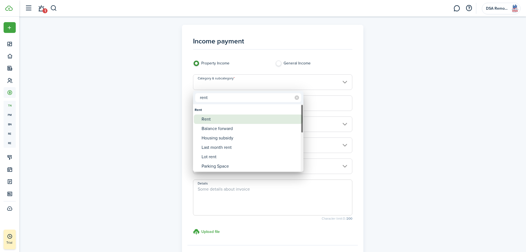
type input "rent"
click at [210, 121] on div "Rent" at bounding box center [251, 118] width 98 height 9
type input "Rent"
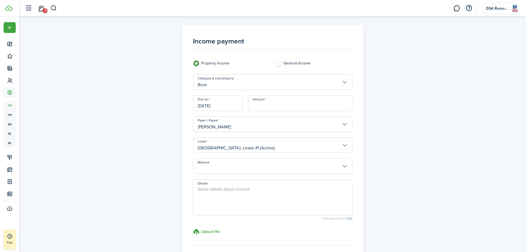
click at [230, 107] on input "[DATE]" at bounding box center [217, 102] width 49 height 15
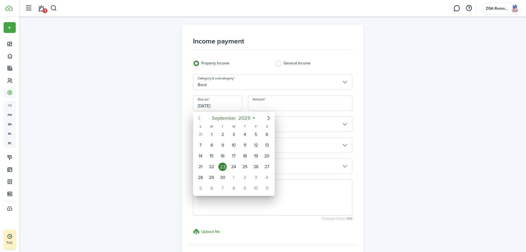
click at [202, 118] on icon "Previous page" at bounding box center [199, 118] width 7 height 7
drag, startPoint x: 201, startPoint y: 132, endPoint x: 205, endPoint y: 128, distance: 5.7
click at [201, 132] on div "1" at bounding box center [200, 134] width 8 height 8
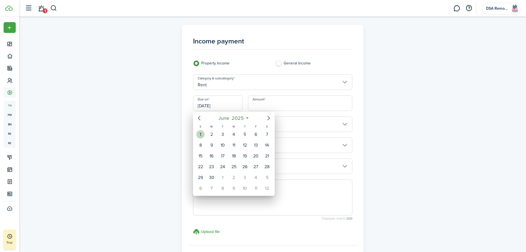
type input "[DATE]"
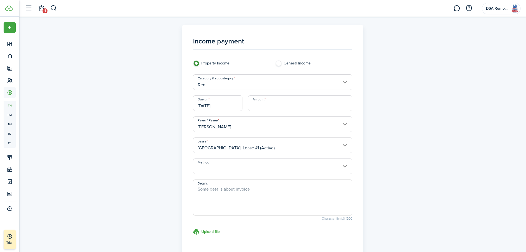
click at [258, 102] on input "Amount" at bounding box center [300, 102] width 104 height 15
click at [213, 160] on input "Method" at bounding box center [272, 165] width 159 height 15
type input "$2,450.00"
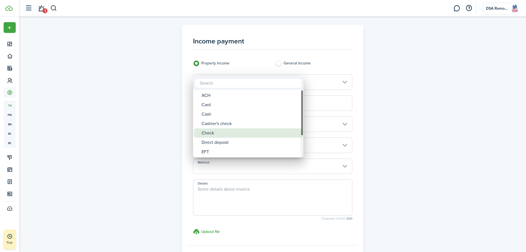
click at [210, 133] on div "Check" at bounding box center [251, 132] width 98 height 9
type input "Check"
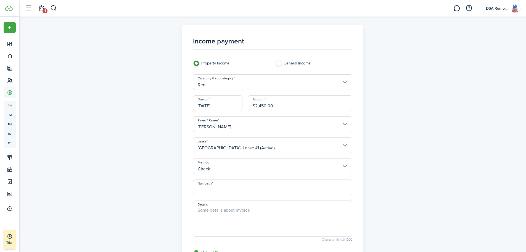
click at [207, 187] on input "Number, #" at bounding box center [272, 186] width 159 height 15
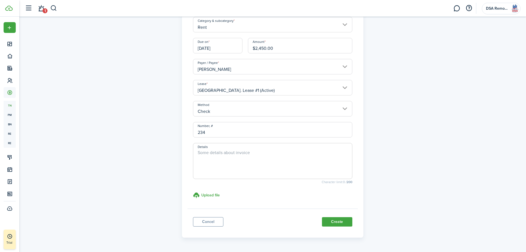
scroll to position [75, 0]
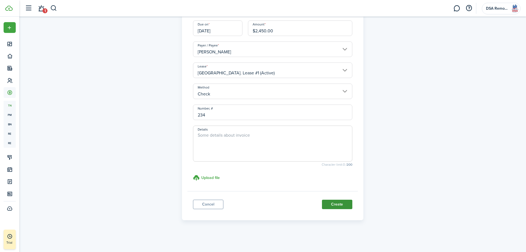
type input "234"
click at [335, 203] on button "Create" at bounding box center [337, 203] width 30 height 9
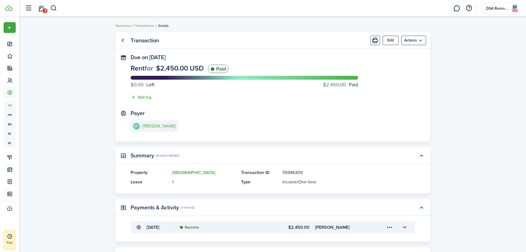
click at [145, 25] on link "Transactions" at bounding box center [144, 25] width 19 height 5
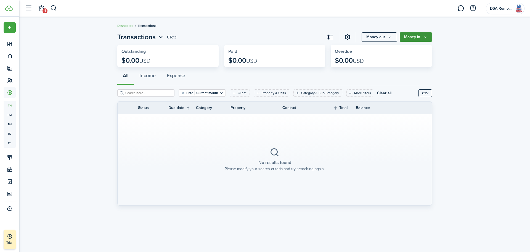
click at [408, 38] on button "Money in" at bounding box center [416, 36] width 32 height 9
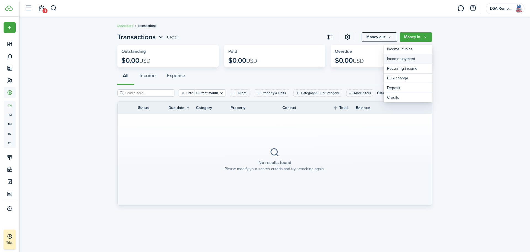
click at [408, 58] on link "Income payment" at bounding box center [408, 59] width 48 height 10
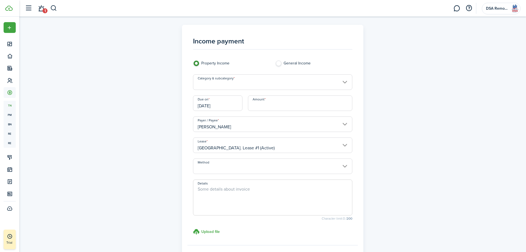
click at [216, 85] on input "Category & subcategory" at bounding box center [272, 81] width 159 height 15
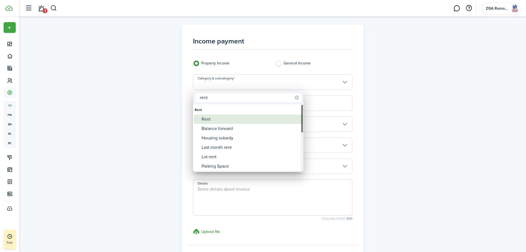
type input "rent"
click at [209, 118] on div "Rent" at bounding box center [251, 118] width 98 height 9
type input "Rent"
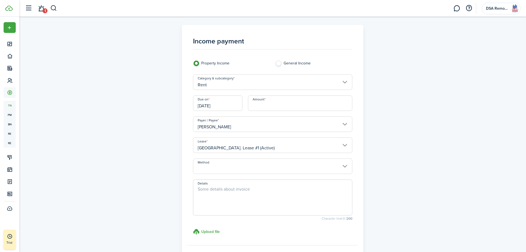
click at [264, 107] on input "Amount" at bounding box center [300, 102] width 104 height 15
click at [238, 164] on input "Method" at bounding box center [272, 165] width 159 height 15
type input "$2,450.00"
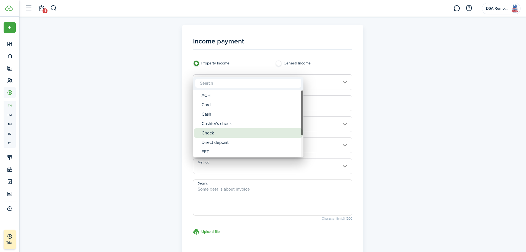
click at [209, 134] on div "Check" at bounding box center [251, 132] width 98 height 9
type input "Check"
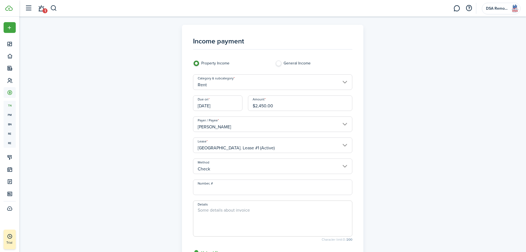
click at [211, 186] on input "Number, #" at bounding box center [272, 186] width 159 height 15
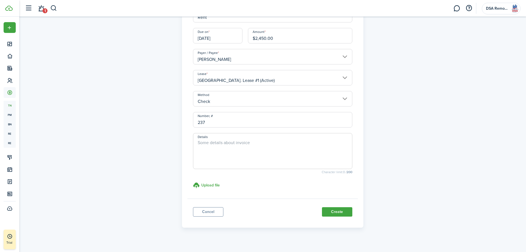
scroll to position [75, 0]
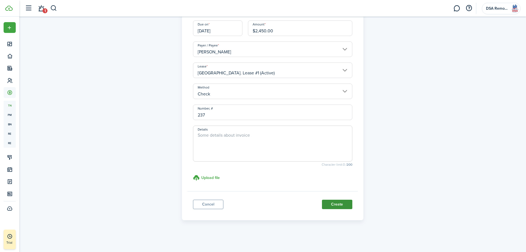
type input "237"
click at [335, 205] on button "Create" at bounding box center [337, 203] width 30 height 9
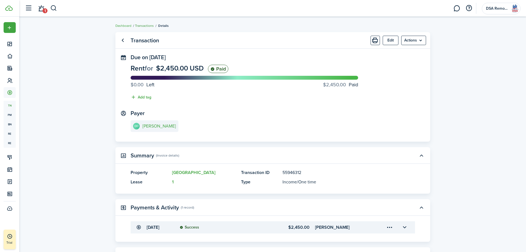
click at [144, 26] on link "Transactions" at bounding box center [144, 25] width 19 height 5
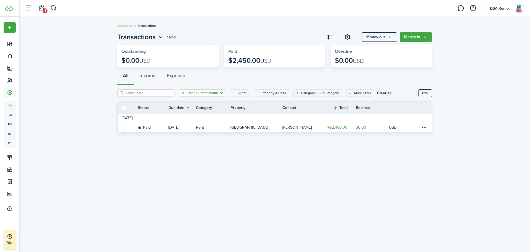
click at [219, 93] on icon "Open filter" at bounding box center [221, 93] width 5 height 4
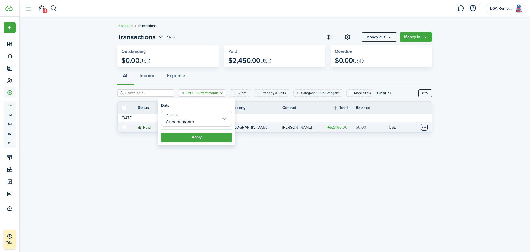
click at [427, 128] on table-menu-btn-icon at bounding box center [424, 127] width 7 height 7
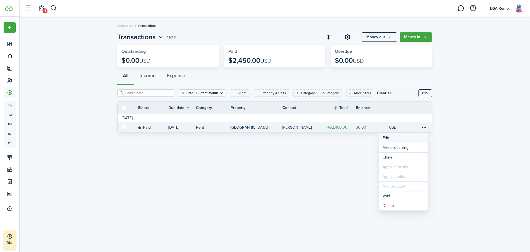
click at [398, 138] on button "Edit" at bounding box center [403, 137] width 48 height 9
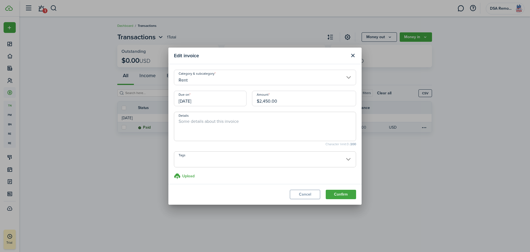
click at [199, 99] on input "[DATE]" at bounding box center [210, 98] width 73 height 15
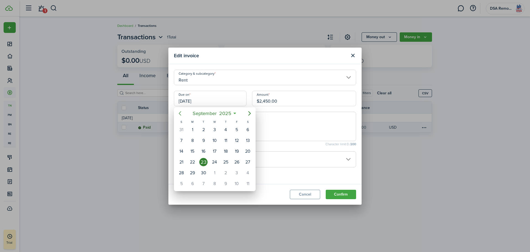
click at [181, 114] on icon "Previous page" at bounding box center [180, 113] width 7 height 7
click at [182, 130] on div "1" at bounding box center [181, 129] width 8 height 8
type input "[DATE]"
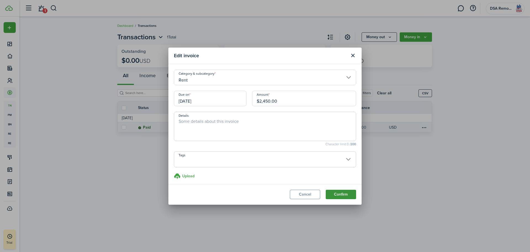
click at [338, 193] on button "Confirm" at bounding box center [341, 193] width 30 height 9
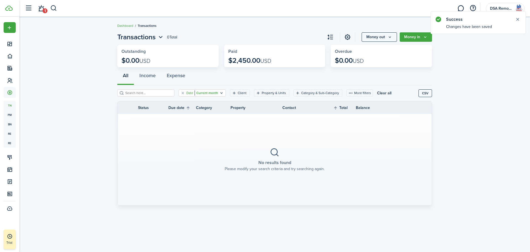
click at [219, 94] on icon "Open filter" at bounding box center [221, 93] width 5 height 4
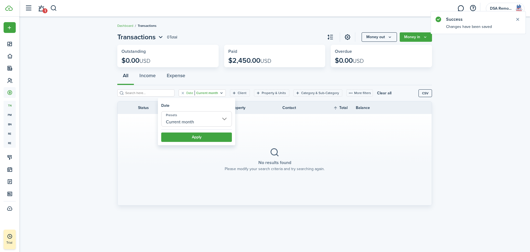
click at [213, 122] on input "Current month" at bounding box center [196, 118] width 71 height 15
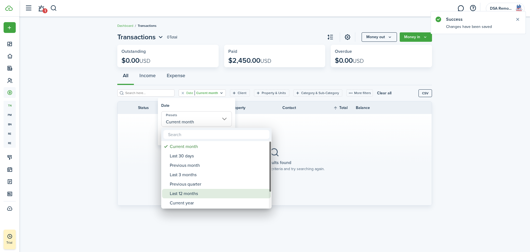
drag, startPoint x: 195, startPoint y: 192, endPoint x: 198, endPoint y: 162, distance: 30.2
click at [195, 192] on div "Last 12 months" at bounding box center [219, 193] width 98 height 9
type input "Last 12 months"
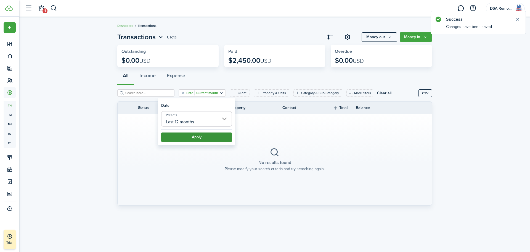
click at [199, 138] on button "Apply" at bounding box center [196, 136] width 71 height 9
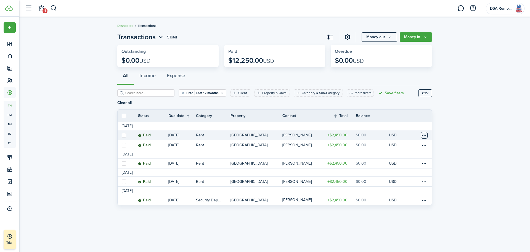
click at [424, 132] on table-menu-btn-icon at bounding box center [424, 135] width 7 height 7
click at [388, 137] on button "Edit" at bounding box center [403, 137] width 48 height 9
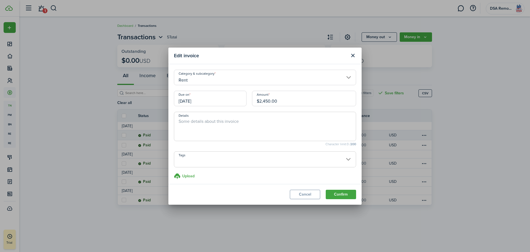
click at [206, 101] on input "[DATE]" at bounding box center [210, 98] width 73 height 15
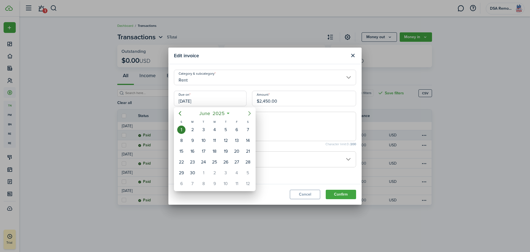
click at [249, 113] on icon "Next page" at bounding box center [249, 113] width 7 height 7
click at [205, 127] on div "1" at bounding box center [203, 129] width 8 height 8
type input "[DATE]"
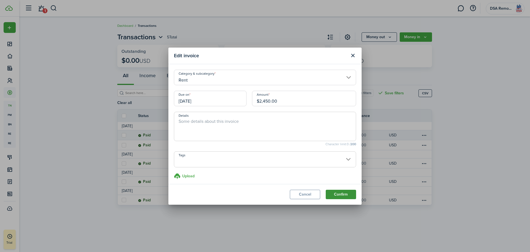
click at [338, 192] on button "Confirm" at bounding box center [341, 193] width 30 height 9
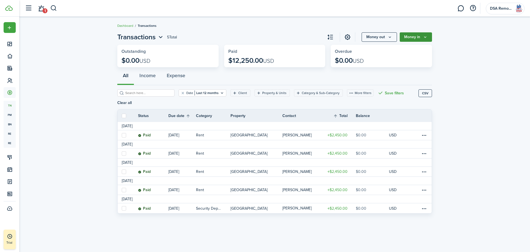
click at [412, 36] on button "Money in" at bounding box center [416, 36] width 32 height 9
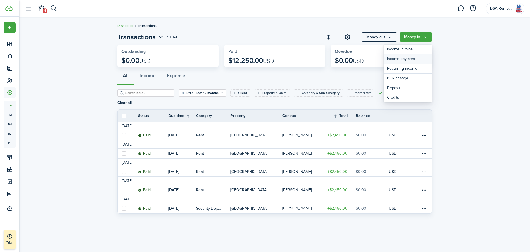
click at [409, 57] on link "Income payment" at bounding box center [408, 59] width 48 height 10
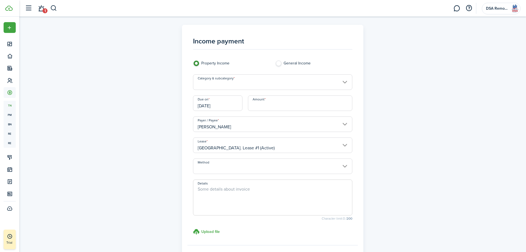
click at [229, 84] on input "Category & subcategory" at bounding box center [272, 81] width 159 height 15
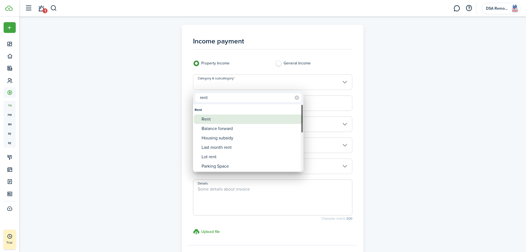
type input "rent"
click at [226, 119] on div "Rent" at bounding box center [251, 118] width 98 height 9
type input "Rent"
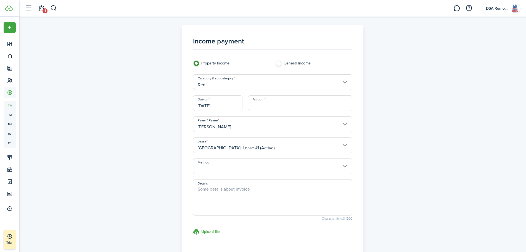
click at [232, 106] on input "[DATE]" at bounding box center [217, 102] width 49 height 15
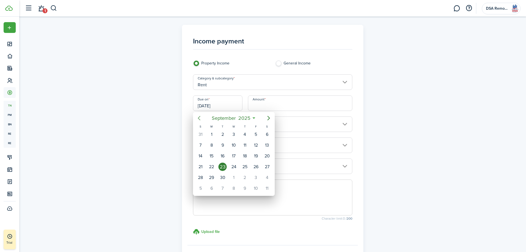
click at [201, 117] on icon "Previous page" at bounding box center [199, 118] width 7 height 7
click at [257, 135] on div "1" at bounding box center [256, 134] width 8 height 8
type input "[DATE]"
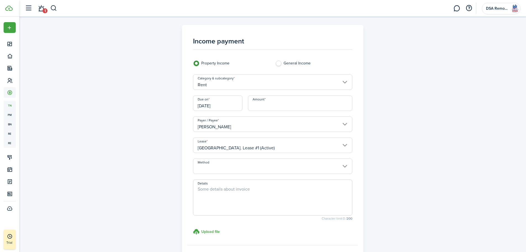
click at [267, 106] on input "Amount" at bounding box center [300, 102] width 104 height 15
click at [207, 161] on input "Method" at bounding box center [272, 165] width 159 height 15
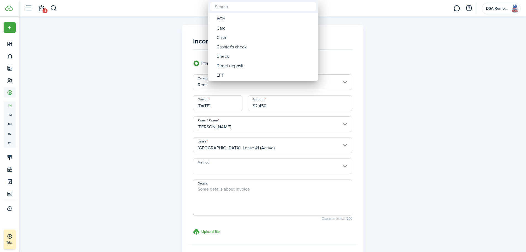
type input "$2,450.00"
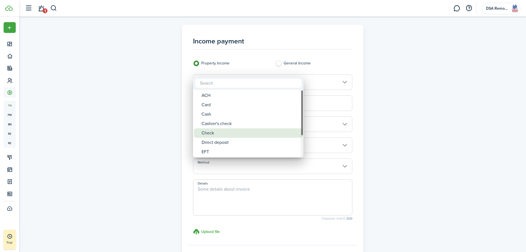
click at [209, 132] on div "Check" at bounding box center [251, 132] width 98 height 9
type input "Check"
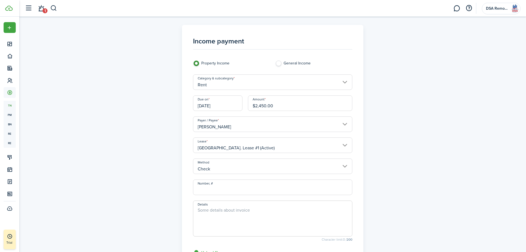
click at [213, 187] on input "Number, #" at bounding box center [272, 186] width 159 height 15
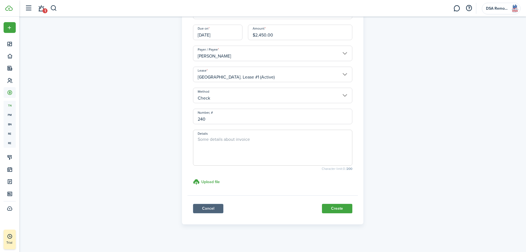
scroll to position [75, 0]
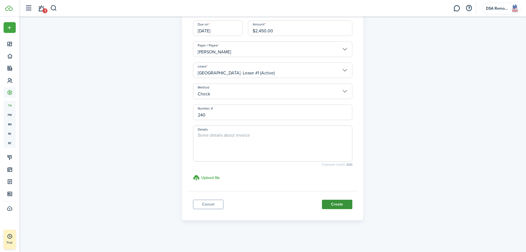
type input "240"
click at [338, 205] on button "Create" at bounding box center [337, 203] width 30 height 9
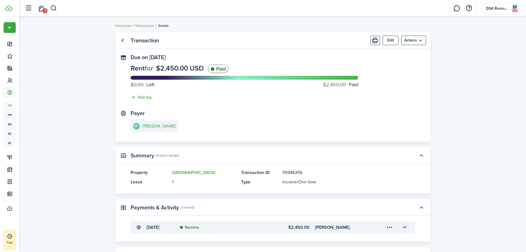
click at [147, 24] on link "Transactions" at bounding box center [144, 25] width 19 height 5
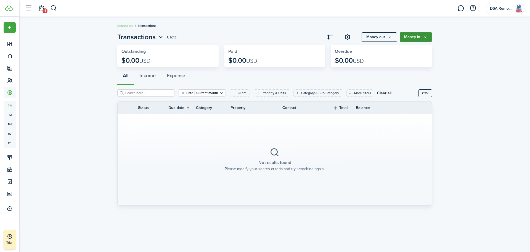
click at [413, 38] on button "Money in" at bounding box center [416, 36] width 32 height 9
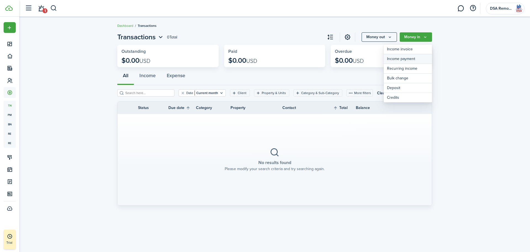
click at [408, 59] on link "Income payment" at bounding box center [408, 59] width 48 height 10
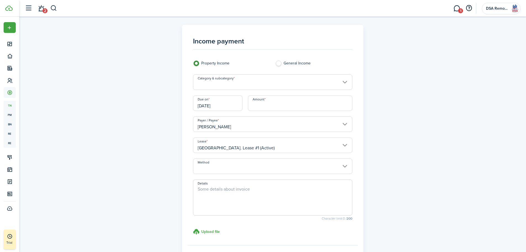
click at [215, 84] on input "Category & subcategory" at bounding box center [272, 81] width 159 height 15
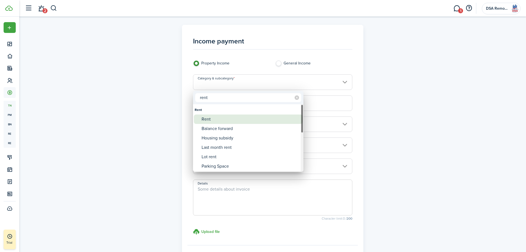
type input "rent"
click at [203, 117] on div "Rent" at bounding box center [251, 118] width 98 height 9
type input "Rent"
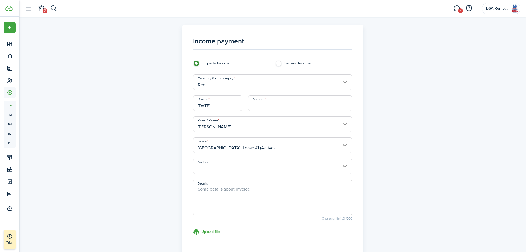
click at [254, 104] on input "Amount" at bounding box center [300, 102] width 104 height 15
click at [233, 107] on input "[DATE]" at bounding box center [217, 102] width 49 height 15
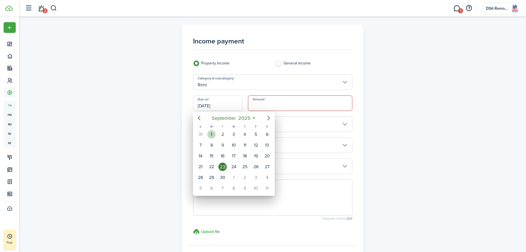
click at [214, 135] on div "1" at bounding box center [211, 134] width 8 height 8
type input "[DATE]"
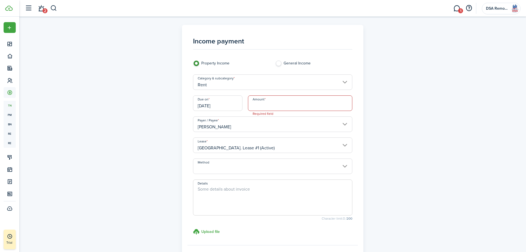
click at [257, 103] on input "Amount" at bounding box center [300, 102] width 104 height 15
click at [241, 165] on input "Method" at bounding box center [272, 165] width 159 height 15
type input "$2,450.00"
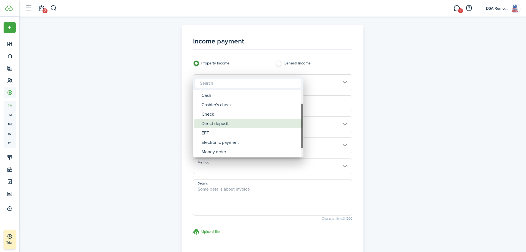
click at [226, 125] on div "Direct deposit" at bounding box center [251, 123] width 98 height 9
type input "Direct deposit"
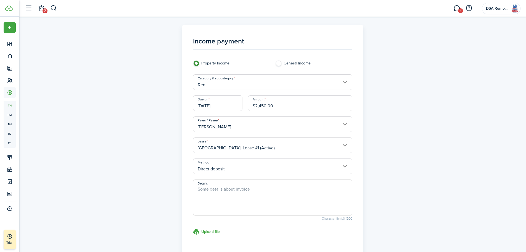
click at [226, 105] on input "[DATE]" at bounding box center [217, 102] width 49 height 15
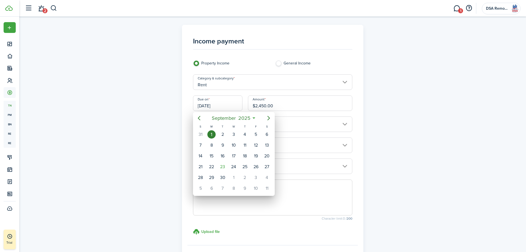
click at [417, 120] on div at bounding box center [263, 126] width 614 height 340
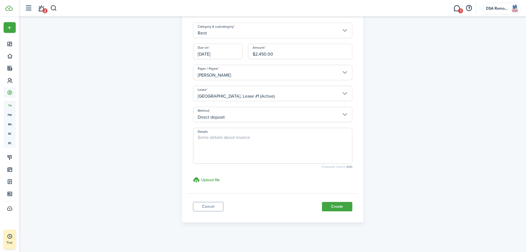
scroll to position [54, 0]
click at [338, 199] on panel-main-footer "Cancel Create" at bounding box center [272, 202] width 170 height 23
click at [340, 204] on button "Create" at bounding box center [337, 203] width 30 height 9
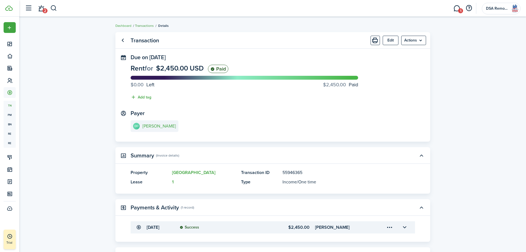
click at [143, 27] on link "Transactions" at bounding box center [144, 25] width 19 height 5
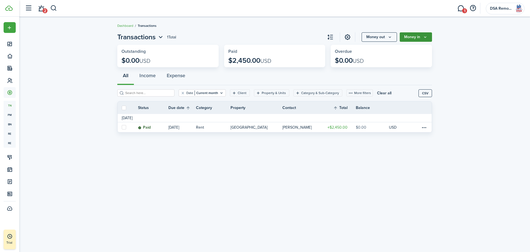
click at [414, 35] on button "Money in" at bounding box center [416, 36] width 32 height 9
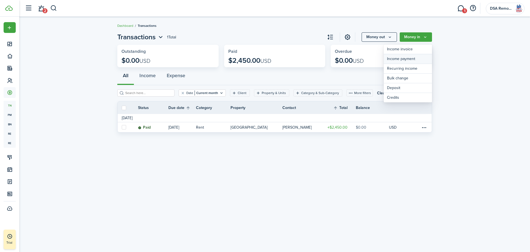
click at [415, 58] on link "Income payment" at bounding box center [408, 59] width 48 height 10
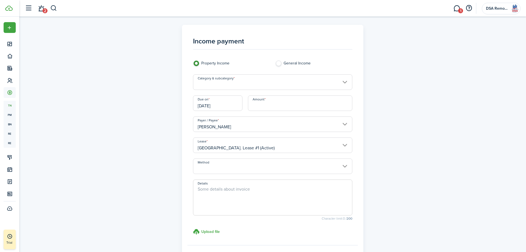
click at [242, 84] on input "Category & subcategory" at bounding box center [272, 81] width 159 height 15
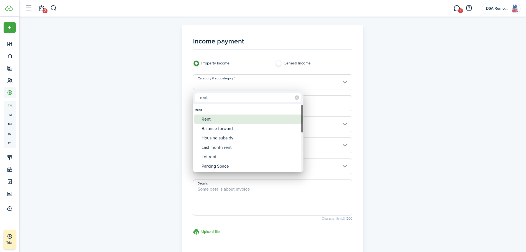
type input "rent"
click at [221, 121] on div "Rent" at bounding box center [251, 118] width 98 height 9
type input "Rent"
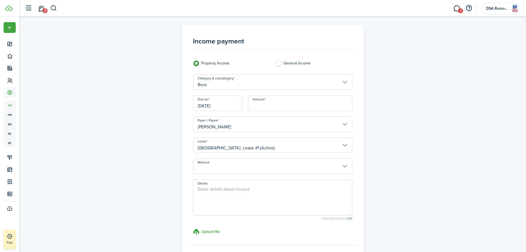
click at [234, 106] on input "[DATE]" at bounding box center [217, 102] width 49 height 15
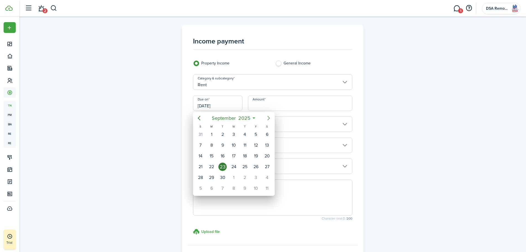
click at [268, 119] on icon "Next page" at bounding box center [269, 118] width 2 height 4
drag, startPoint x: 232, startPoint y: 133, endPoint x: 237, endPoint y: 126, distance: 8.0
click at [232, 133] on div "1" at bounding box center [234, 134] width 8 height 8
type input "[DATE]"
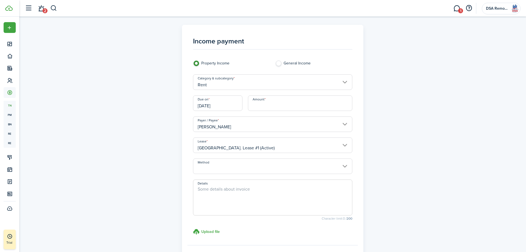
click at [259, 106] on input "Amount" at bounding box center [300, 102] width 104 height 15
click at [225, 168] on input "Method" at bounding box center [272, 165] width 159 height 15
type input "$2,450.00"
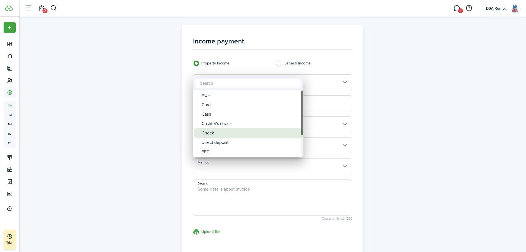
click at [214, 132] on div "Check" at bounding box center [251, 132] width 98 height 9
type input "Check"
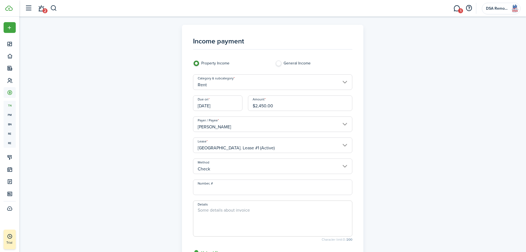
click at [223, 187] on input "Number, #" at bounding box center [272, 186] width 159 height 15
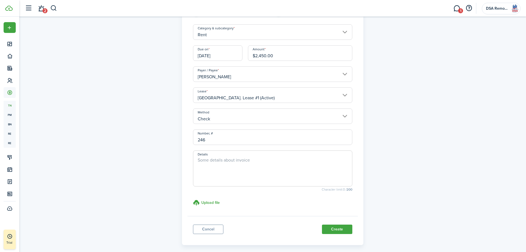
scroll to position [47, 0]
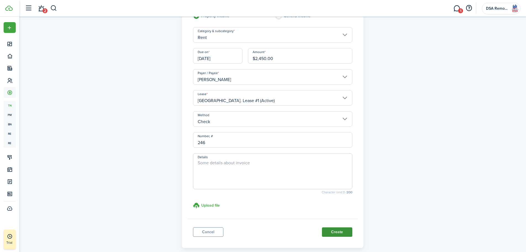
type input "246"
click at [339, 231] on button "Create" at bounding box center [337, 231] width 30 height 9
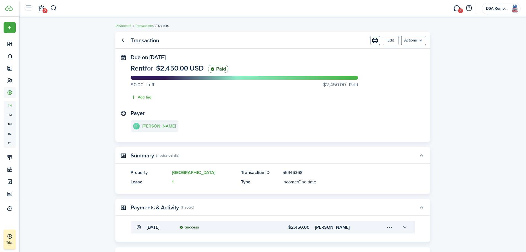
click at [144, 23] on ul "Dashboard Transactions Details" at bounding box center [141, 25] width 53 height 7
click at [147, 26] on link "Transactions" at bounding box center [144, 25] width 19 height 5
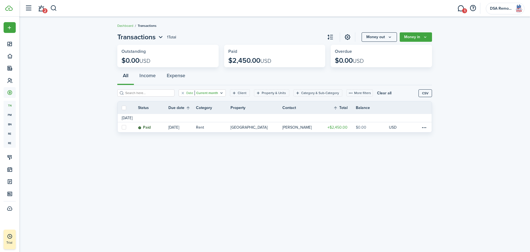
click at [219, 92] on icon "Open filter" at bounding box center [221, 93] width 5 height 4
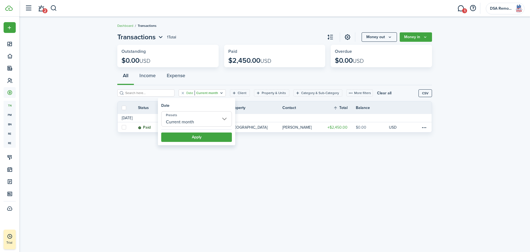
click at [225, 120] on input "Current month" at bounding box center [196, 118] width 71 height 15
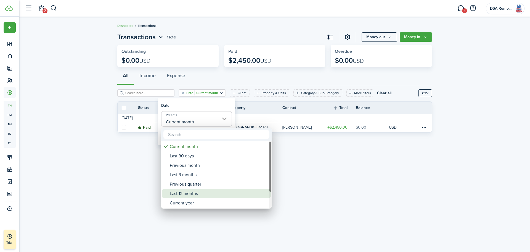
click at [185, 196] on div "Last 12 months" at bounding box center [219, 193] width 98 height 9
type input "Last 12 months"
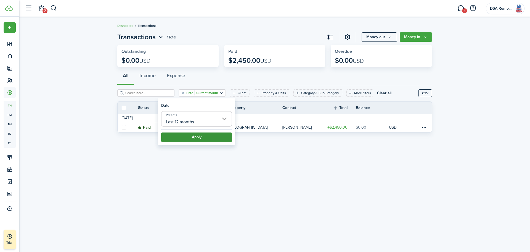
click at [181, 136] on button "Apply" at bounding box center [196, 136] width 71 height 9
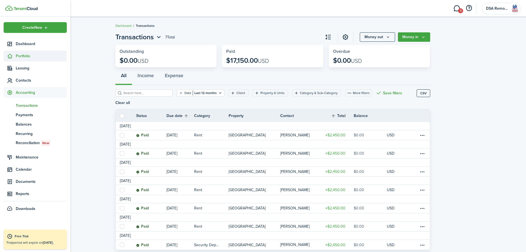
click at [9, 56] on icon at bounding box center [10, 56] width 6 height 6
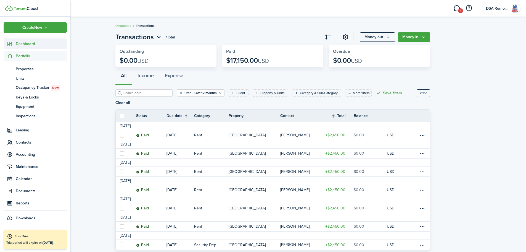
click at [25, 44] on span "Dashboard" at bounding box center [41, 44] width 51 height 6
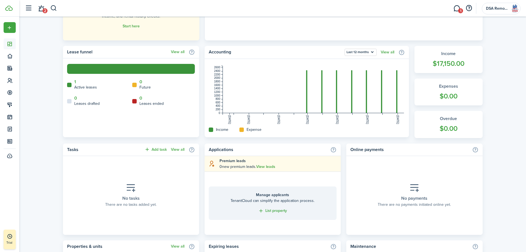
scroll to position [110, 0]
click at [386, 52] on link "View all" at bounding box center [388, 51] width 14 height 4
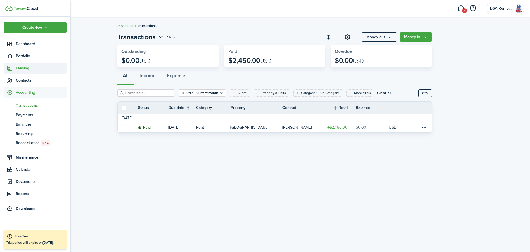
click at [23, 69] on span "Leasing" at bounding box center [41, 68] width 51 height 6
click at [27, 81] on span "Applications" at bounding box center [41, 81] width 51 height 6
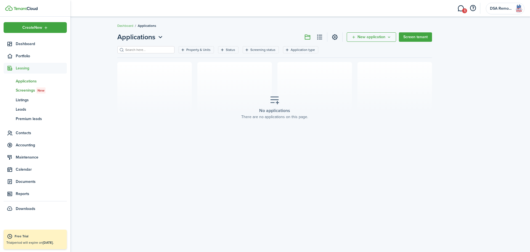
click at [29, 88] on span "Screenings New" at bounding box center [41, 90] width 51 height 6
click at [29, 102] on span "Listings" at bounding box center [41, 100] width 51 height 6
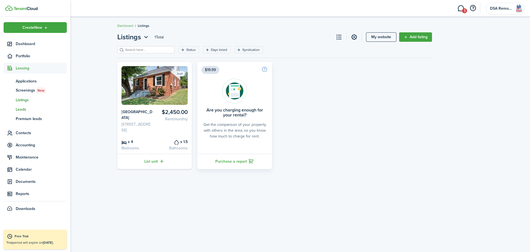
click at [25, 108] on span "Leads" at bounding box center [41, 109] width 51 height 6
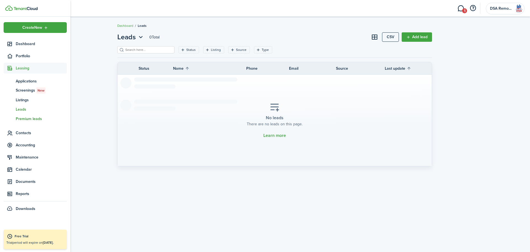
click at [25, 116] on span "Premium leads" at bounding box center [41, 119] width 51 height 6
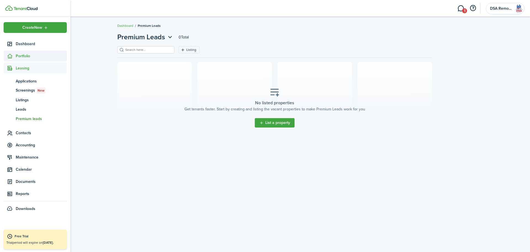
click at [20, 56] on span "Portfolio" at bounding box center [41, 56] width 51 height 6
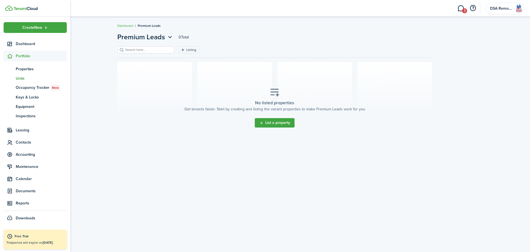
click at [24, 79] on span "Units" at bounding box center [41, 78] width 51 height 6
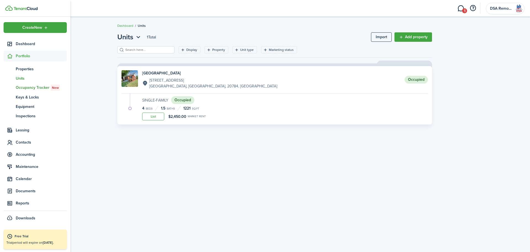
click at [29, 88] on span "Occupancy Tracker New" at bounding box center [41, 87] width 51 height 6
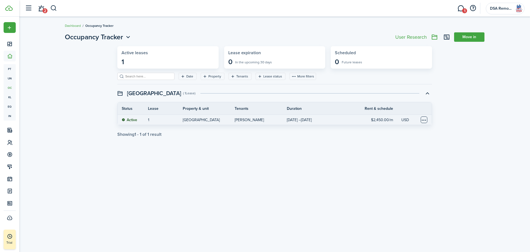
click at [423, 120] on table-menu-btn-icon at bounding box center [424, 119] width 7 height 7
click at [309, 156] on div "Occupancy Tracker Move in Active leases 1 Lease expiration 0 In the upcoming 30…" at bounding box center [274, 134] width 511 height 210
click at [460, 10] on link "1" at bounding box center [461, 8] width 10 height 14
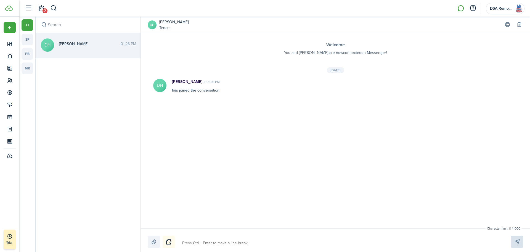
click at [214, 90] on div "Daniel Herrera 01:26 PM has joined the conversation" at bounding box center [307, 86] width 283 height 14
click at [90, 45] on span "[PERSON_NAME]" at bounding box center [90, 44] width 62 height 6
click at [187, 244] on textarea at bounding box center [340, 242] width 320 height 9
click at [67, 42] on span "[PERSON_NAME]" at bounding box center [90, 44] width 62 height 6
click at [29, 40] on link "sp" at bounding box center [28, 40] width 12 height 12
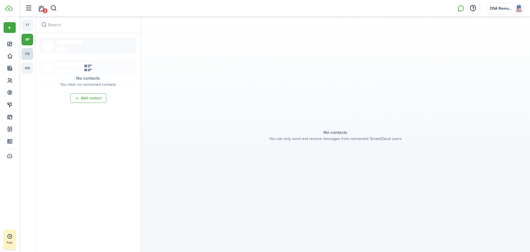
click at [28, 54] on link "pb" at bounding box center [28, 54] width 12 height 12
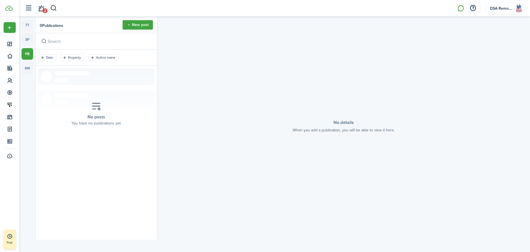
click at [26, 68] on link "mr" at bounding box center [28, 68] width 12 height 12
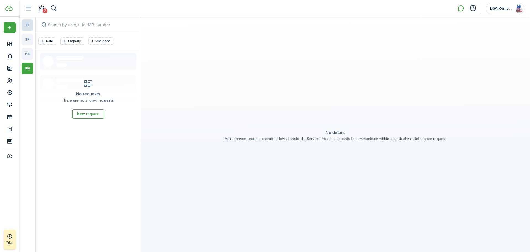
click at [26, 28] on link "tt" at bounding box center [28, 25] width 12 height 12
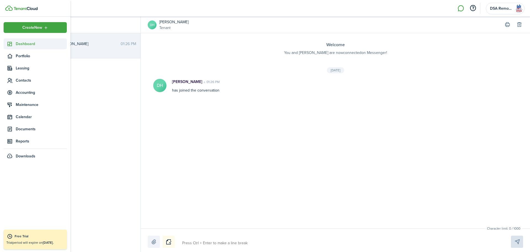
click at [10, 45] on icon at bounding box center [10, 44] width 6 height 6
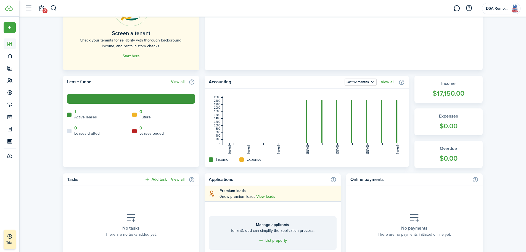
scroll to position [110, 0]
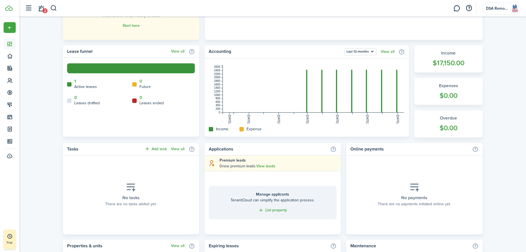
click at [387, 52] on link "View all" at bounding box center [388, 51] width 14 height 4
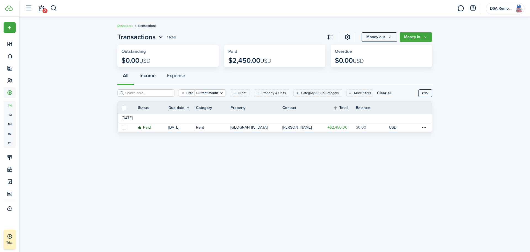
click at [149, 76] on button "Income" at bounding box center [147, 76] width 27 height 17
click at [174, 76] on button "Expense" at bounding box center [176, 76] width 30 height 17
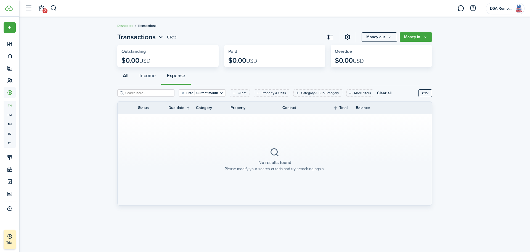
click at [128, 76] on button "All" at bounding box center [125, 76] width 17 height 17
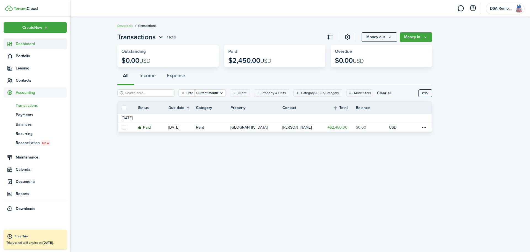
click at [11, 45] on icon at bounding box center [10, 44] width 6 height 6
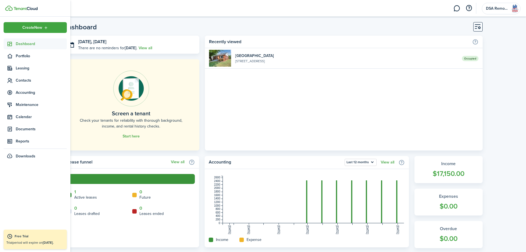
click at [12, 45] on icon at bounding box center [10, 44] width 6 height 6
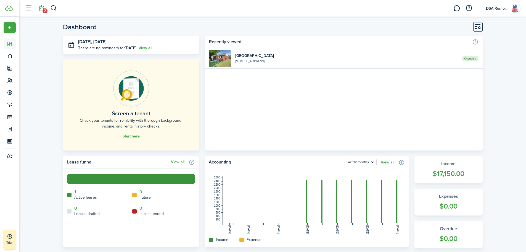
click at [38, 8] on link "2" at bounding box center [41, 8] width 10 height 14
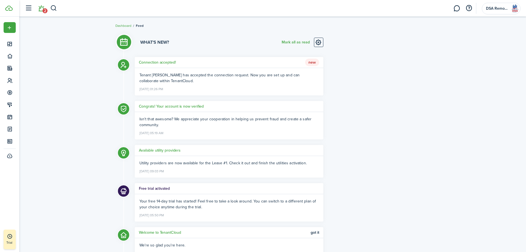
click at [277, 63] on div "Connection accepted! New" at bounding box center [229, 62] width 189 height 11
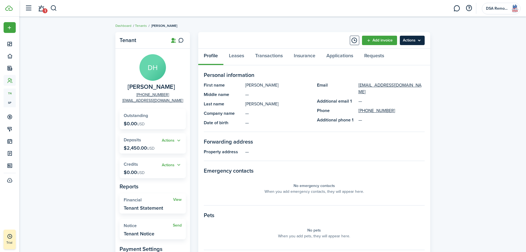
click at [416, 41] on menu-btn "Actions" at bounding box center [412, 40] width 25 height 9
click at [372, 37] on link "Add invoice" at bounding box center [379, 40] width 35 height 9
click at [238, 57] on link "Leases" at bounding box center [236, 57] width 26 height 17
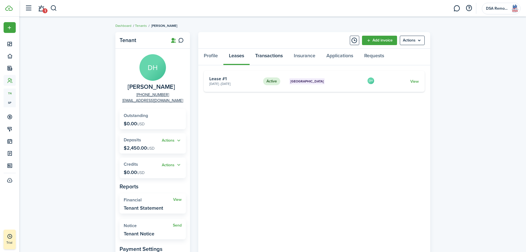
click at [262, 58] on link "Transactions" at bounding box center [269, 57] width 39 height 17
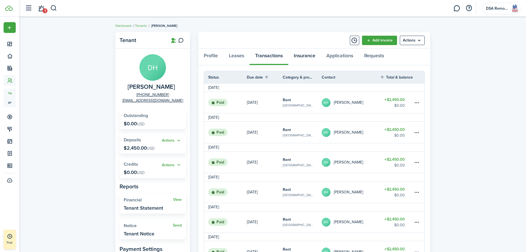
click at [306, 56] on link "Insurance" at bounding box center [304, 57] width 33 height 17
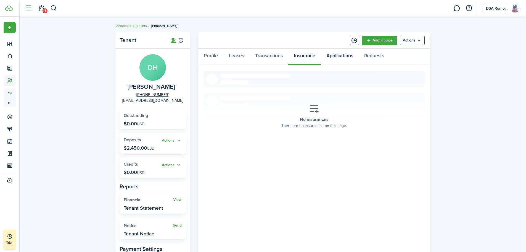
click at [338, 57] on link "Applications" at bounding box center [340, 57] width 38 height 17
click at [382, 56] on link "Requests" at bounding box center [374, 57] width 31 height 17
click at [210, 55] on link "Profile" at bounding box center [210, 57] width 25 height 17
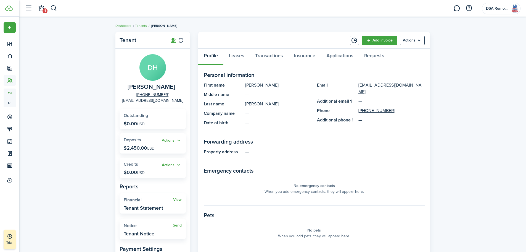
drag, startPoint x: 11, startPoint y: 0, endPoint x: 89, endPoint y: 7, distance: 78.7
click at [89, 7] on header-wrapper "1 DSA Remodeling LLC" at bounding box center [271, 8] width 498 height 17
click at [44, 11] on span "1" at bounding box center [45, 10] width 5 height 5
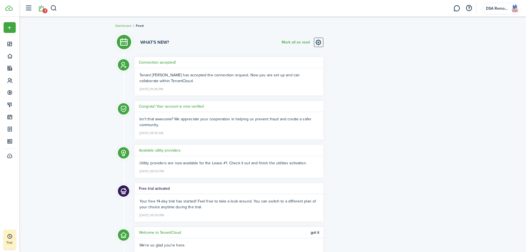
click at [41, 10] on li "1" at bounding box center [41, 8] width 13 height 14
click at [42, 10] on li "1" at bounding box center [41, 8] width 13 height 14
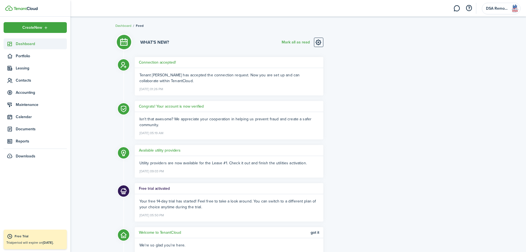
click at [10, 43] on icon at bounding box center [10, 44] width 6 height 6
